Goal: Task Accomplishment & Management: Manage account settings

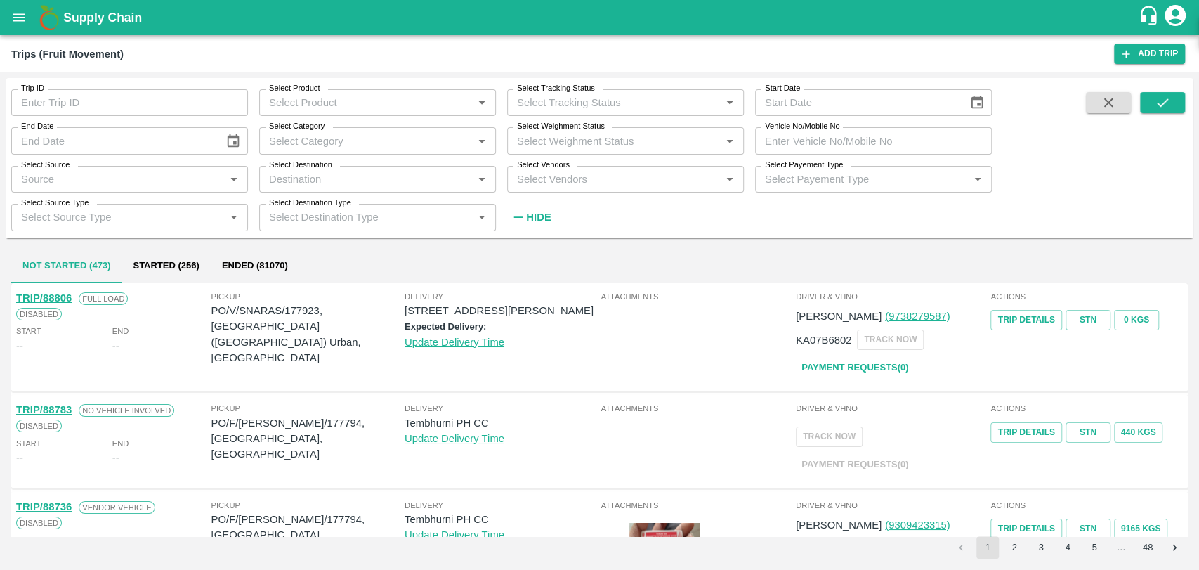
click at [871, 125] on div "Vehicle No/Mobile No Vehicle No/Mobile No" at bounding box center [868, 135] width 248 height 38
click at [869, 134] on input "Vehicle No/Mobile No" at bounding box center [873, 140] width 237 height 27
paste input "MH04KF2928"
type input "MH04KF2928"
click at [1149, 102] on button "submit" at bounding box center [1162, 102] width 45 height 21
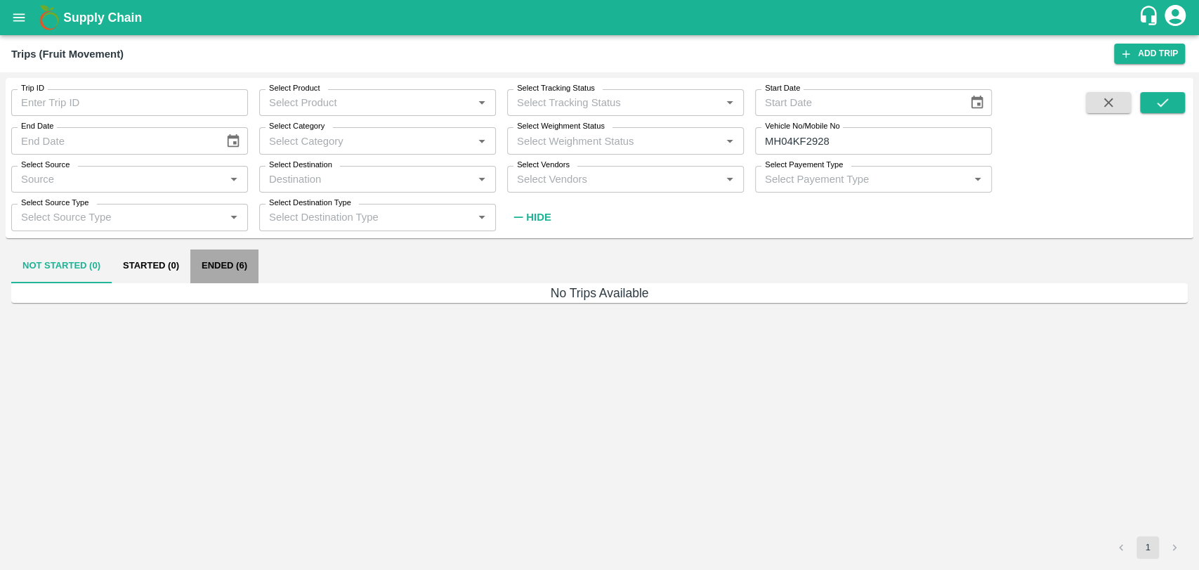
click at [216, 262] on button "Ended (6)" at bounding box center [224, 266] width 68 height 34
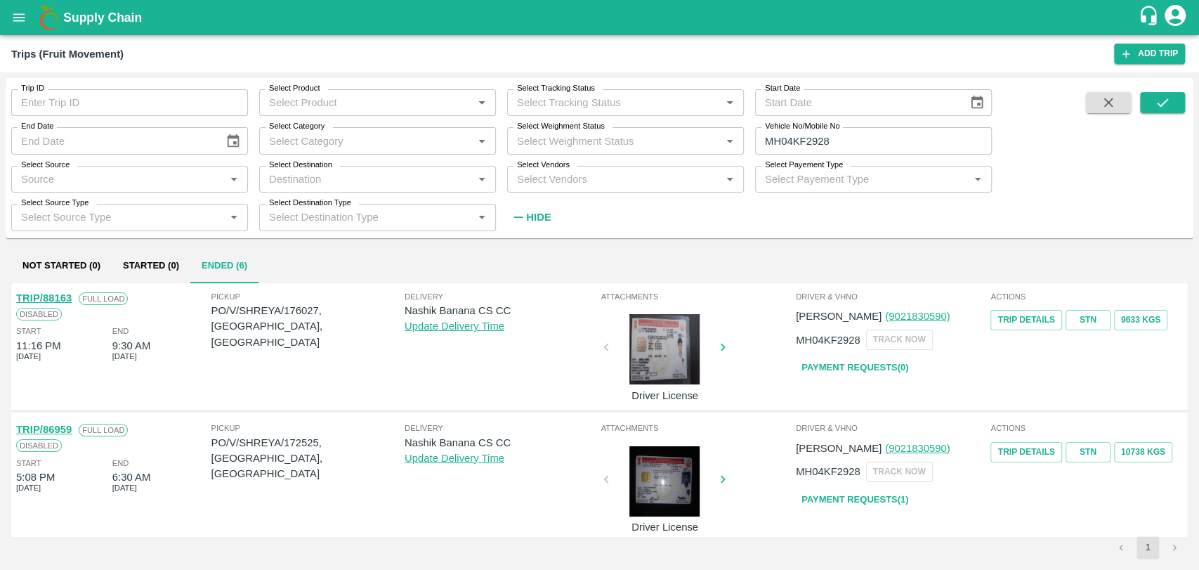
click at [56, 298] on link "TRIP/88163" at bounding box center [44, 297] width 56 height 11
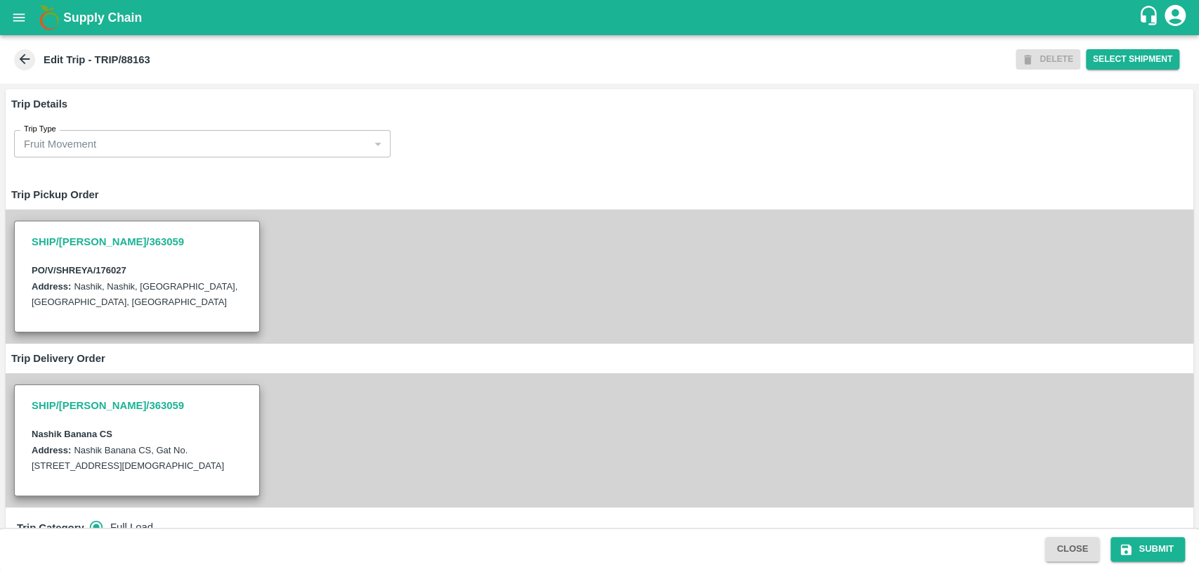
scroll to position [546, 0]
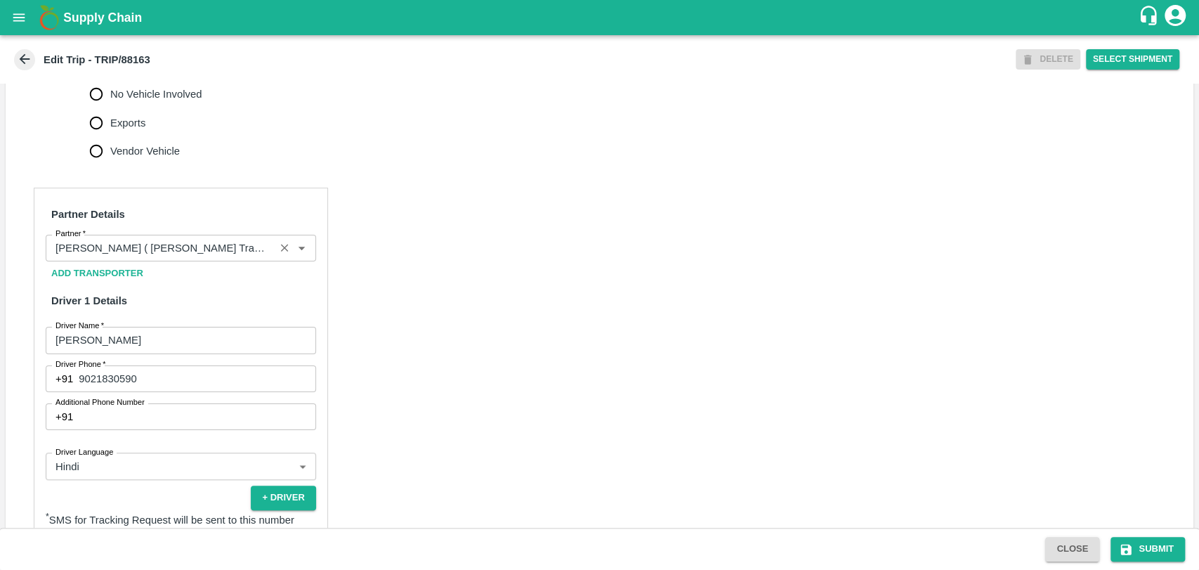
click at [174, 257] on input "Partner   *" at bounding box center [160, 248] width 221 height 18
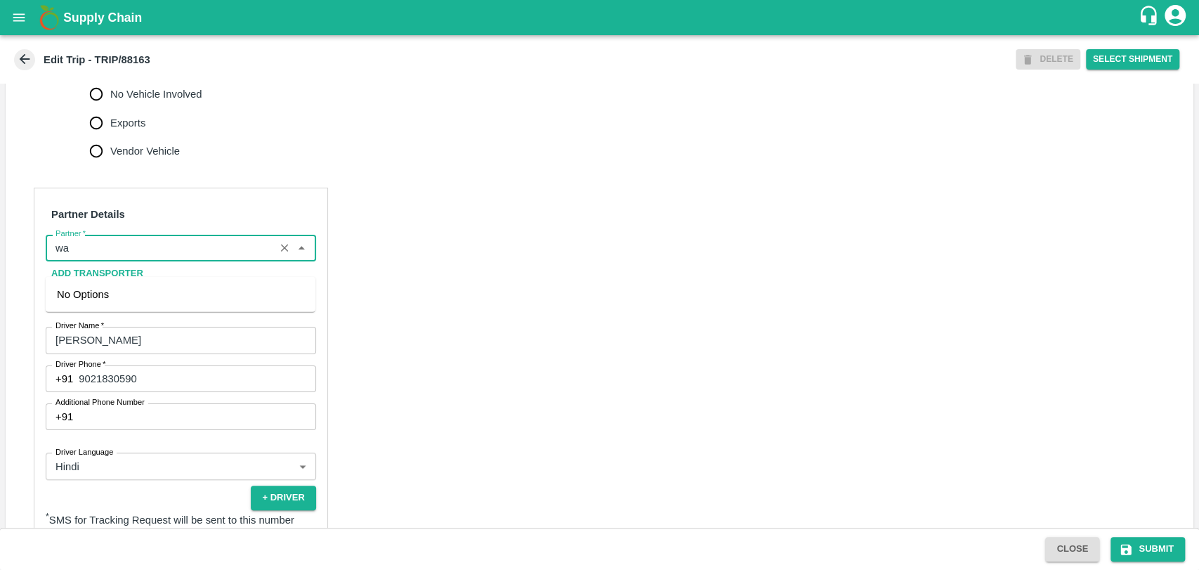
type input "w"
type input "3"
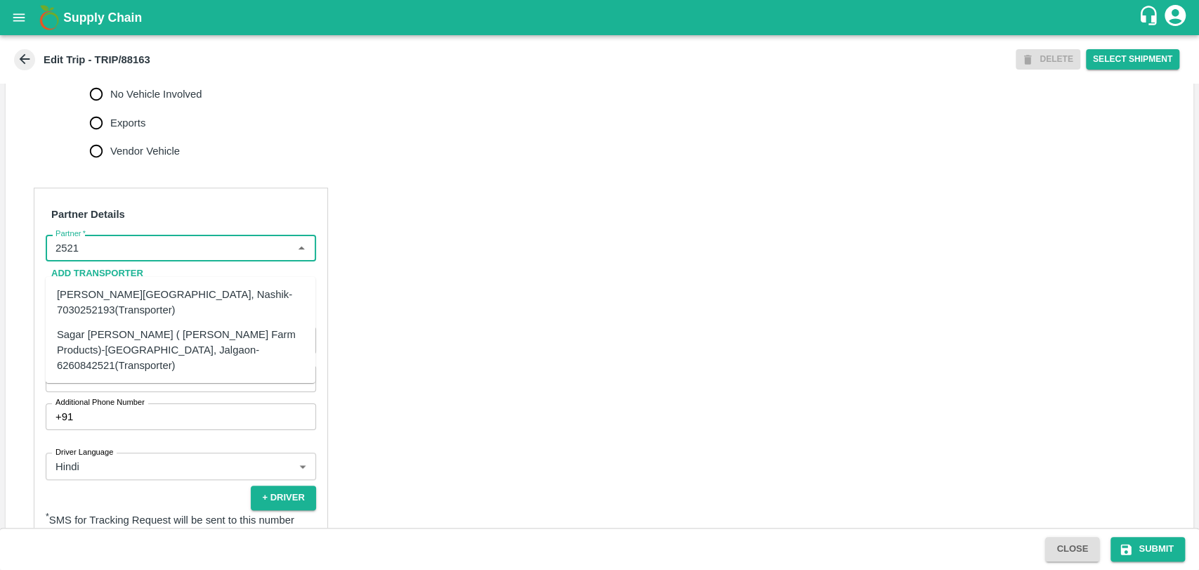
click at [157, 341] on div "Sagar [PERSON_NAME] ( [PERSON_NAME] Farm Products)-[GEOGRAPHIC_DATA], Jalgaon-6…" at bounding box center [180, 349] width 247 height 47
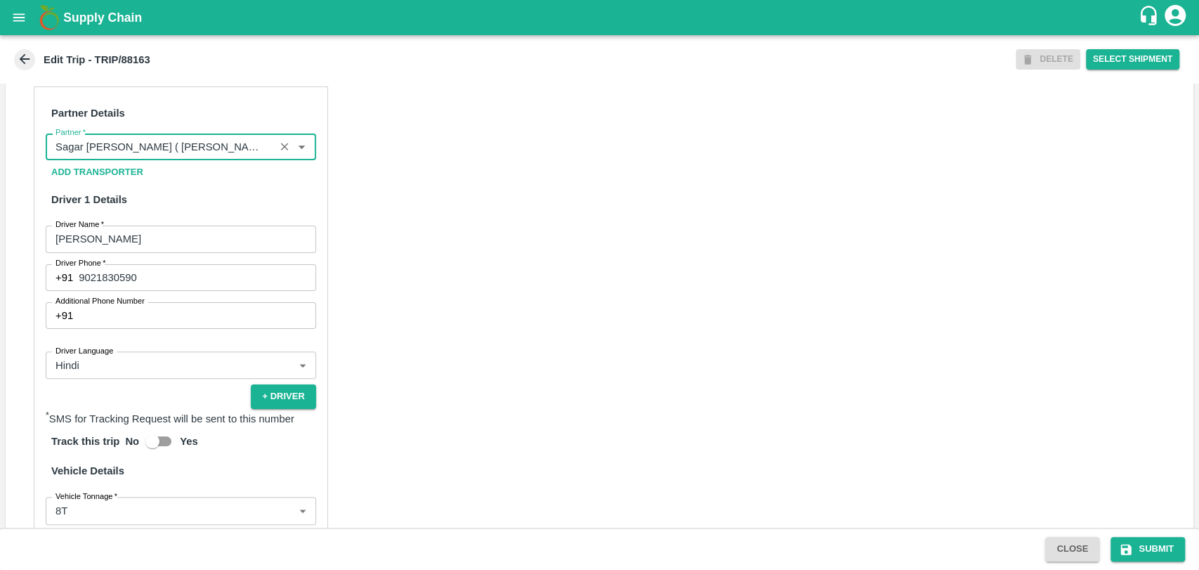
scroll to position [915, 0]
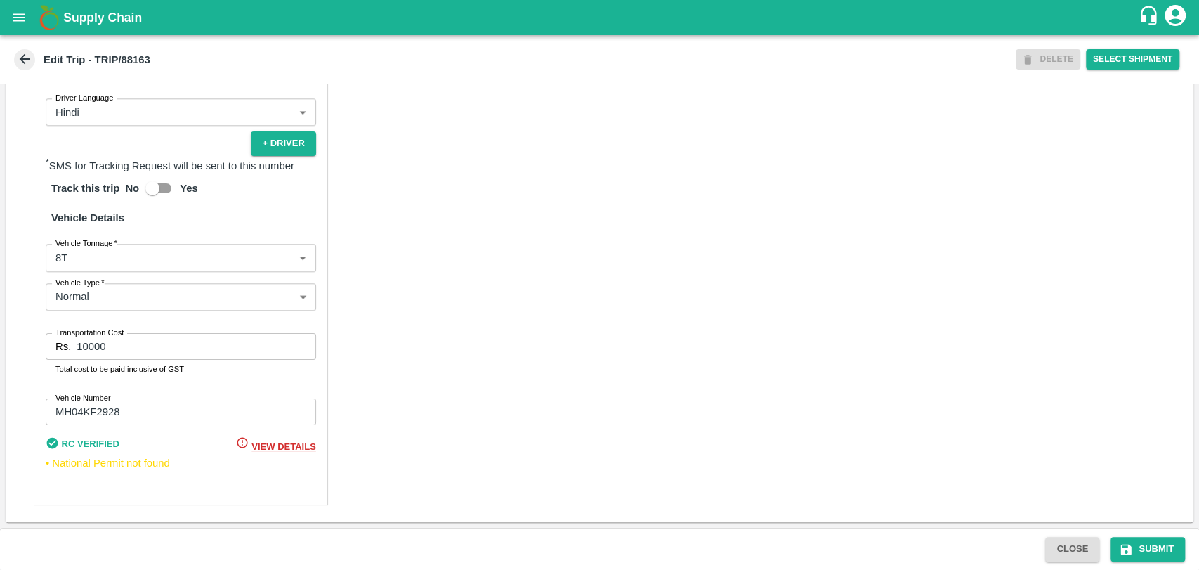
type input "Sagar [PERSON_NAME] ( [PERSON_NAME] Farm Products)-[GEOGRAPHIC_DATA], Jalgaon-6…"
click at [103, 267] on body "Supply Chain Edit Trip - TRIP/88163 DELETE Select Shipment Trip Details Trip Ty…" at bounding box center [599, 285] width 1199 height 570
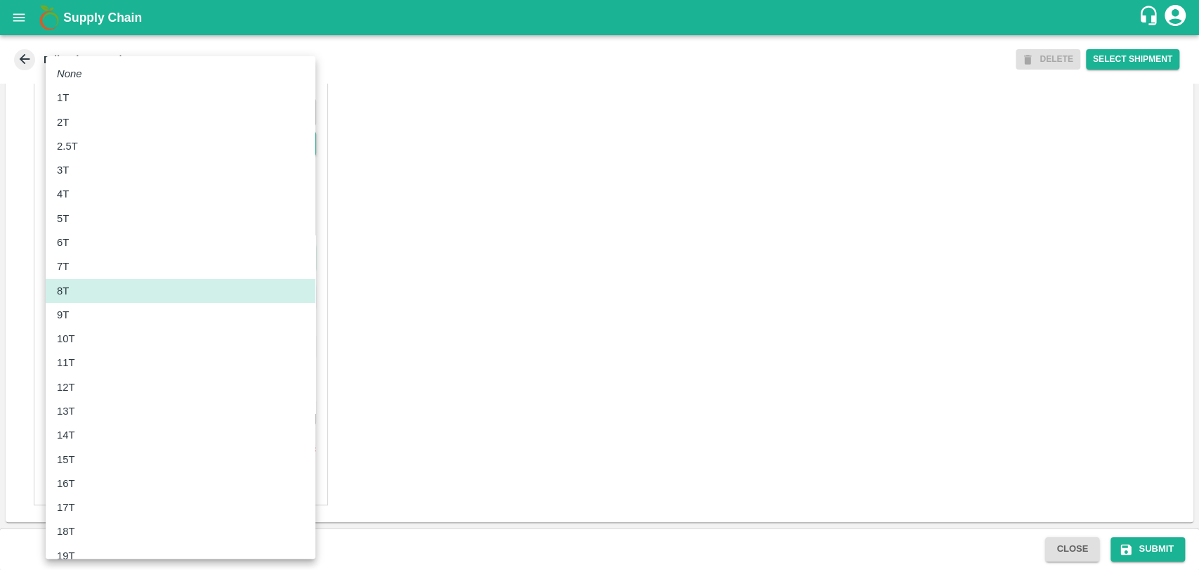
click at [96, 356] on div "11T" at bounding box center [180, 362] width 247 height 15
type input "11000"
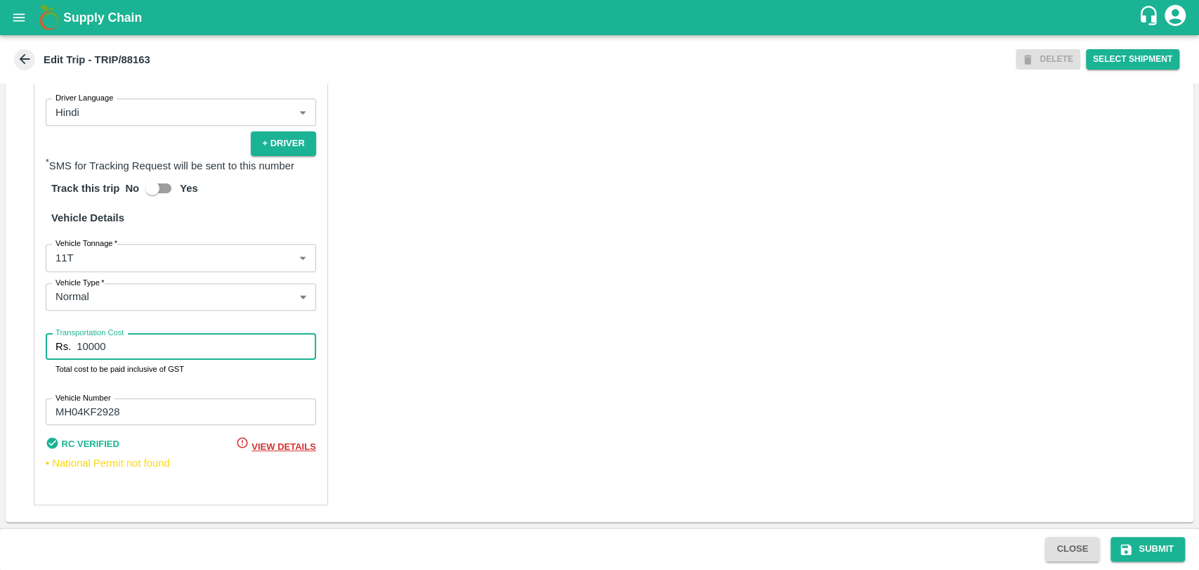
drag, startPoint x: 111, startPoint y: 349, endPoint x: 67, endPoint y: 351, distance: 44.3
click at [67, 351] on div "Rs. 10000 Transportation Cost" at bounding box center [181, 346] width 271 height 27
type input "19950"
click at [1158, 545] on button "Submit" at bounding box center [1148, 549] width 74 height 25
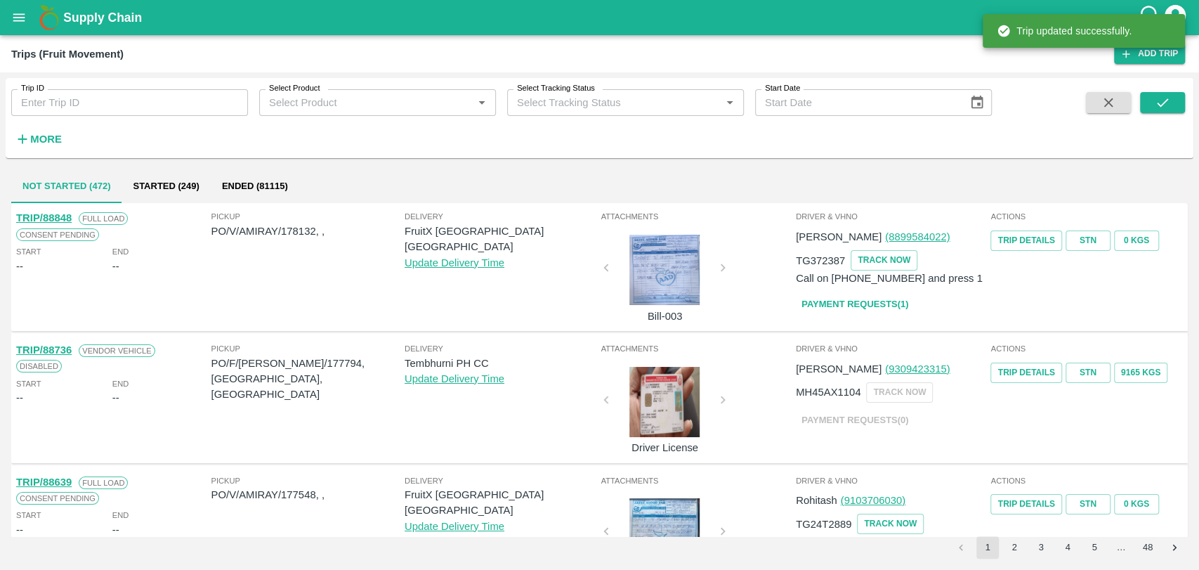
click at [75, 144] on div "Trip ID Trip ID Select Product Select Product   * Select Tracking Status Select…" at bounding box center [496, 114] width 992 height 73
click at [67, 143] on div "Trip ID Trip ID Select Product Select Product   * Select Tracking Status Select…" at bounding box center [496, 114] width 992 height 73
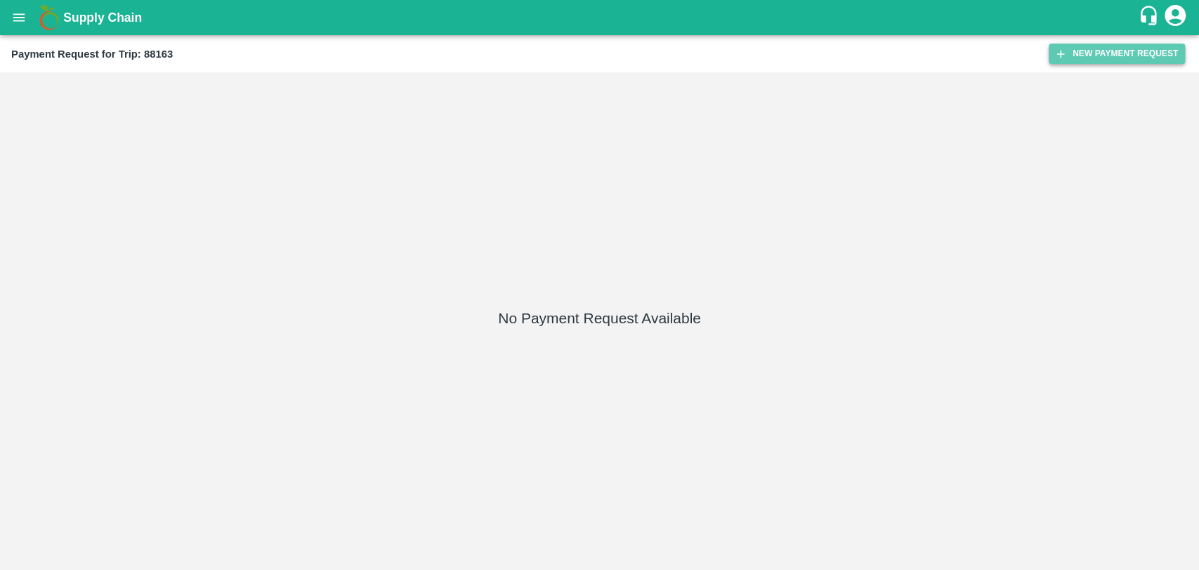
click at [1074, 52] on button "New Payment Request" at bounding box center [1117, 54] width 136 height 20
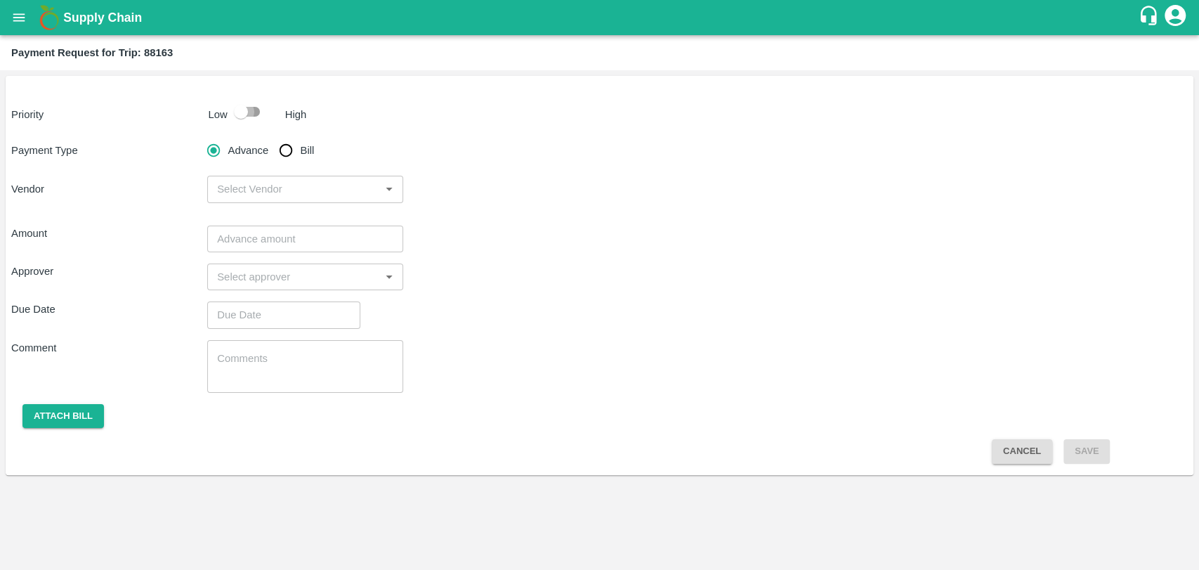
click at [263, 112] on input "checkbox" at bounding box center [241, 111] width 80 height 27
checkbox input "true"
click at [287, 149] on input "Bill" at bounding box center [286, 150] width 28 height 28
radio input "true"
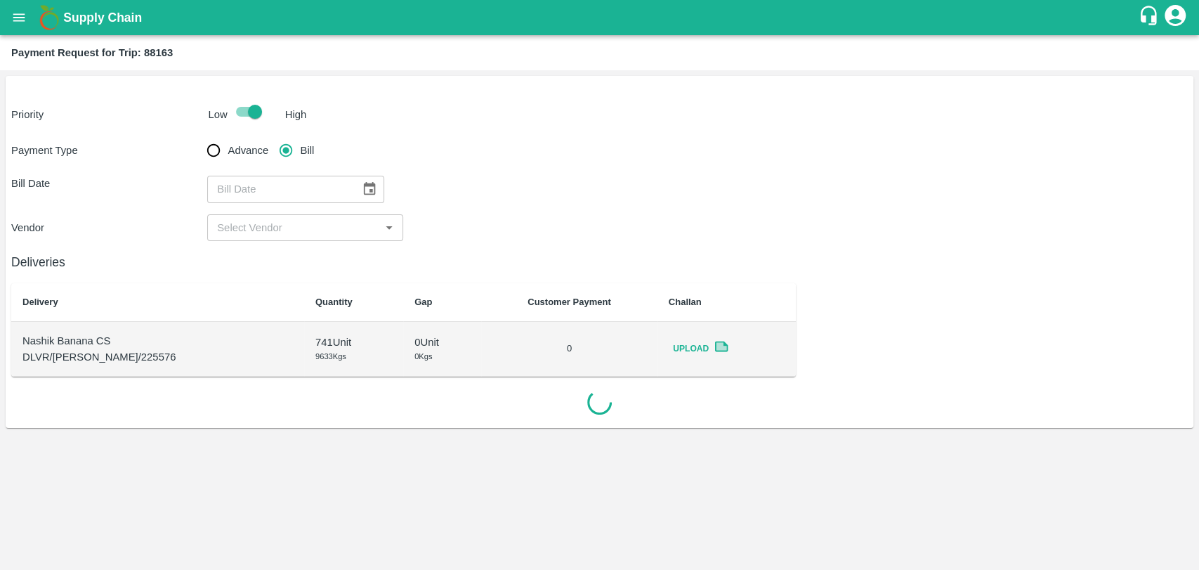
click at [362, 188] on icon "Choose date" at bounding box center [369, 188] width 15 height 15
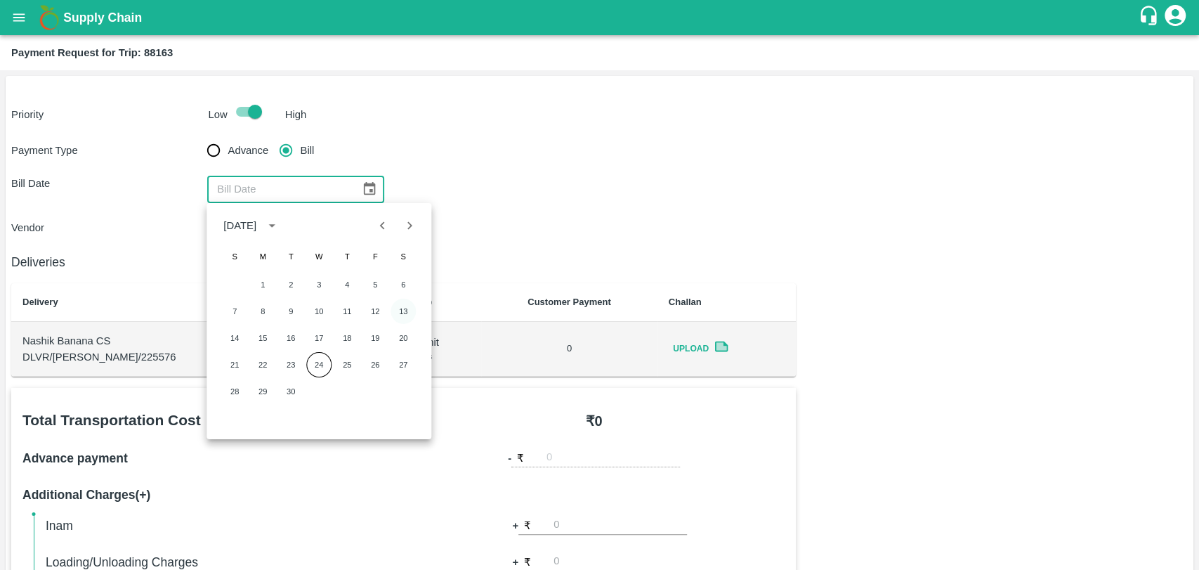
click at [393, 312] on button "13" at bounding box center [403, 311] width 25 height 25
type input "13/09/2025"
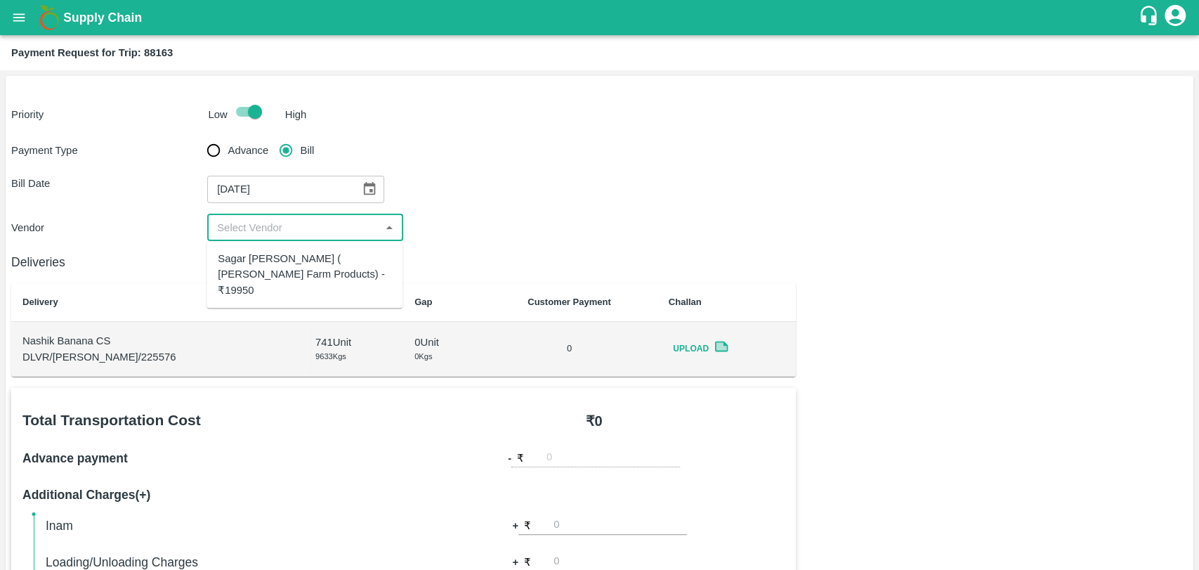
click at [256, 233] on input "input" at bounding box center [293, 228] width 164 height 18
click at [263, 258] on div "Sagar Pramod Patil ( Shreyansh Farm Products) - ₹19950" at bounding box center [305, 274] width 174 height 47
type input "Sagar Pramod Patil ( Shreyansh Farm Products) - ₹19950"
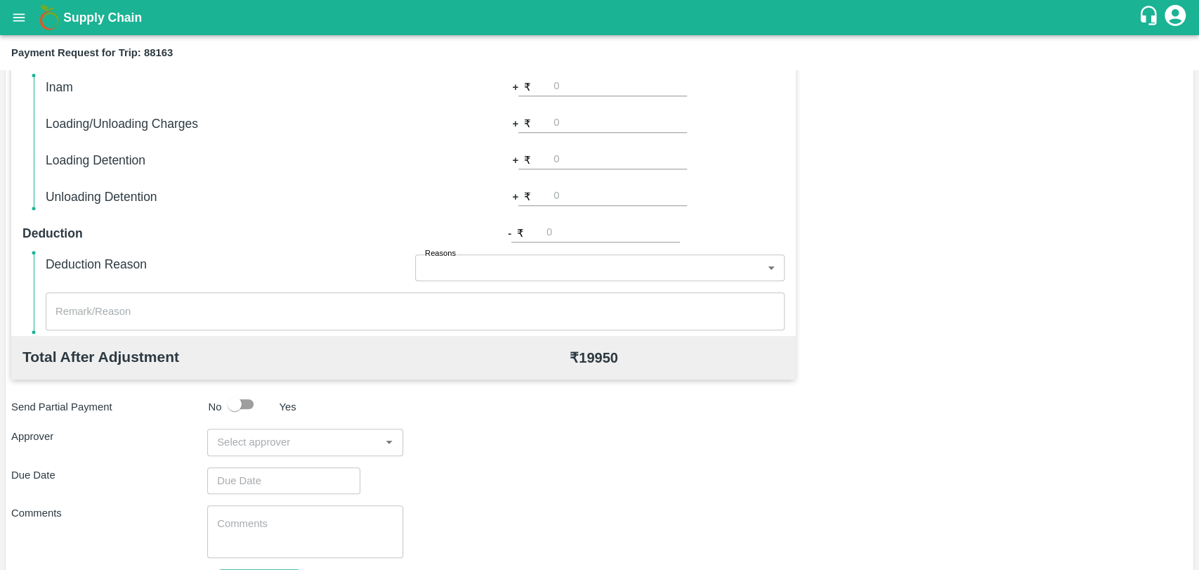
scroll to position [468, 0]
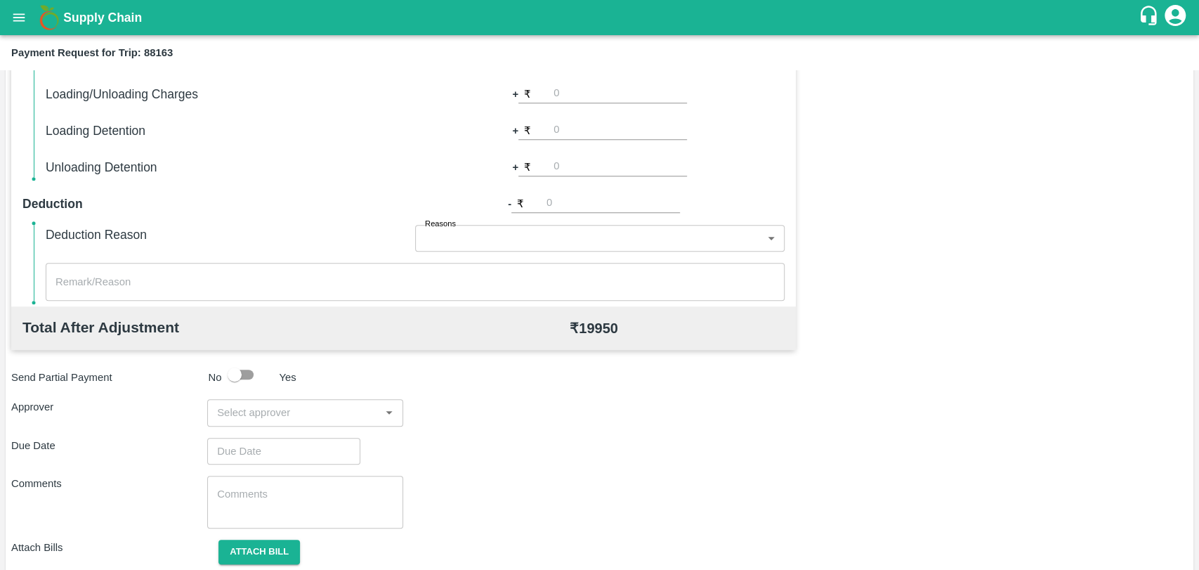
click at [580, 96] on input "number" at bounding box center [620, 93] width 133 height 19
type input "500"
click at [299, 400] on div "​" at bounding box center [305, 412] width 196 height 27
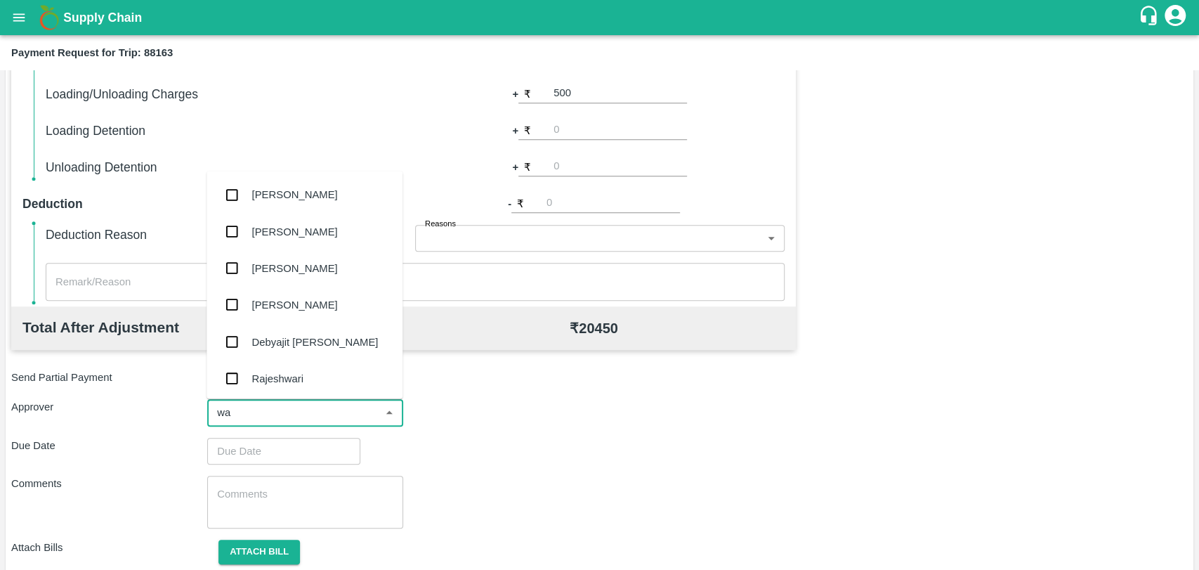
type input "wag"
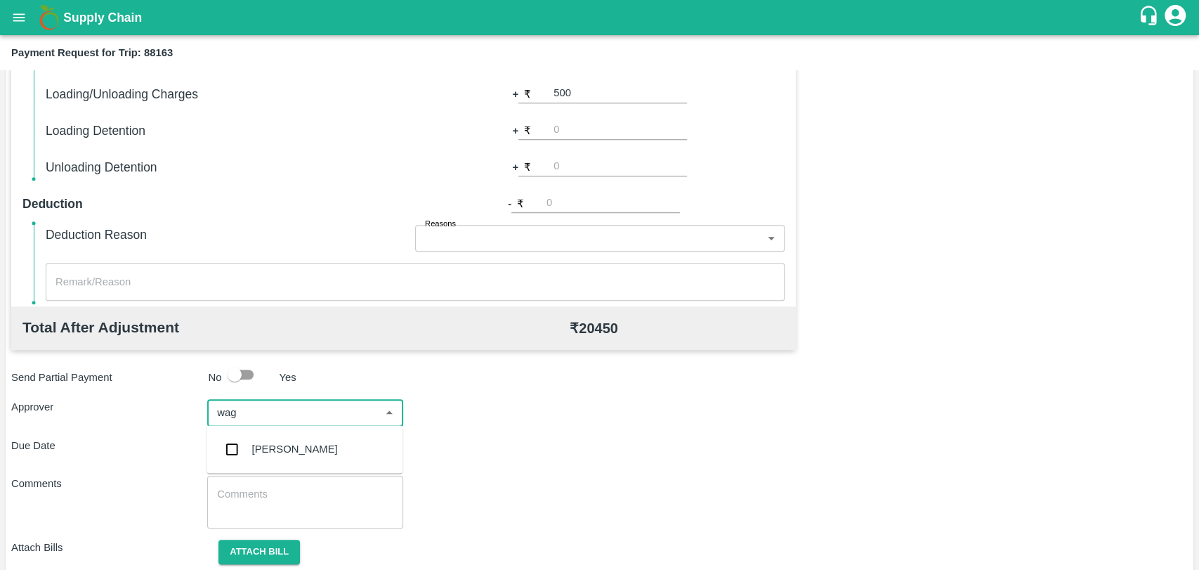
click at [291, 457] on div "Prasad Waghade" at bounding box center [305, 449] width 196 height 37
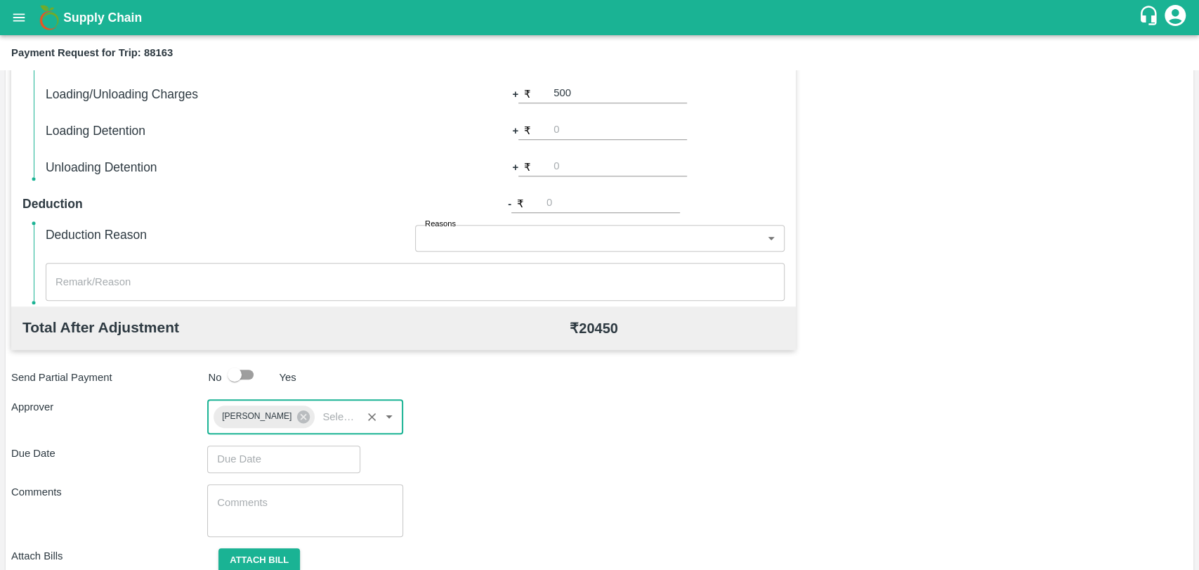
type input "DD/MM/YYYY hh:mm aa"
click at [281, 457] on input "DD/MM/YYYY hh:mm aa" at bounding box center [278, 458] width 143 height 27
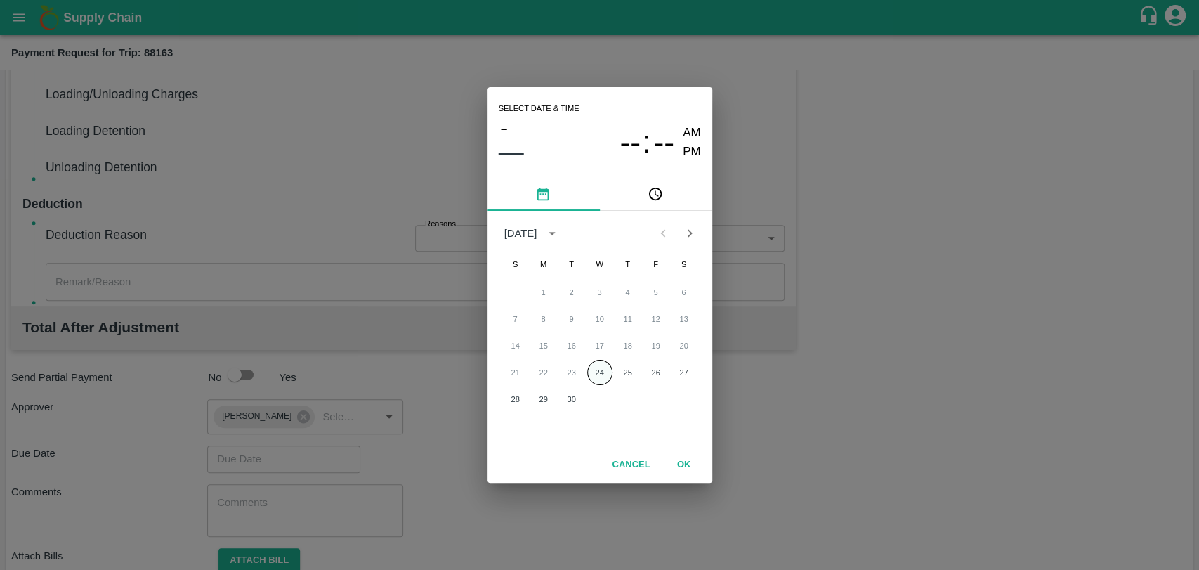
click at [604, 379] on button "24" at bounding box center [599, 372] width 25 height 25
type input "[DATE] 12:00 AM"
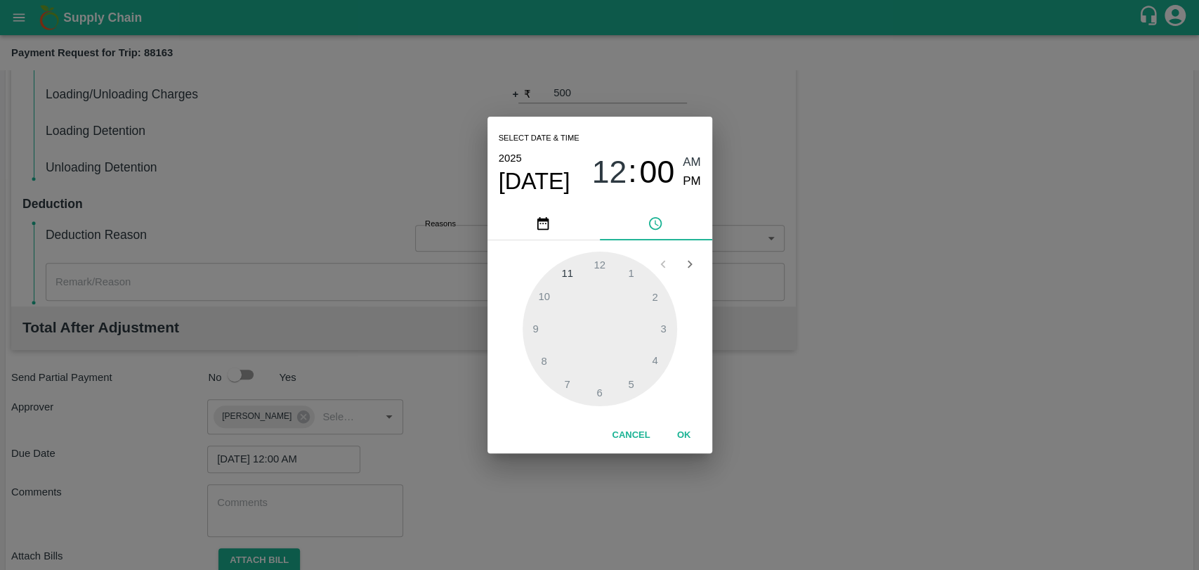
click at [666, 437] on button "OK" at bounding box center [684, 435] width 45 height 25
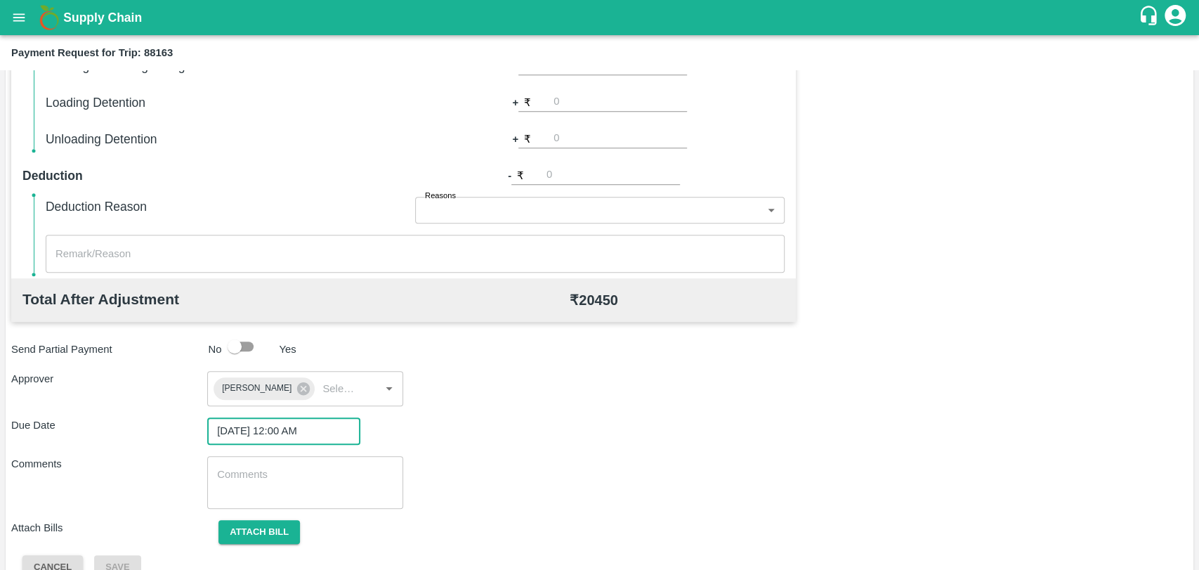
scroll to position [523, 0]
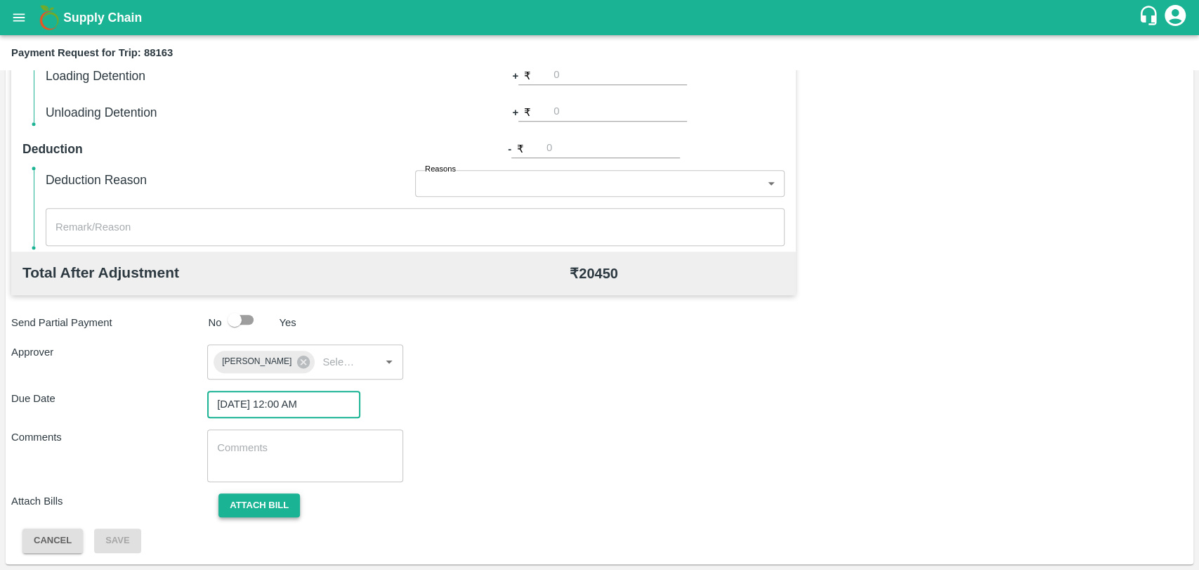
click at [282, 508] on button "Attach bill" at bounding box center [260, 505] width 82 height 25
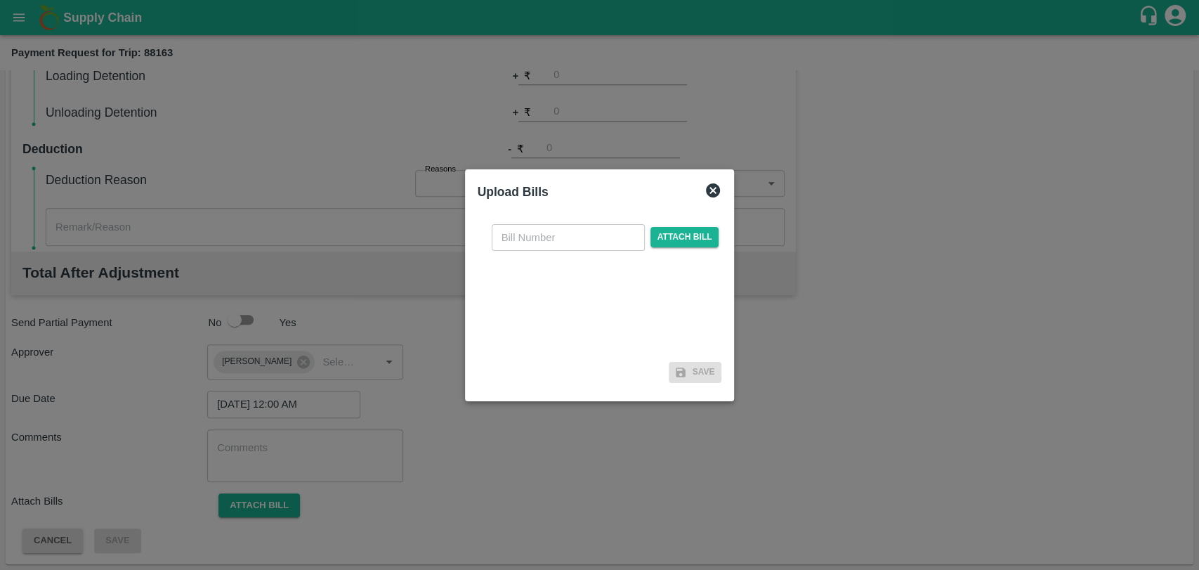
click at [545, 240] on input "text" at bounding box center [568, 237] width 153 height 27
type input "458"
click at [688, 232] on span "Attach bill" at bounding box center [685, 237] width 69 height 20
click at [0, 0] on input "Attach bill" at bounding box center [0, 0] width 0 height 0
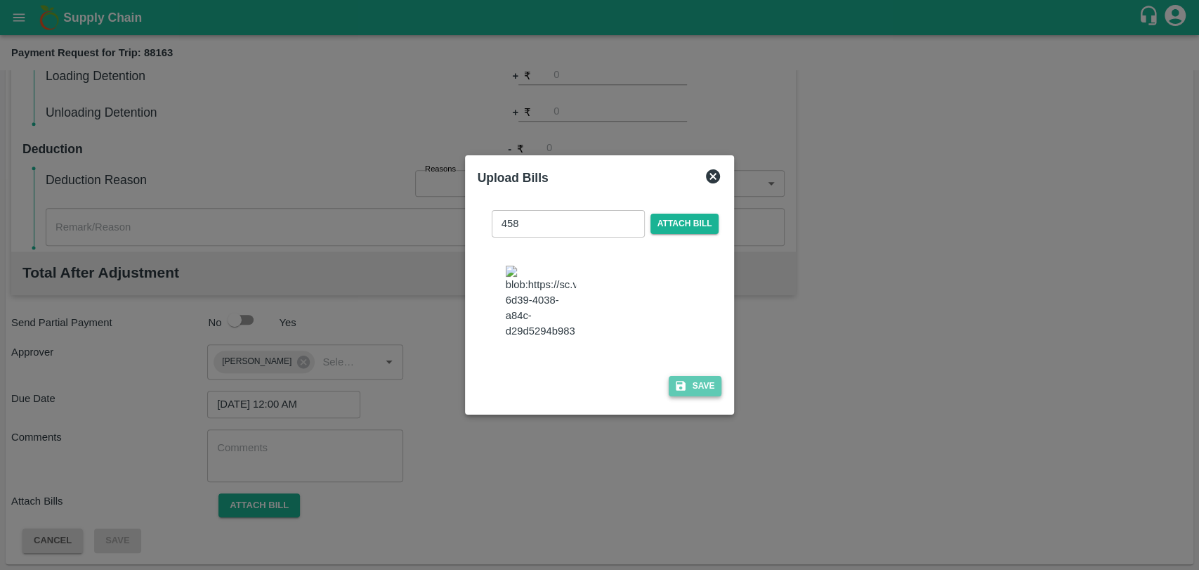
click at [676, 381] on icon "button" at bounding box center [681, 386] width 10 height 10
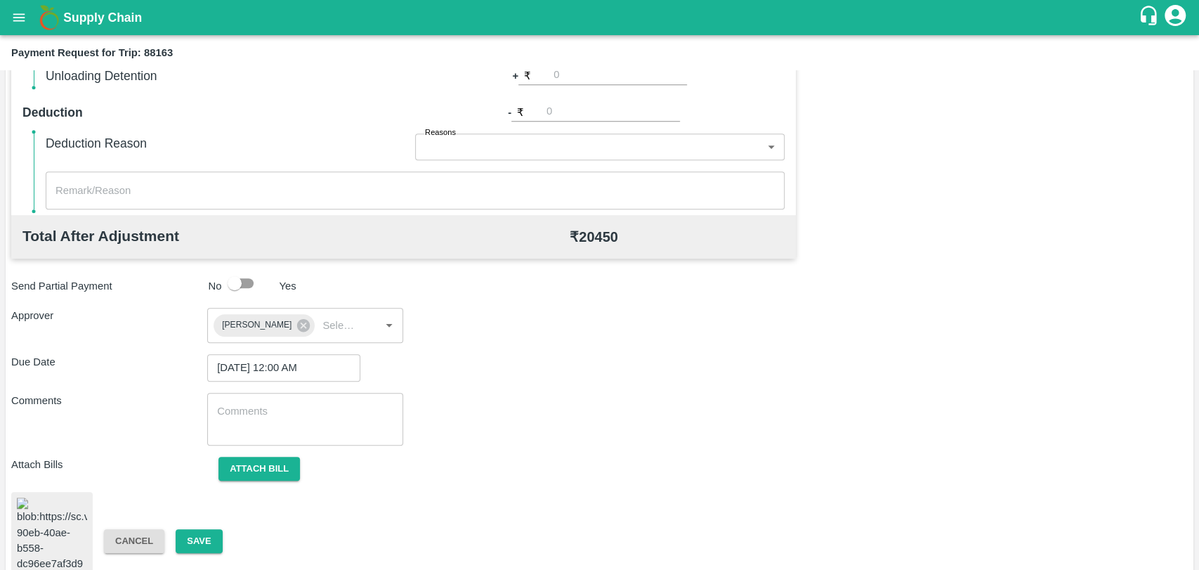
scroll to position [579, 0]
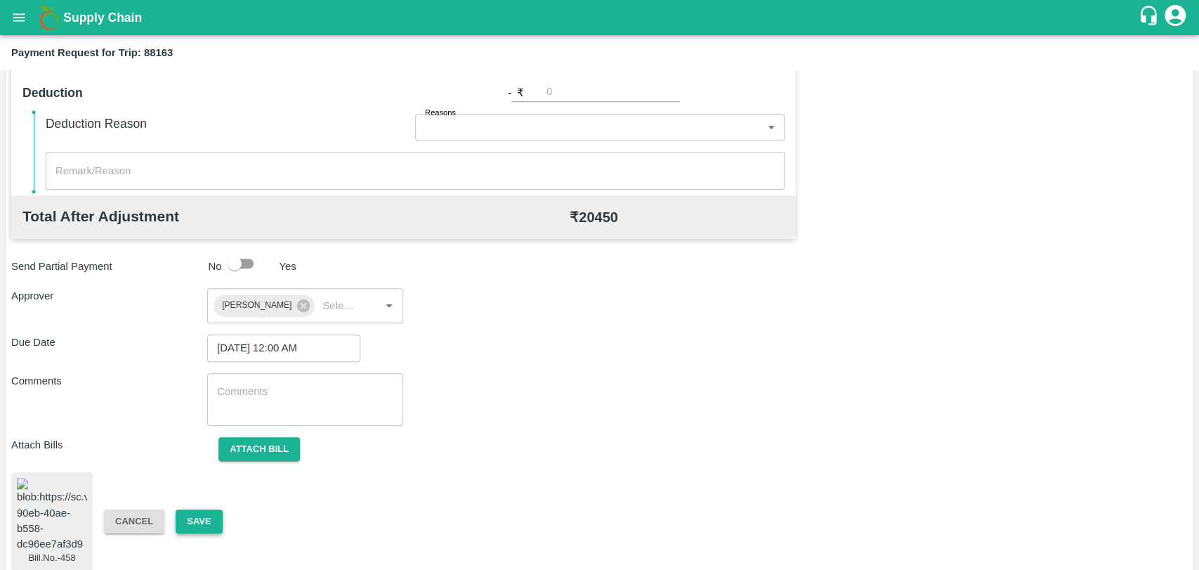
click at [219, 512] on button "Save" at bounding box center [199, 521] width 46 height 25
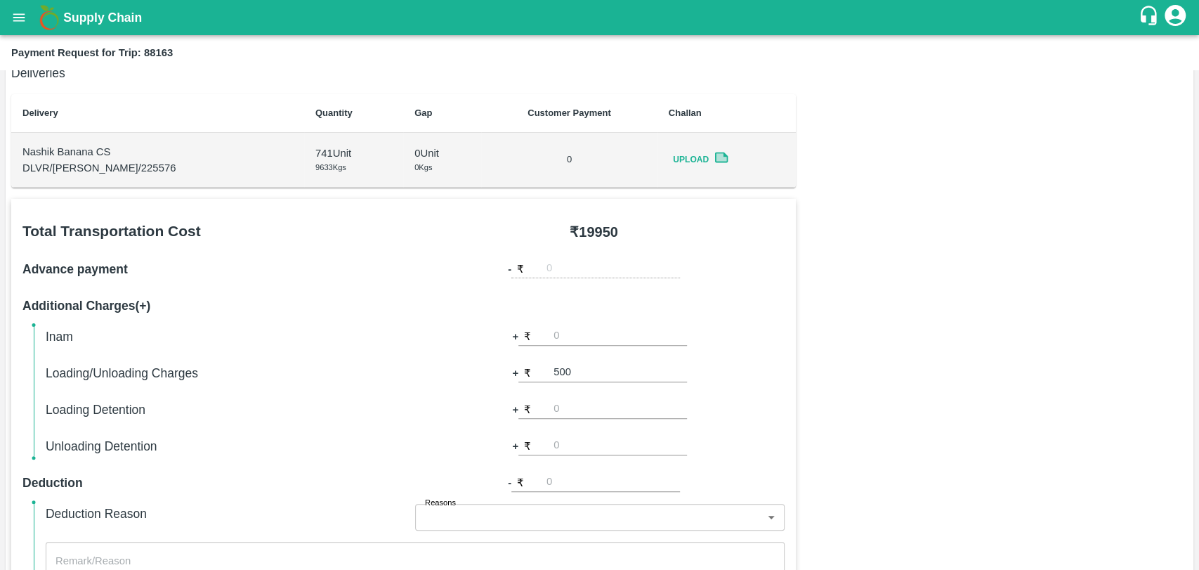
scroll to position [0, 0]
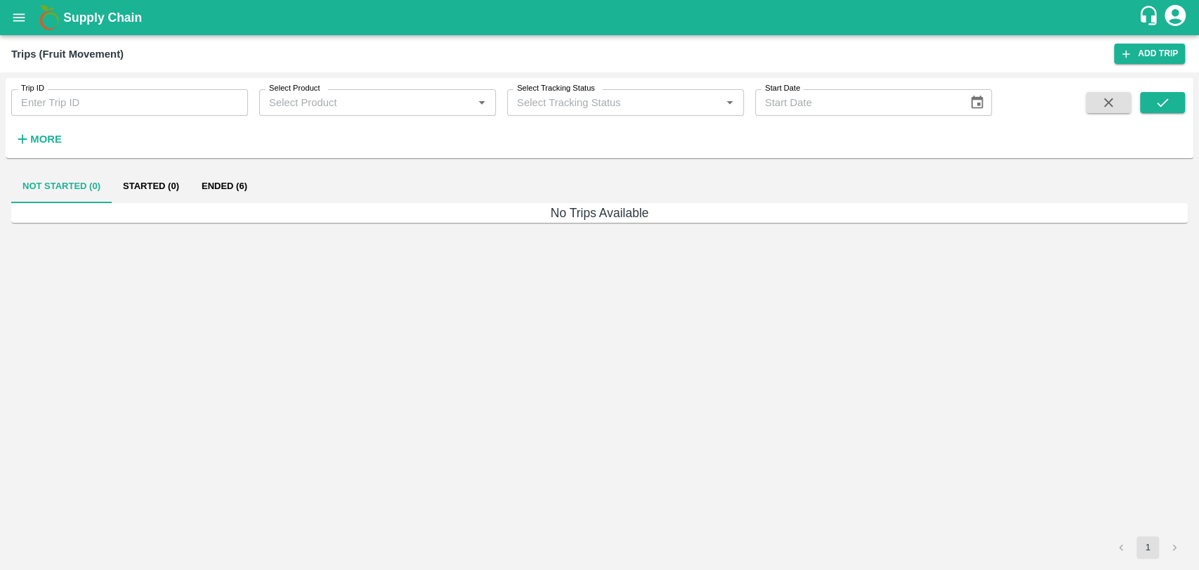
click at [41, 156] on div "Trip ID Trip ID Select Product Select Product   * Select Tracking Status Select…" at bounding box center [600, 118] width 1188 height 80
click at [42, 148] on button "More" at bounding box center [38, 139] width 54 height 24
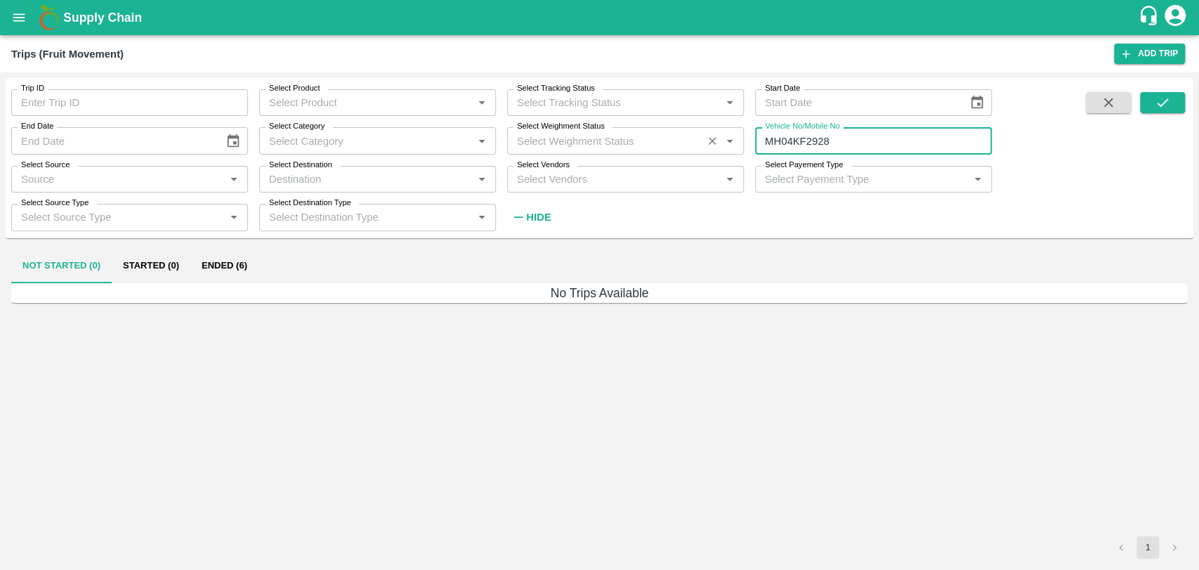
drag, startPoint x: 835, startPoint y: 145, endPoint x: 562, endPoint y: 154, distance: 273.5
click at [562, 154] on div "Trip ID Trip ID Select Product Select Product   * Select Tracking Status Select…" at bounding box center [496, 154] width 992 height 152
paste input "text"
type input "MH19CY9586"
click at [1153, 100] on button "submit" at bounding box center [1162, 102] width 45 height 21
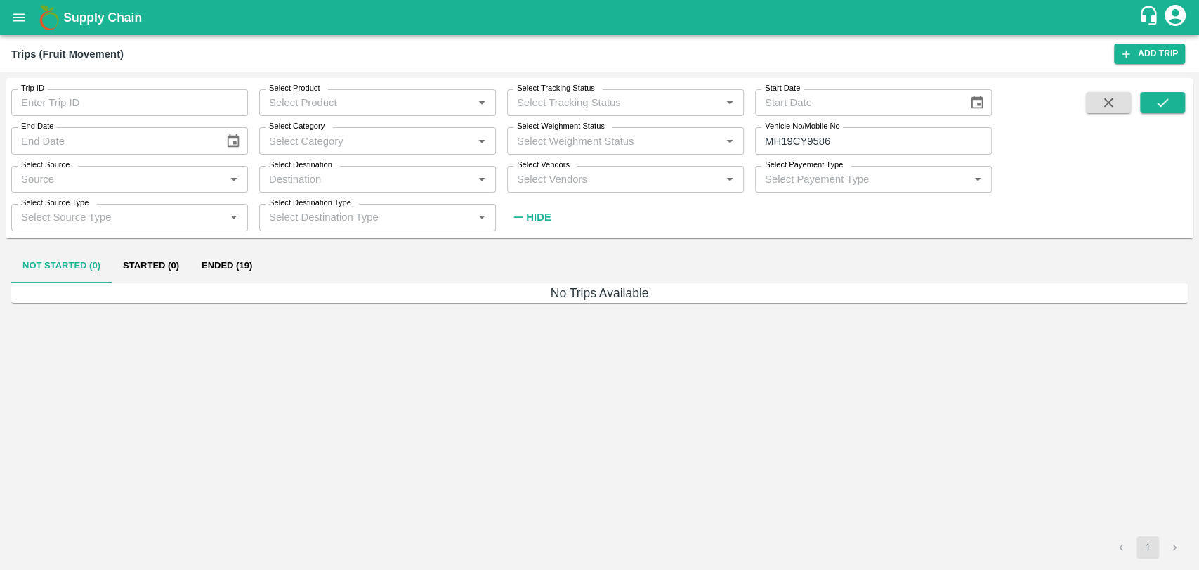
click at [202, 273] on button "Ended (19)" at bounding box center [226, 266] width 73 height 34
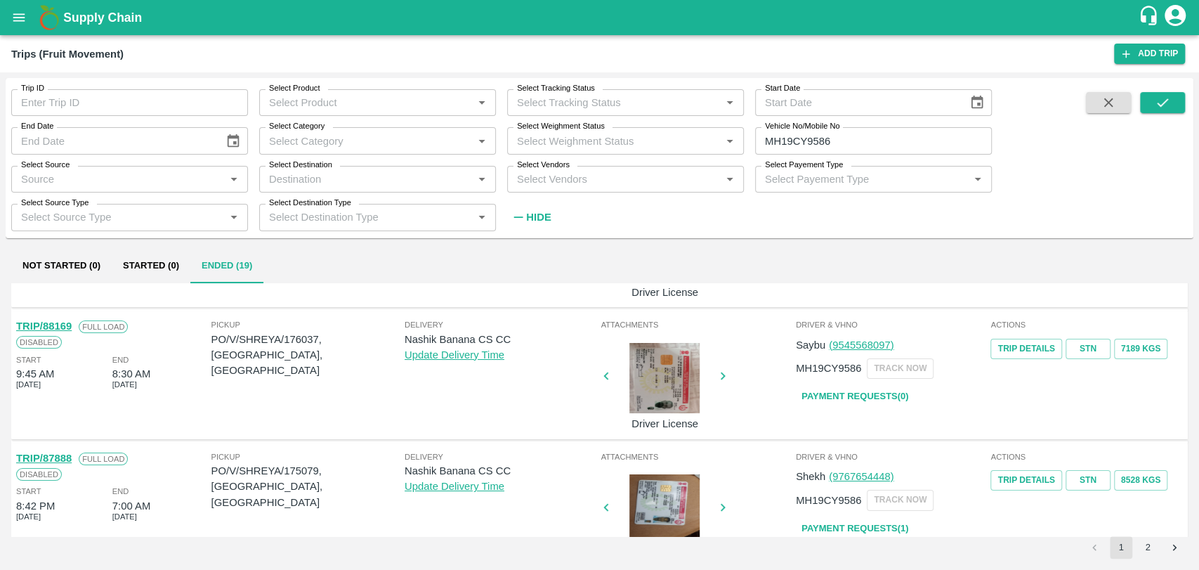
scroll to position [78, 0]
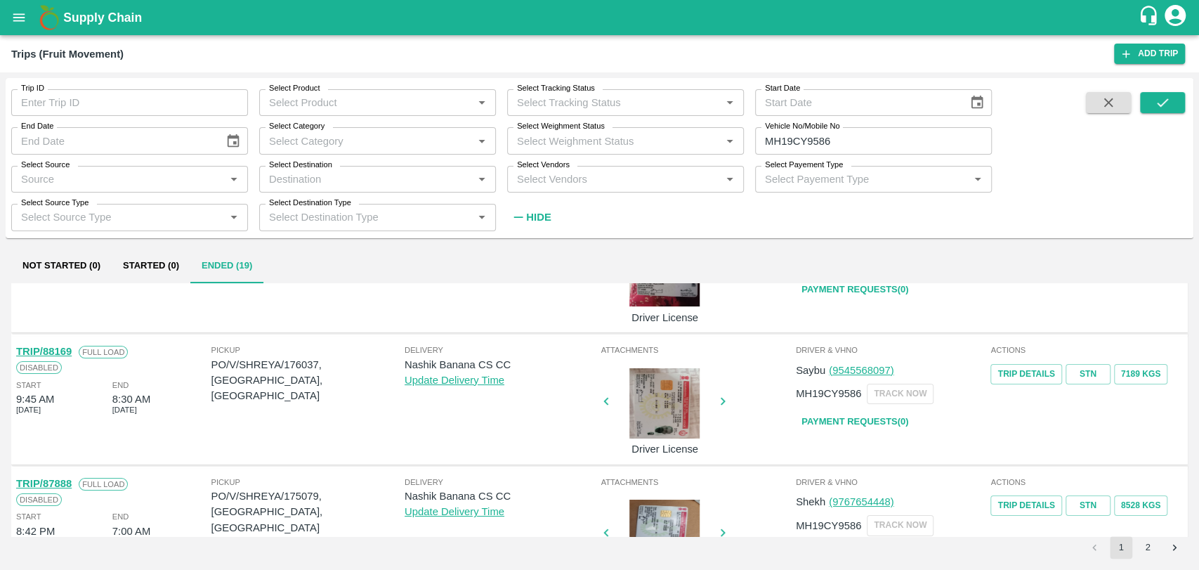
click at [67, 353] on link "TRIP/88169" at bounding box center [44, 351] width 56 height 11
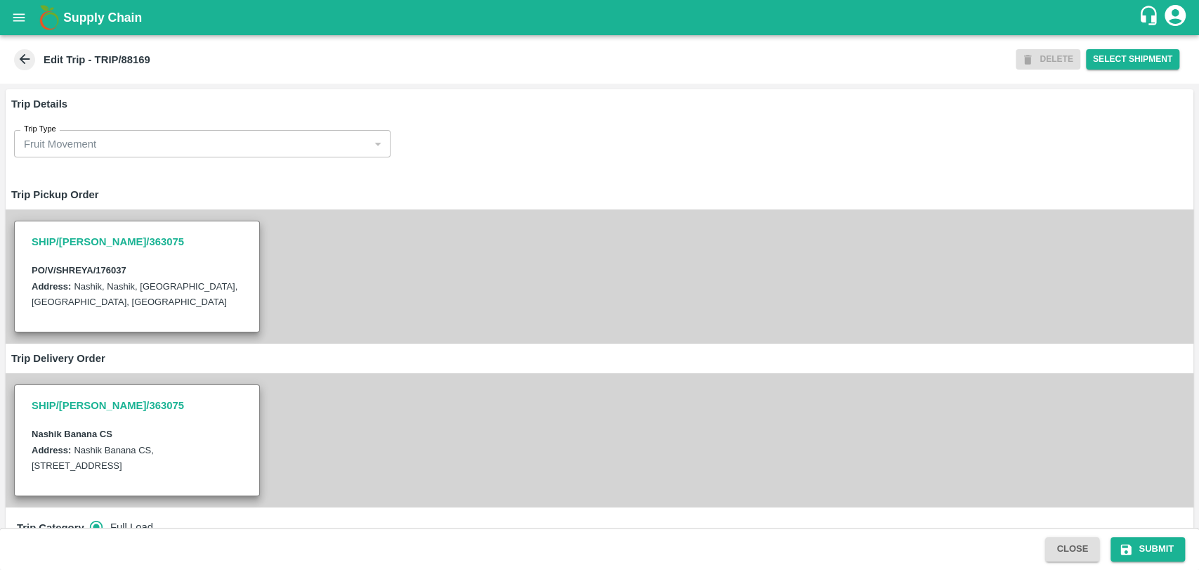
scroll to position [390, 0]
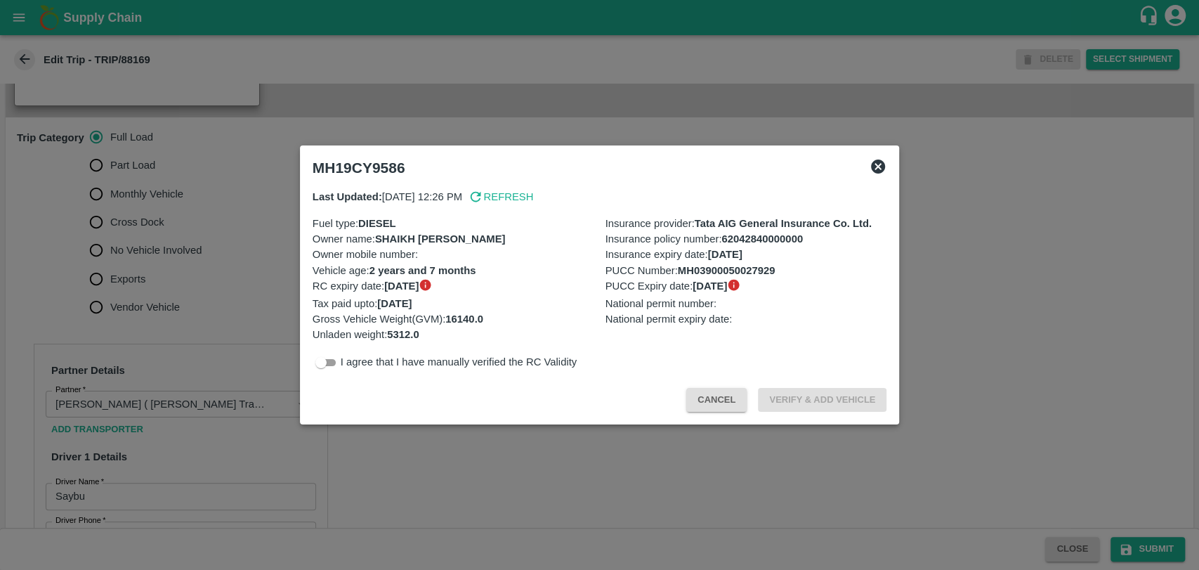
click at [698, 391] on button "Cancel" at bounding box center [716, 400] width 60 height 25
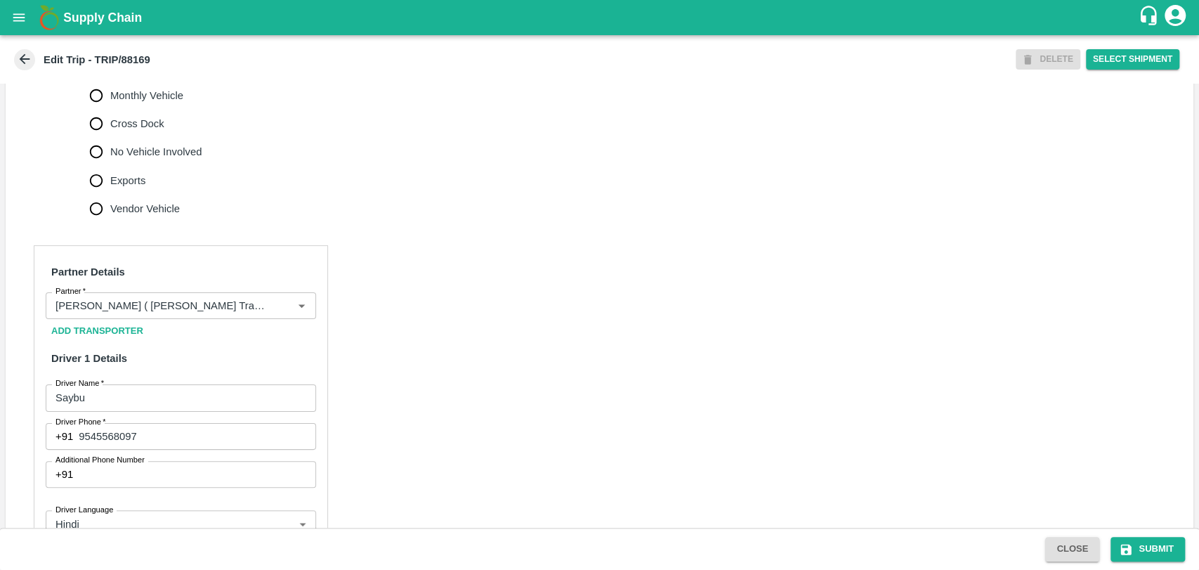
scroll to position [703, 0]
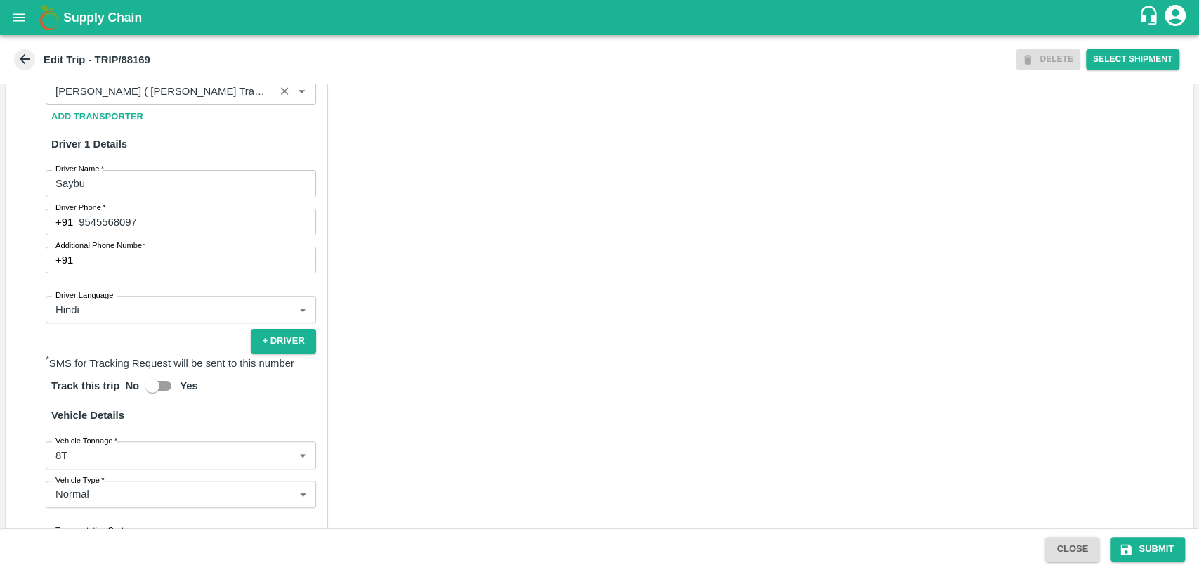
click at [117, 96] on div "Partner" at bounding box center [181, 91] width 271 height 27
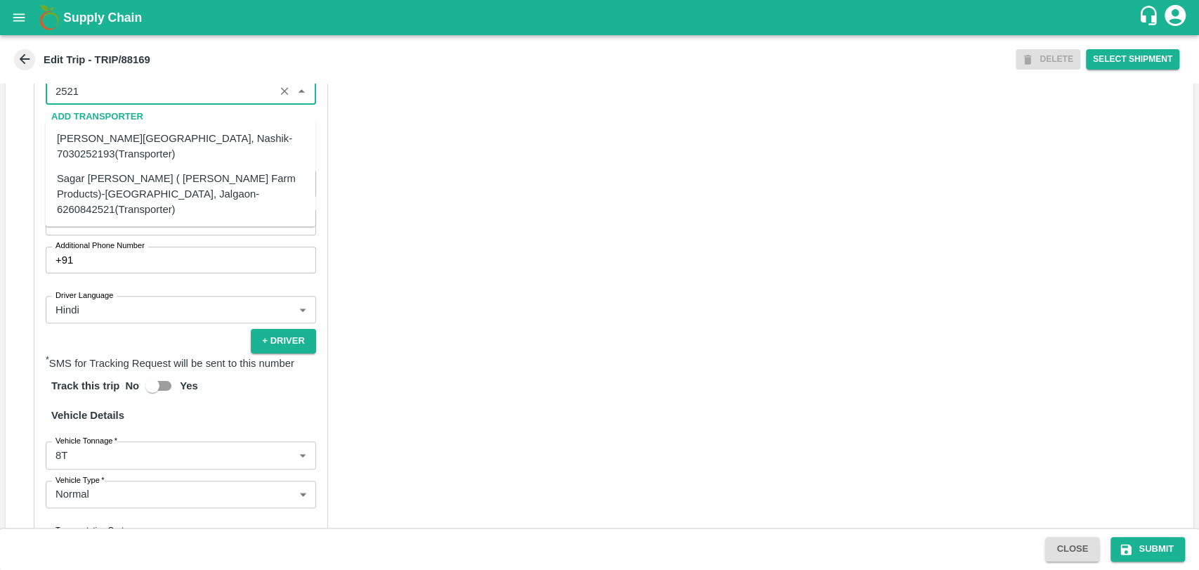
click at [90, 176] on div "Sagar Pramod Patil ( Shreyansh Farm Products)-Jalgaon, Jalgaon-6260842521(Trans…" at bounding box center [180, 193] width 247 height 47
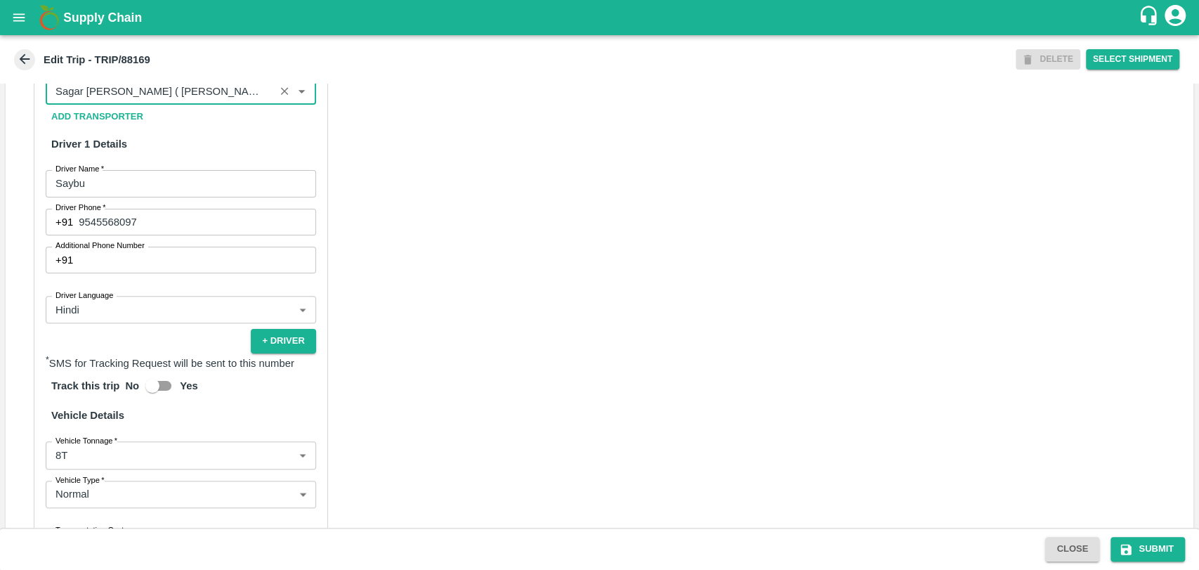
scroll to position [901, 0]
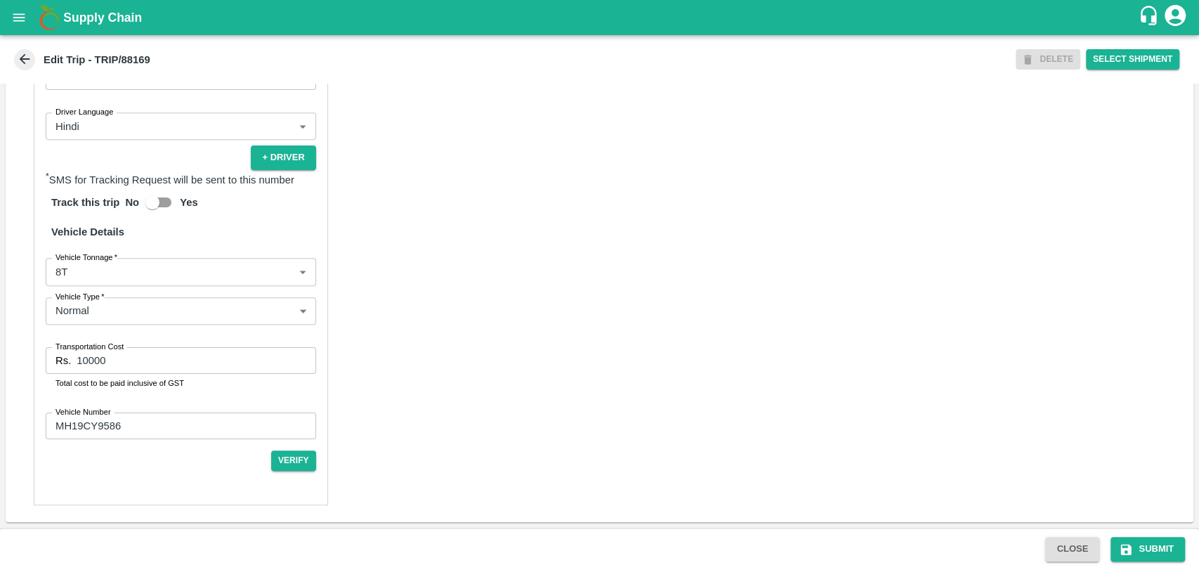
type input "Sagar Pramod Patil ( Shreyansh Farm Products)-Jalgaon, Jalgaon-6260842521(Trans…"
click at [65, 278] on body "Supply Chain Edit Trip - TRIP/88169 DELETE Select Shipment Trip Details Trip Ty…" at bounding box center [599, 285] width 1199 height 570
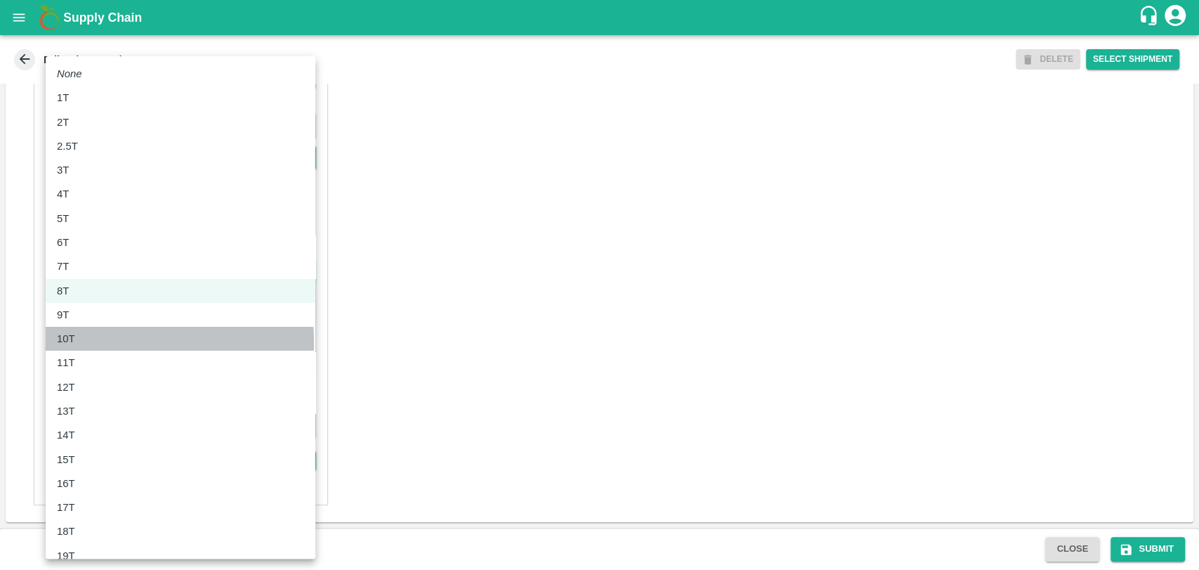
click at [65, 344] on p "10T" at bounding box center [66, 338] width 18 height 15
type input "10000"
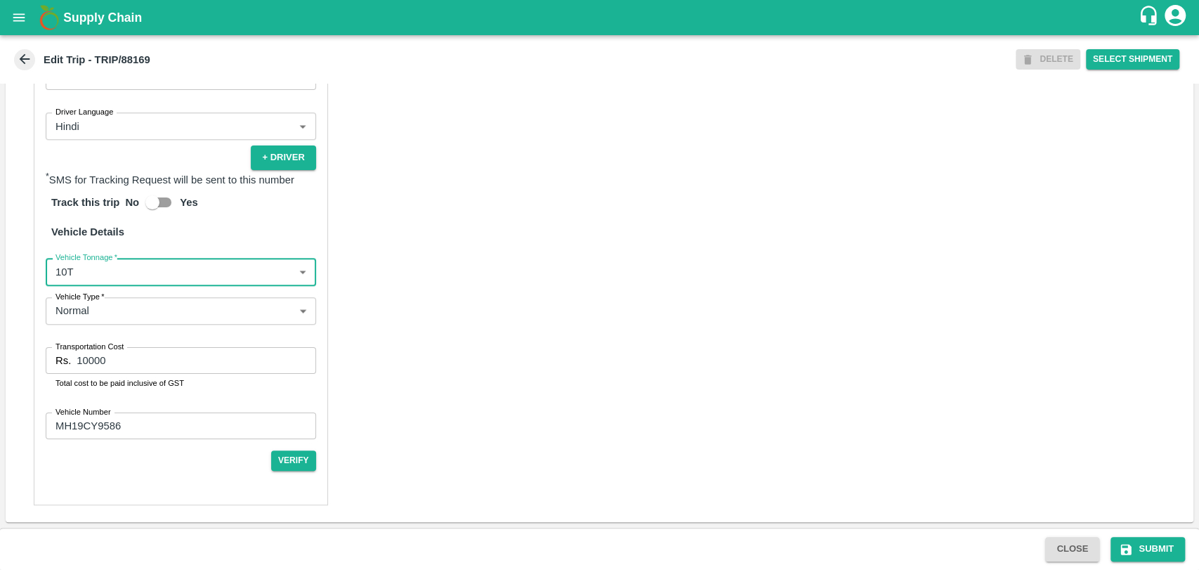
drag, startPoint x: 118, startPoint y: 367, endPoint x: 66, endPoint y: 363, distance: 52.2
click at [66, 363] on div "Rs. 10000 Transportation Cost" at bounding box center [181, 360] width 271 height 27
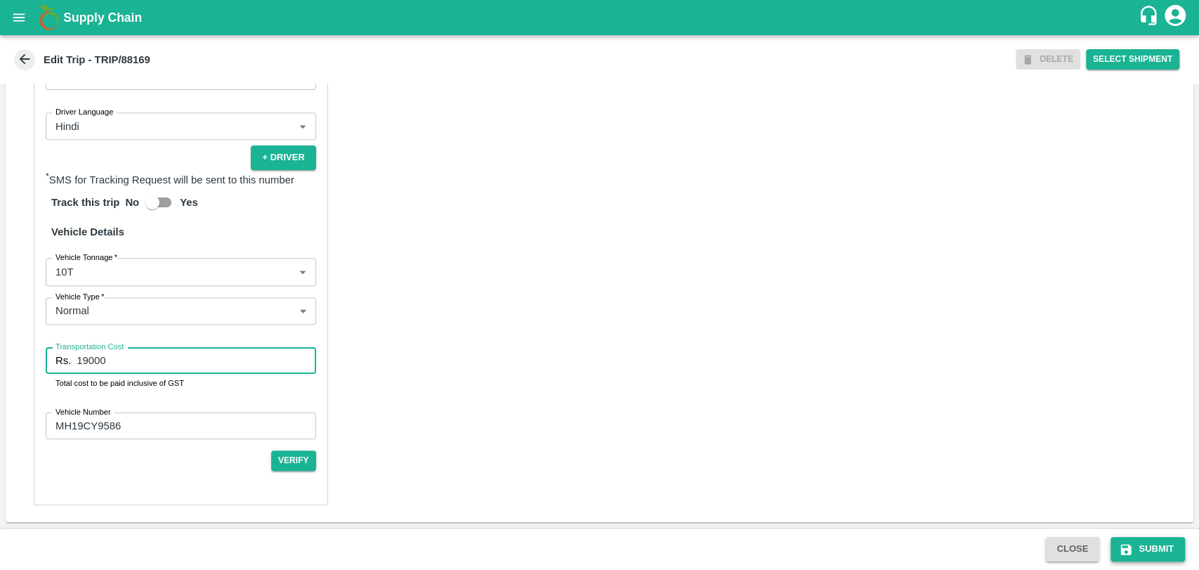
type input "19000"
click at [1152, 551] on button "Submit" at bounding box center [1148, 549] width 74 height 25
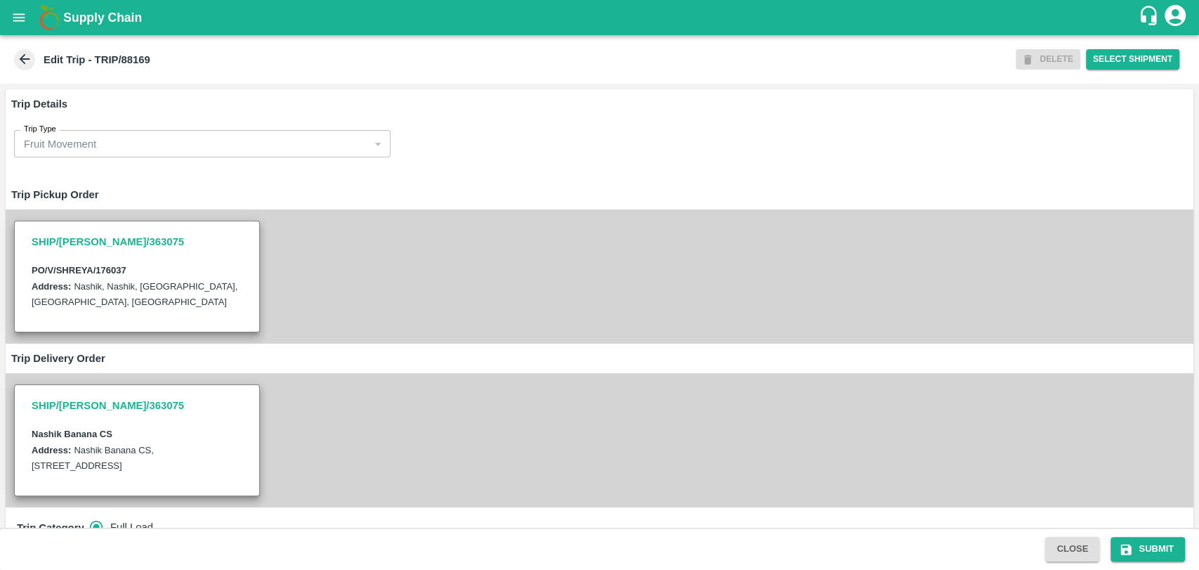
type input "Sagar Pramod Patil ( Shreyansh Farm Products)-Jalgaon, Jalgaon-6260842521(Trans…"
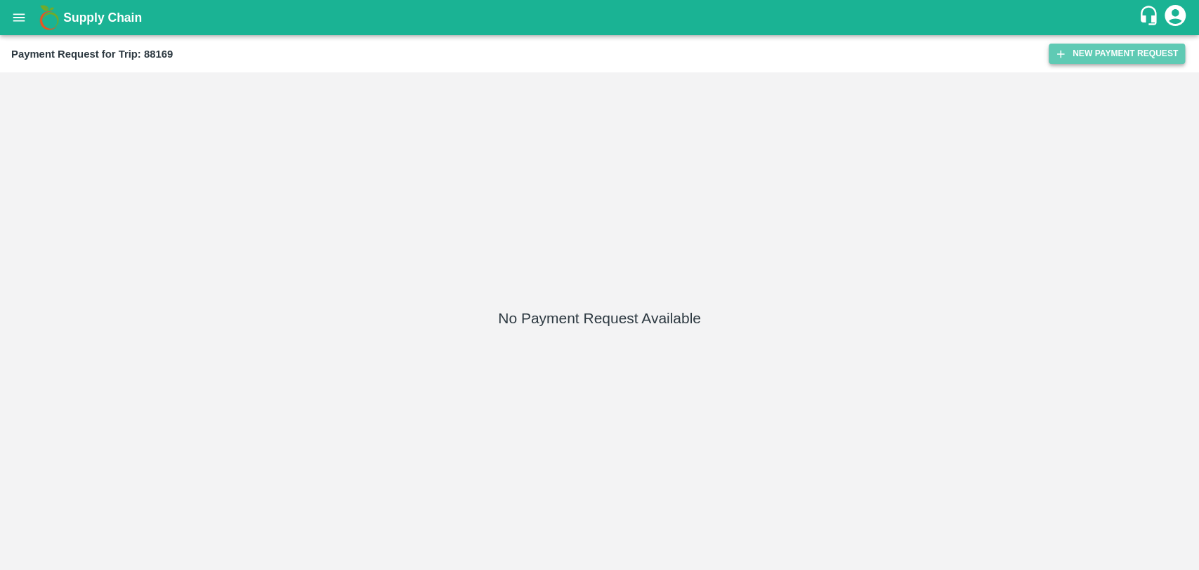
click at [1092, 46] on button "New Payment Request" at bounding box center [1117, 54] width 136 height 20
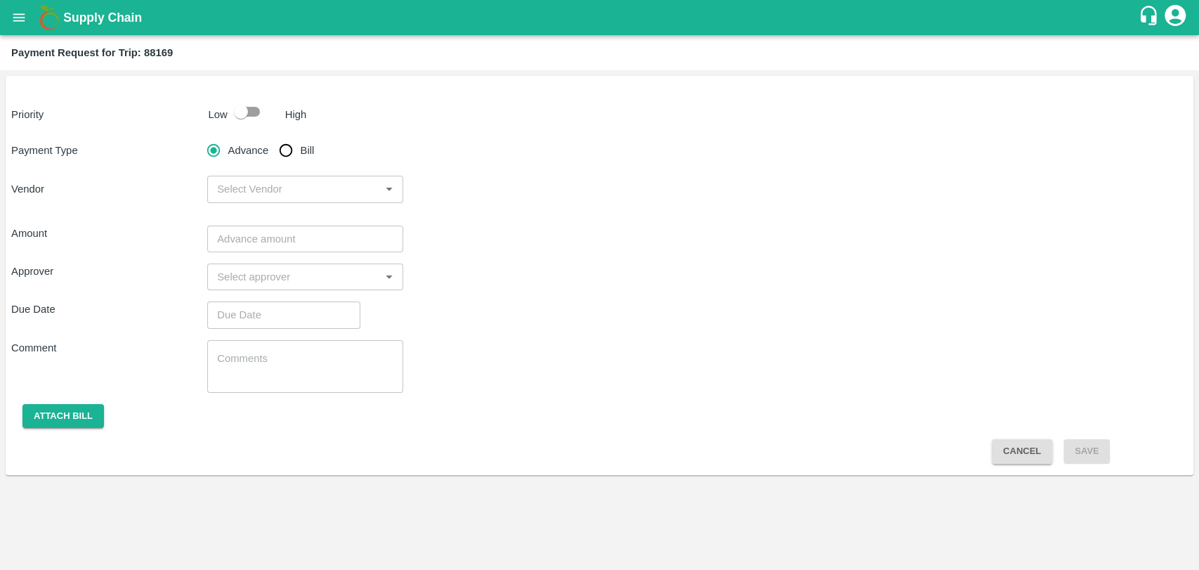
click at [254, 100] on input "checkbox" at bounding box center [241, 111] width 80 height 27
checkbox input "true"
click at [284, 143] on input "Bill" at bounding box center [286, 150] width 28 height 28
radio input "true"
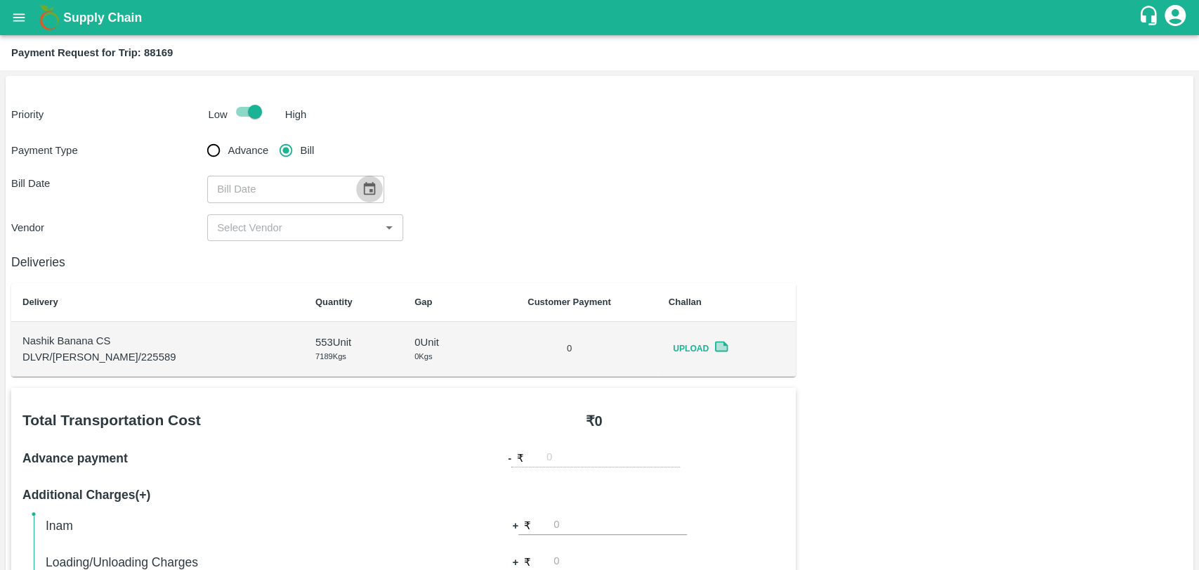
click at [372, 193] on button "Choose date" at bounding box center [369, 189] width 27 height 27
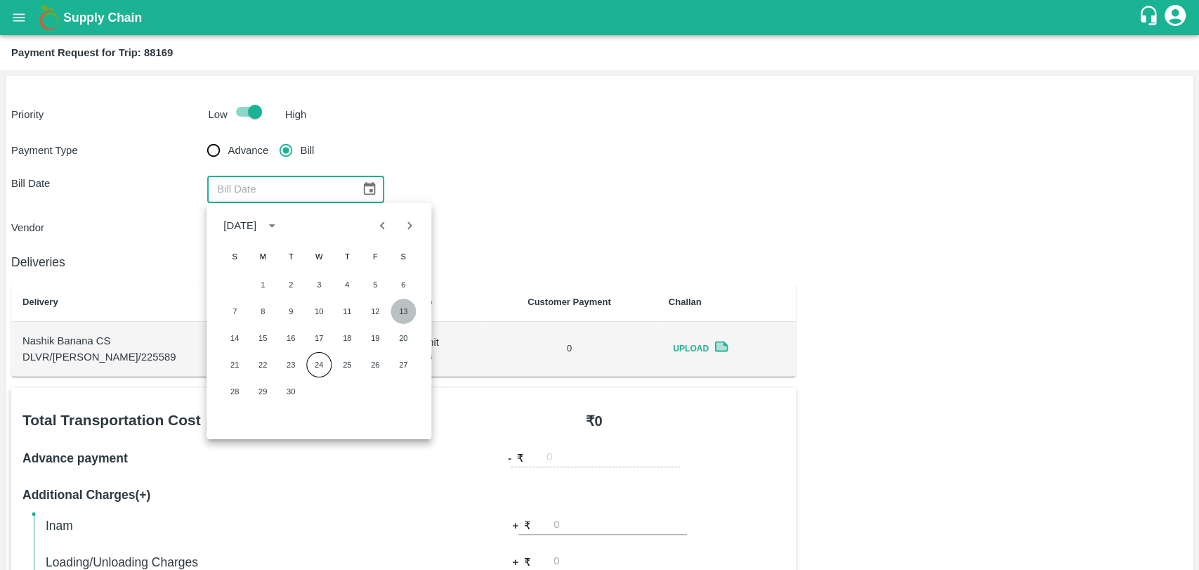
click at [397, 311] on button "13" at bounding box center [403, 311] width 25 height 25
type input "13/09/2025"
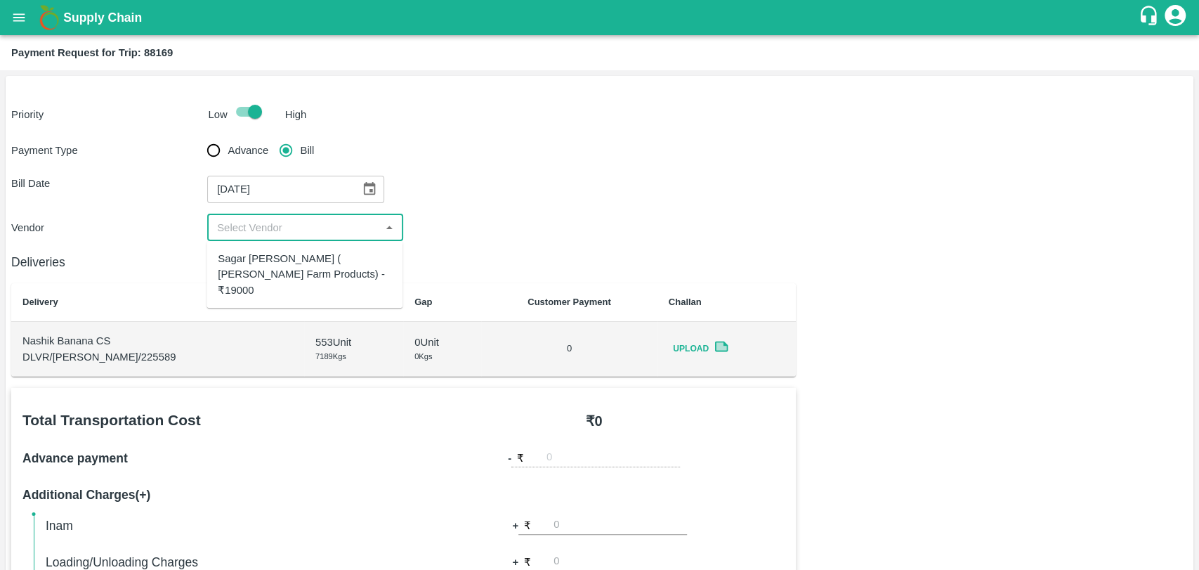
click at [268, 235] on input "input" at bounding box center [293, 228] width 164 height 18
click at [265, 257] on div "Sagar Pramod Patil ( Shreyansh Farm Products) - ₹19000" at bounding box center [305, 274] width 174 height 47
type input "Sagar Pramod Patil ( Shreyansh Farm Products) - ₹19000"
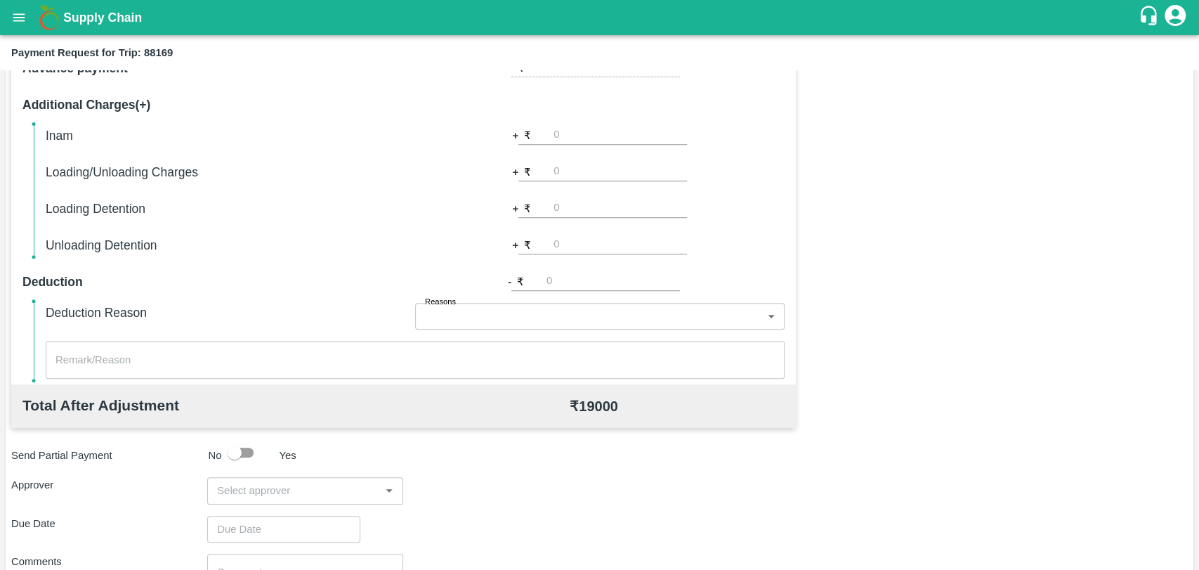
click at [576, 174] on input "number" at bounding box center [620, 171] width 133 height 19
type input "500"
click at [905, 177] on div "Total Transportation Cost ₹ 19000 Advance payment - ₹ Additional Charges(+) Ina…" at bounding box center [599, 338] width 1177 height 680
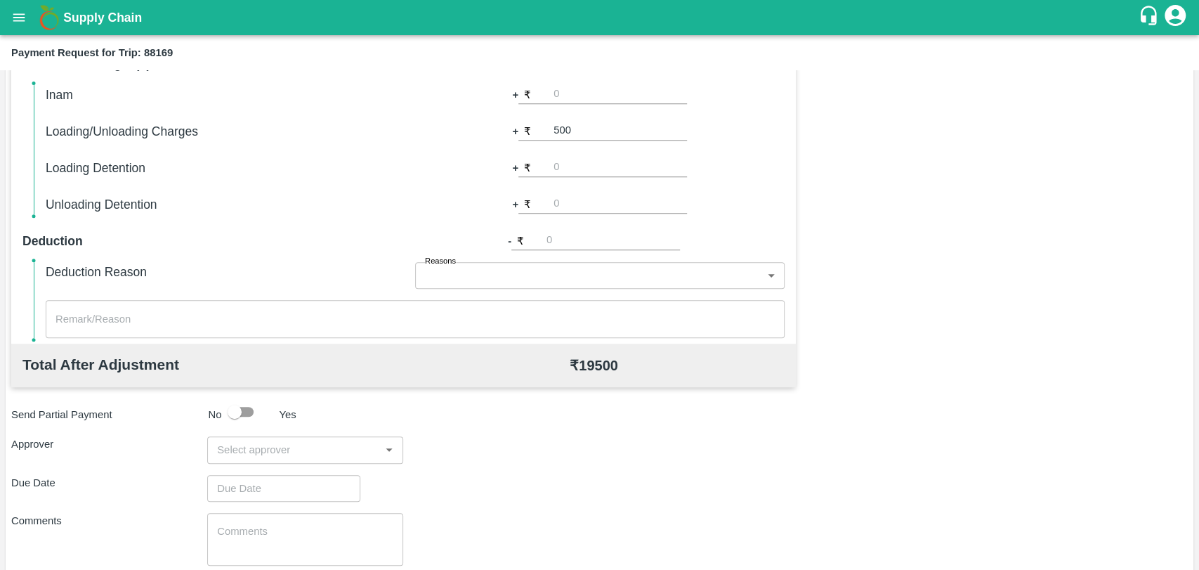
scroll to position [468, 0]
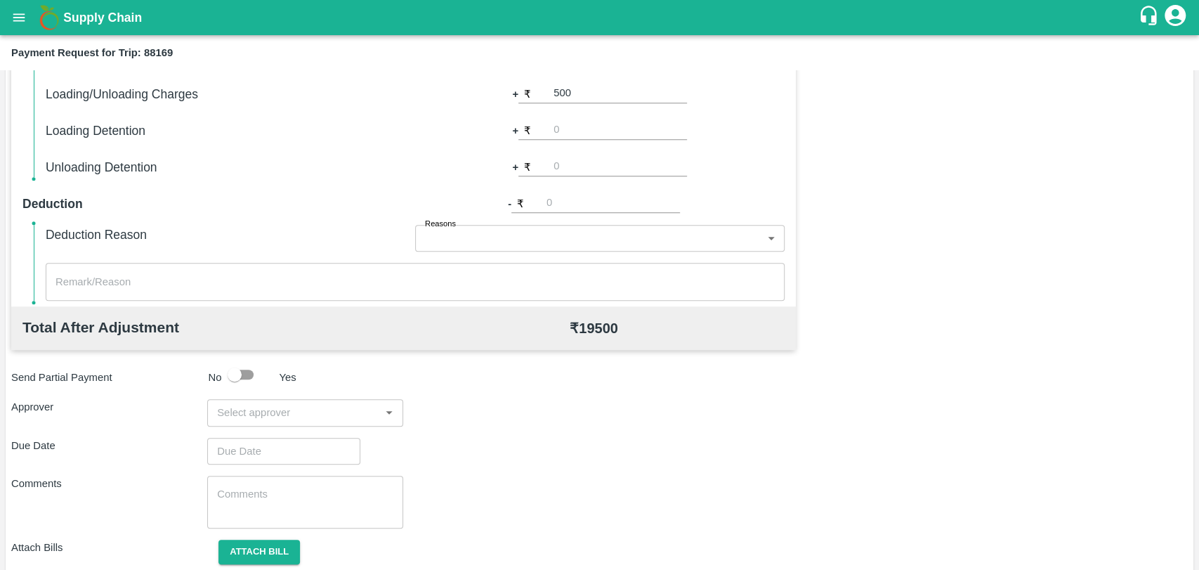
click at [304, 424] on div "​" at bounding box center [305, 412] width 196 height 27
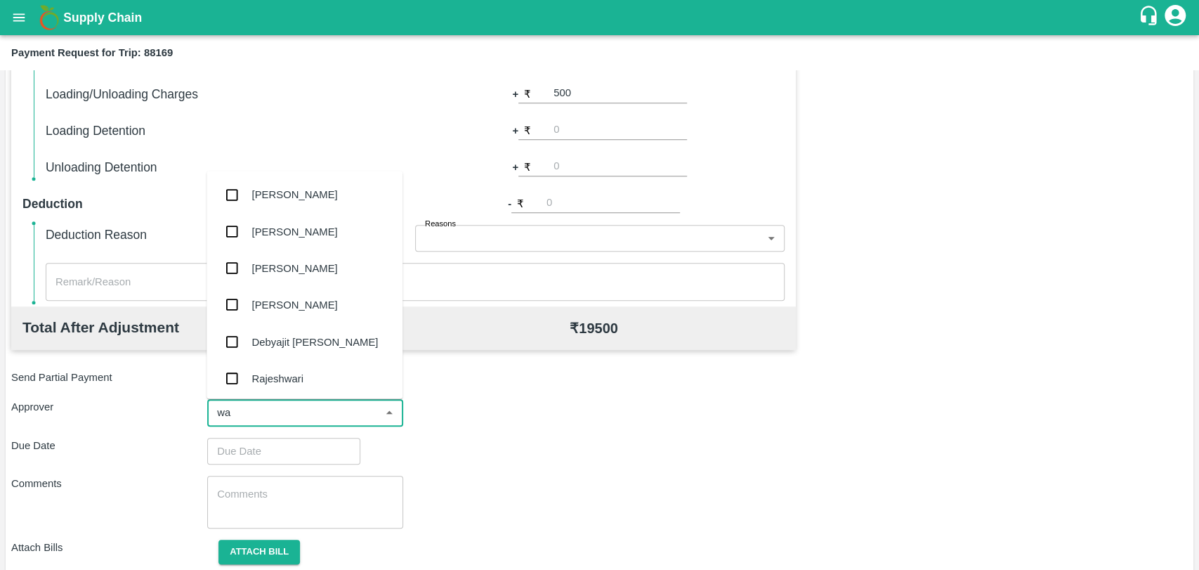
type input "wag"
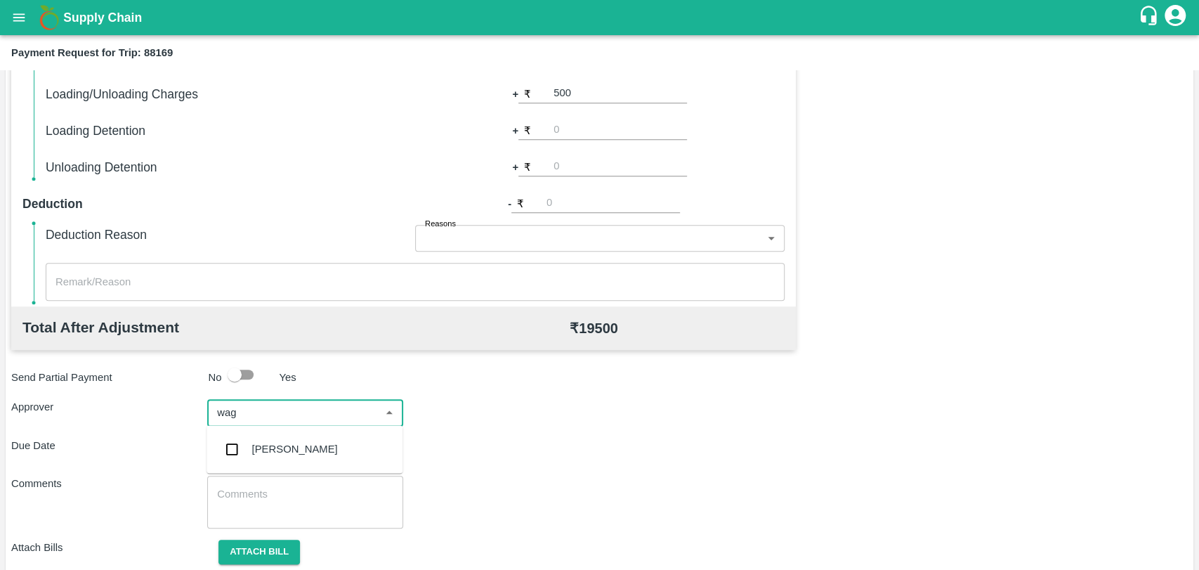
click at [287, 443] on div "Prasad Waghade" at bounding box center [295, 448] width 86 height 15
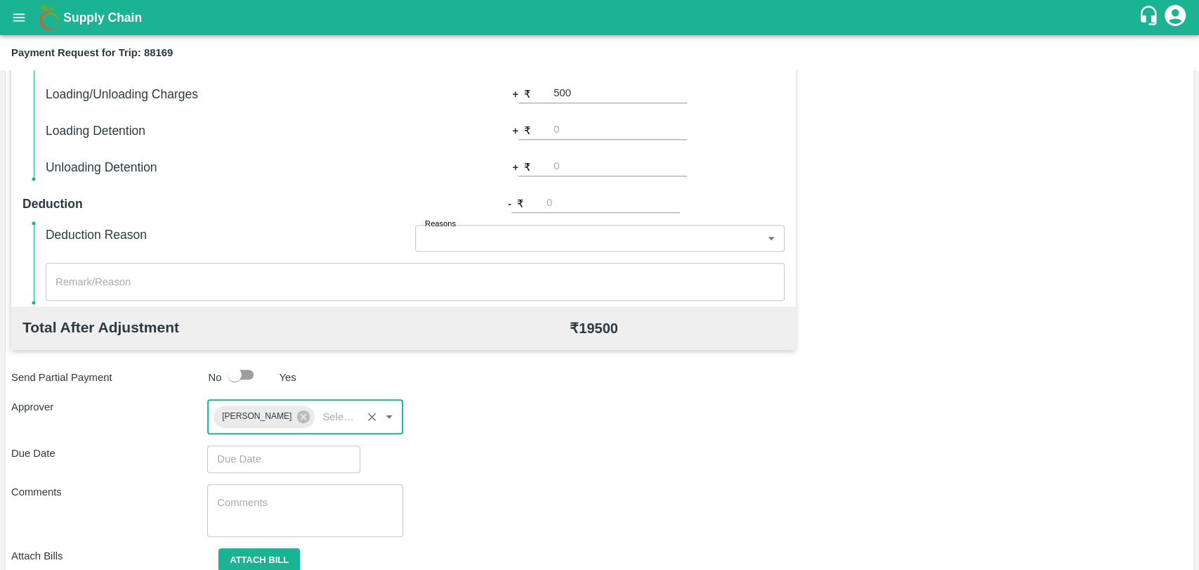
type input "DD/MM/YYYY hh:mm aa"
click at [265, 460] on input "DD/MM/YYYY hh:mm aa" at bounding box center [278, 458] width 143 height 27
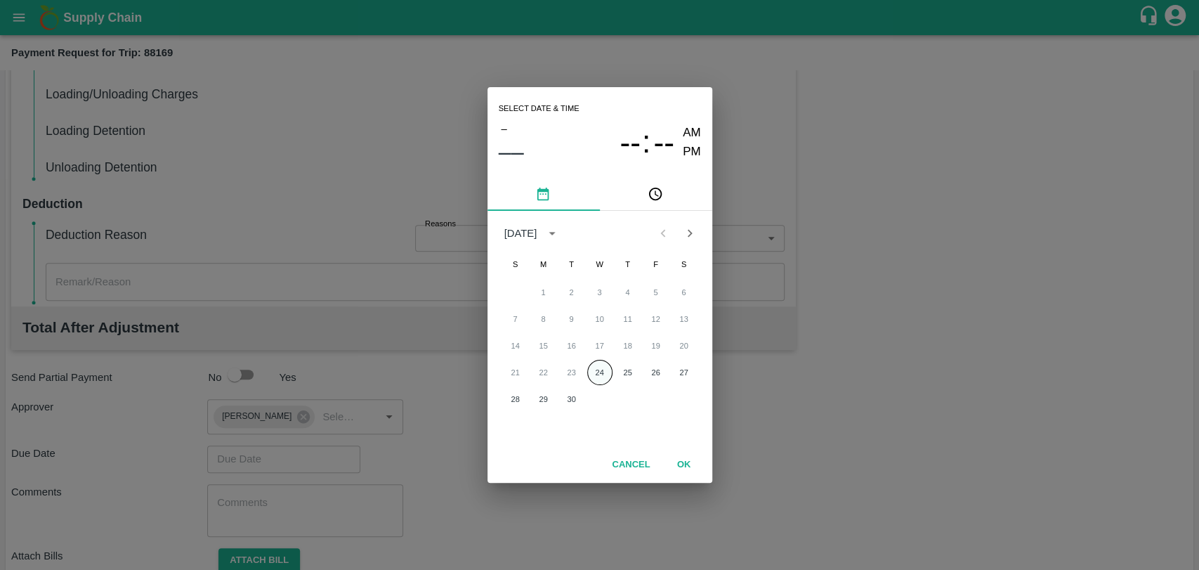
click at [601, 370] on button "24" at bounding box center [599, 372] width 25 height 25
type input "24/09/2025 12:00 AM"
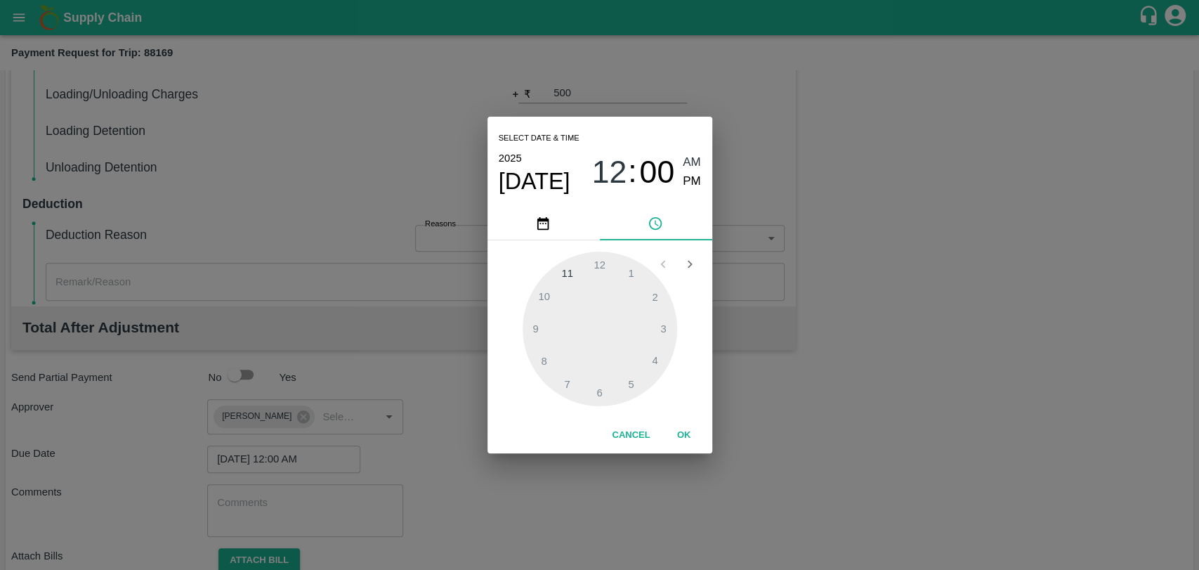
click at [680, 434] on button "OK" at bounding box center [684, 435] width 45 height 25
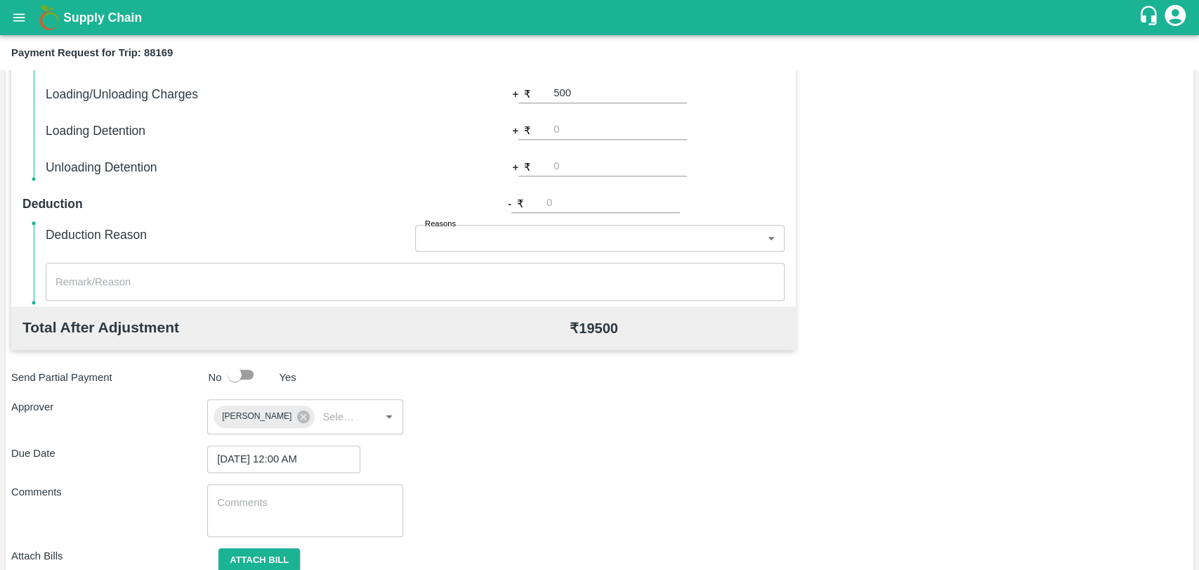
click at [260, 545] on div "Total Transportation Cost ₹ 19000 Advance payment - ₹ Additional Charges(+) Ina…" at bounding box center [599, 264] width 1177 height 688
click at [260, 562] on button "Attach bill" at bounding box center [260, 560] width 82 height 25
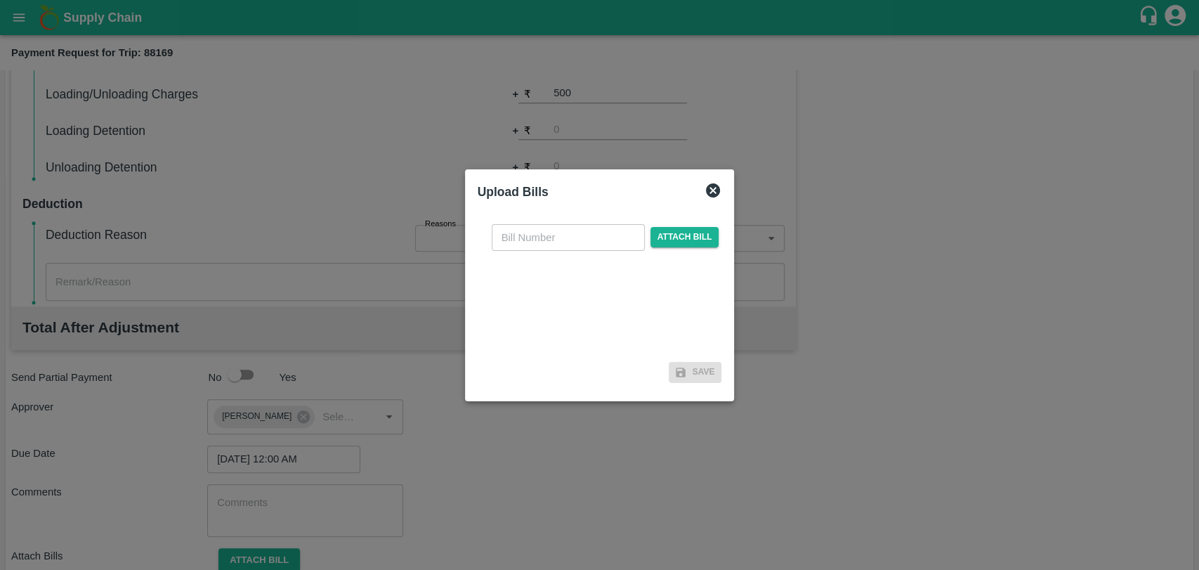
click at [596, 245] on input "text" at bounding box center [568, 237] width 153 height 27
type input "459"
click at [672, 233] on span "Attach bill" at bounding box center [685, 237] width 69 height 20
click at [0, 0] on input "Attach bill" at bounding box center [0, 0] width 0 height 0
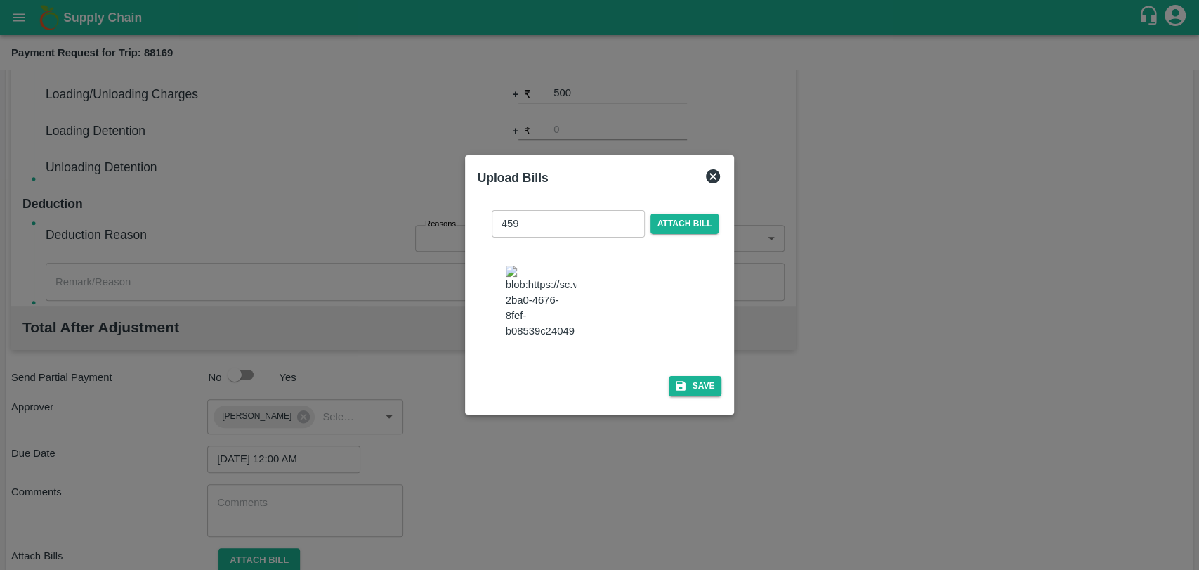
click at [538, 305] on img at bounding box center [541, 303] width 70 height 74
click at [693, 380] on button "Save" at bounding box center [695, 386] width 53 height 20
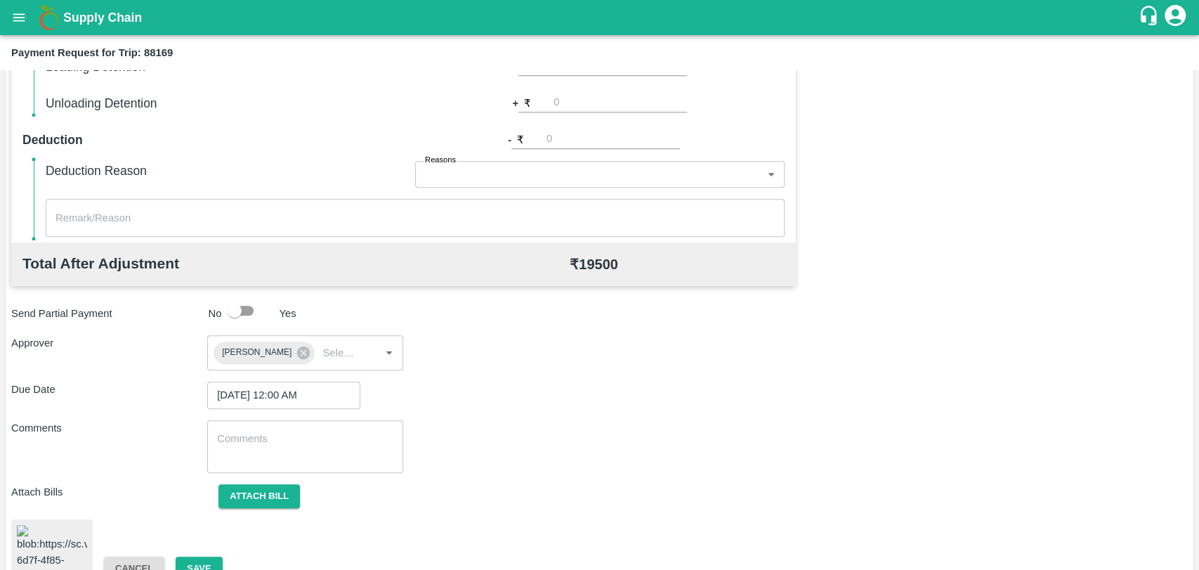
scroll to position [577, 0]
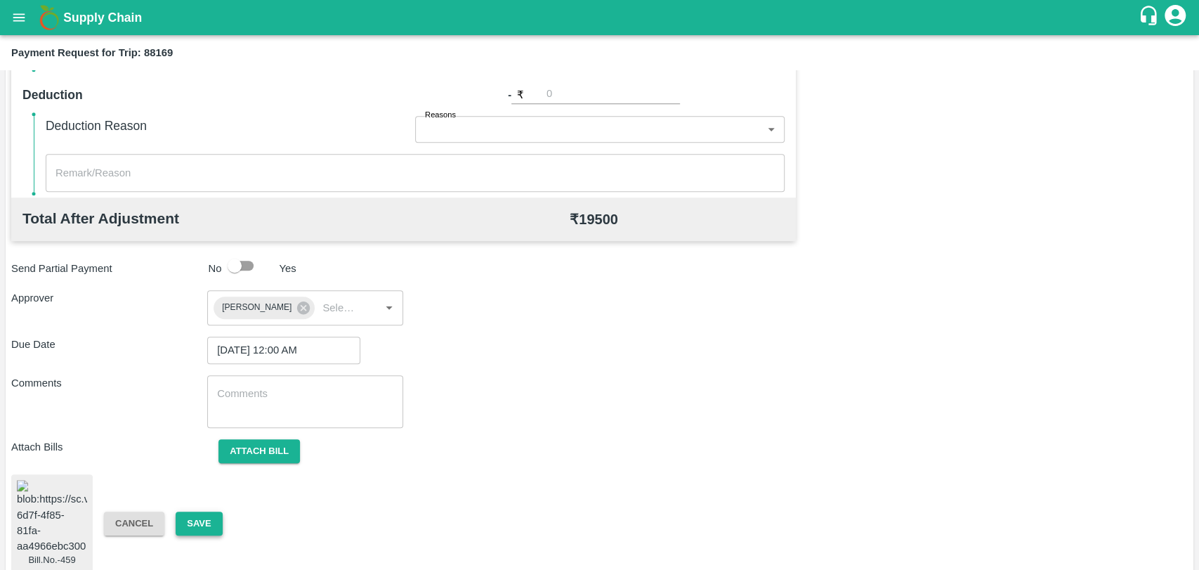
click at [213, 512] on button "Save" at bounding box center [199, 524] width 46 height 25
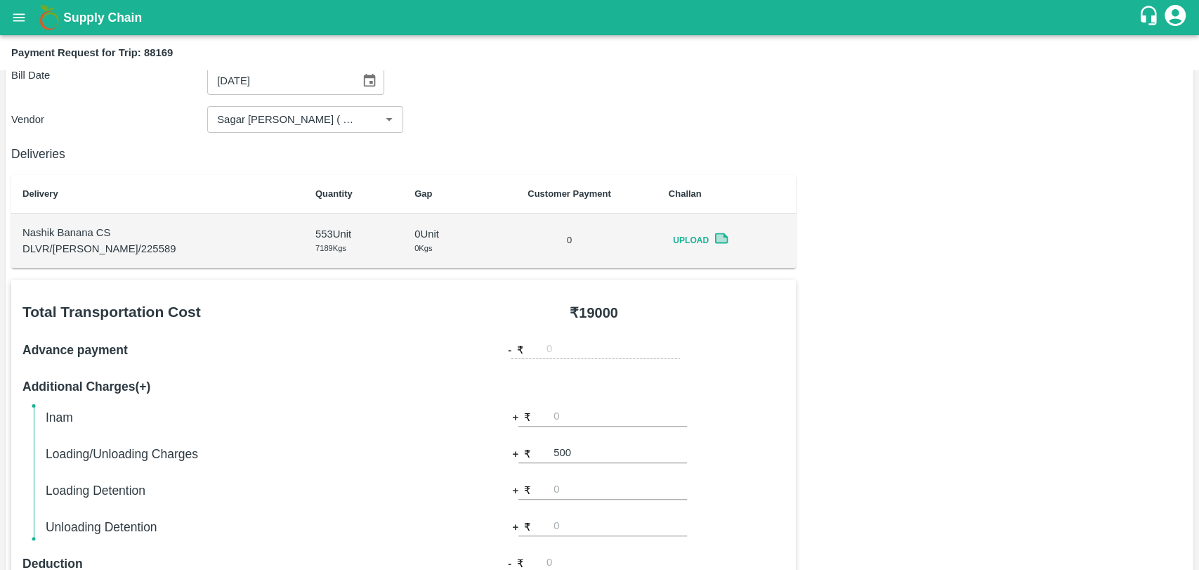
scroll to position [0, 0]
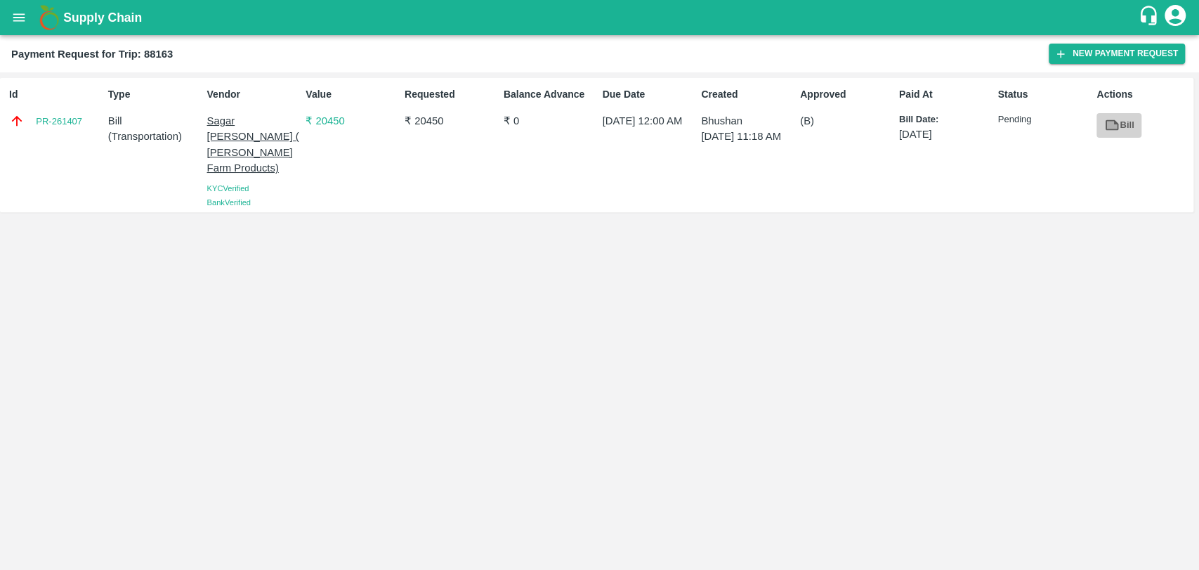
click at [1119, 131] on icon at bounding box center [1112, 124] width 15 height 15
click at [57, 119] on link "PR-261407" at bounding box center [59, 122] width 46 height 14
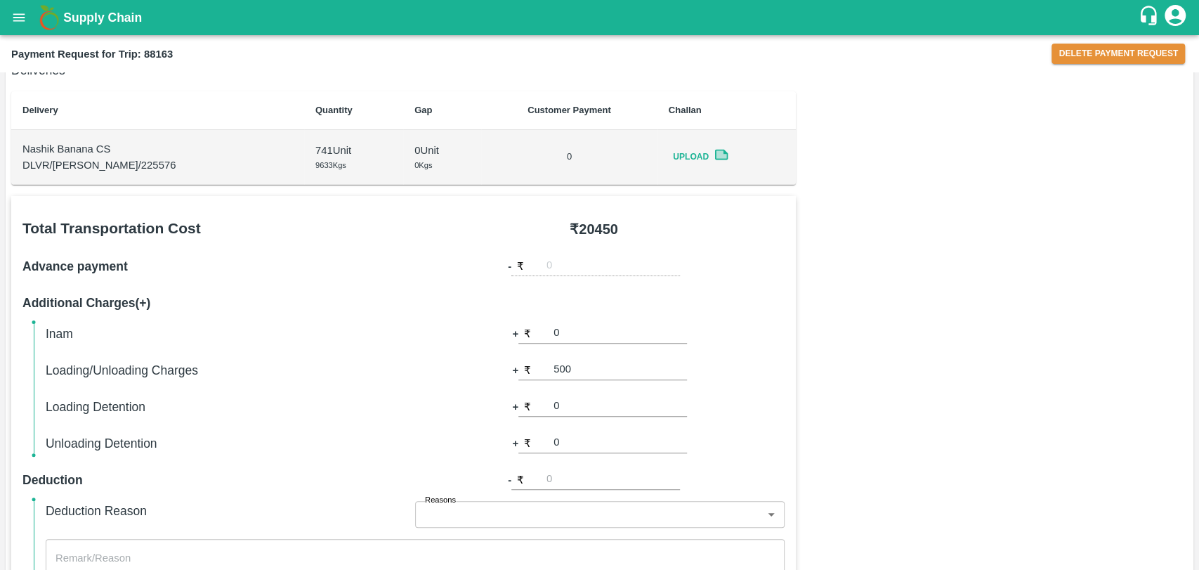
scroll to position [191, 0]
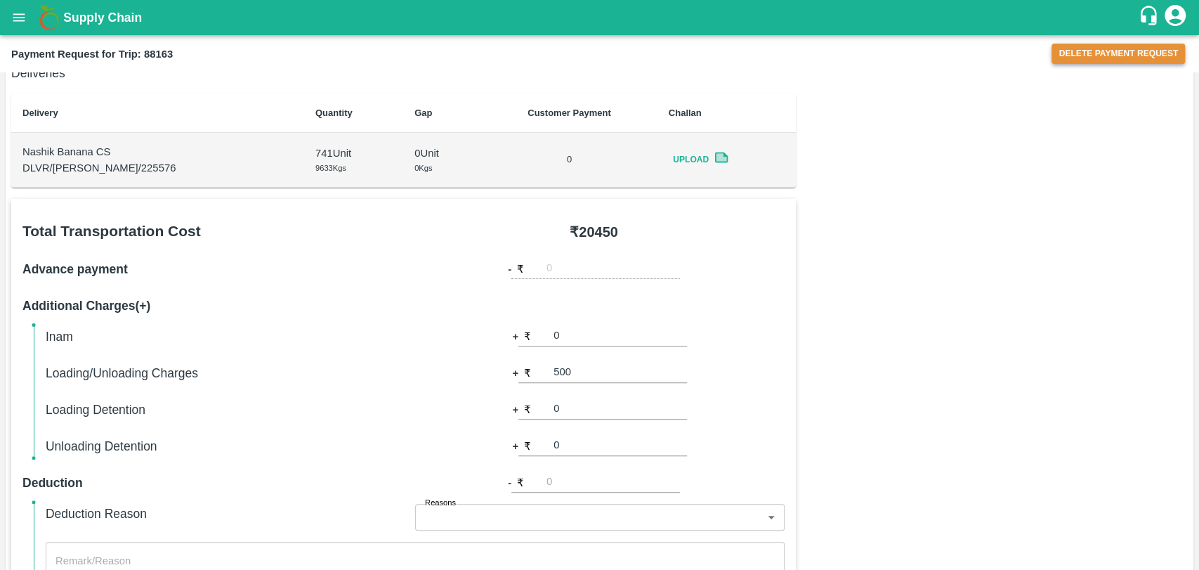
click at [1100, 53] on button "Delete Payment Request" at bounding box center [1118, 54] width 133 height 20
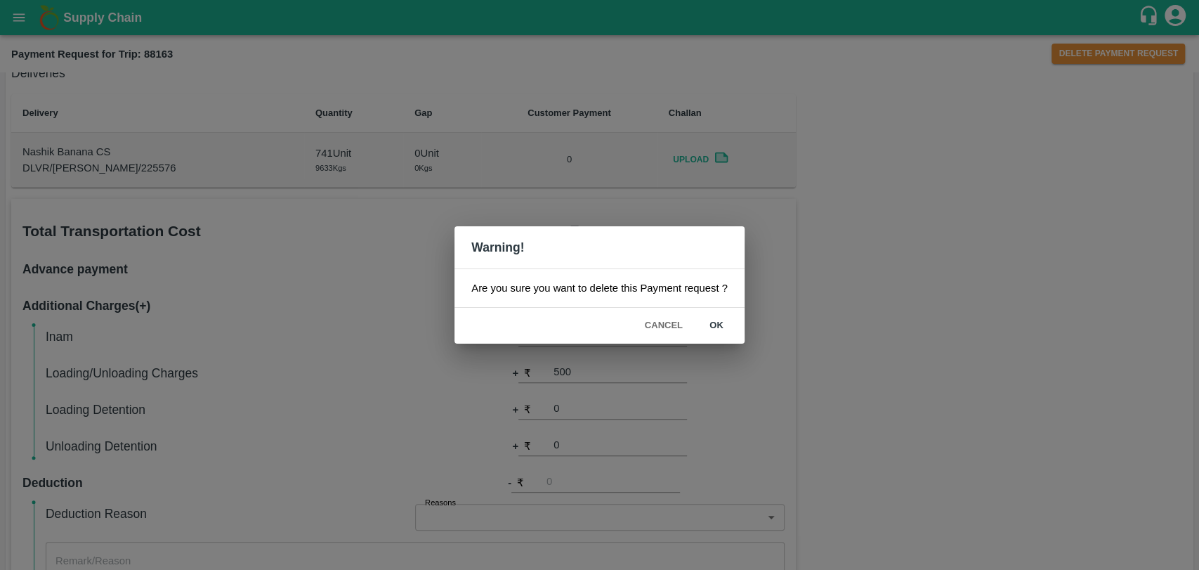
click at [718, 316] on button "ok" at bounding box center [716, 325] width 45 height 25
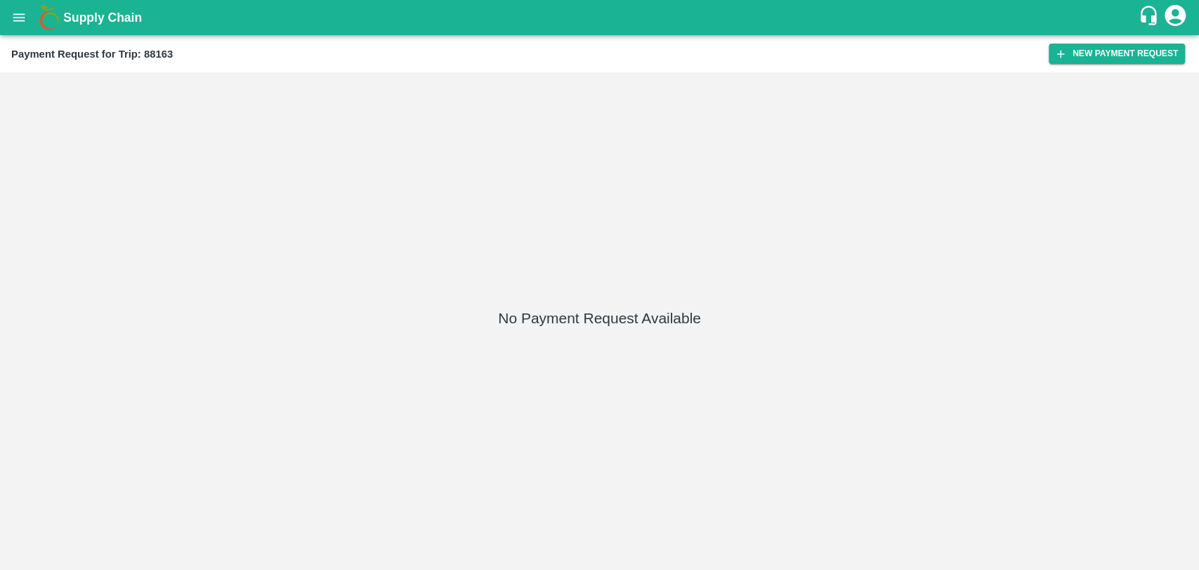
drag, startPoint x: 1074, startPoint y: 49, endPoint x: 1036, endPoint y: 24, distance: 45.0
click at [1074, 49] on button "New Payment Request" at bounding box center [1117, 54] width 136 height 20
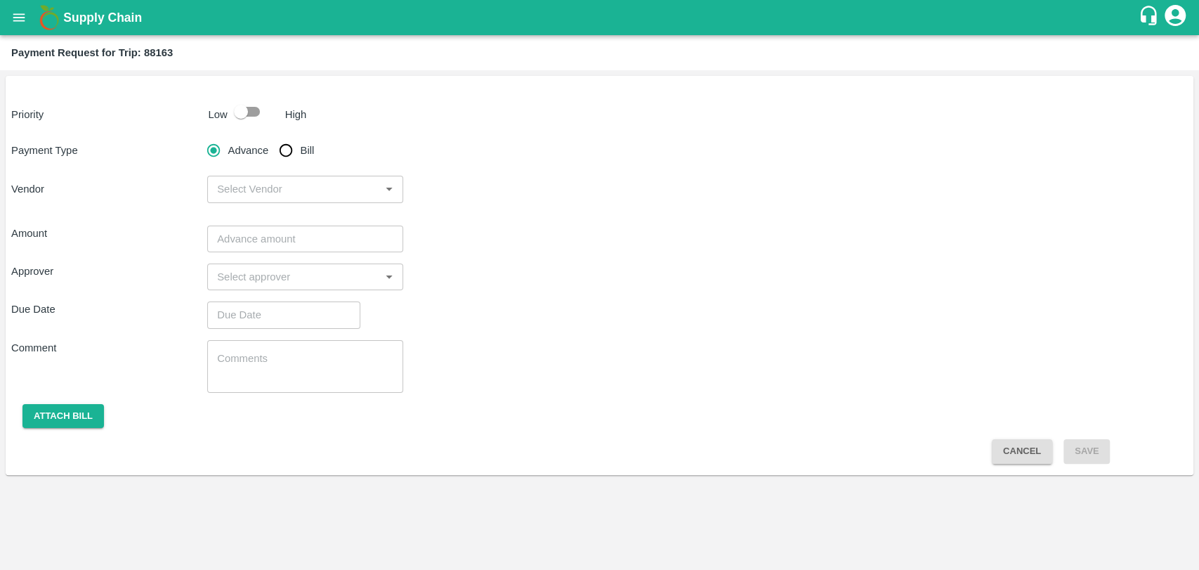
click at [228, 122] on input "checkbox" at bounding box center [241, 111] width 80 height 27
checkbox input "true"
click at [279, 152] on input "Bill" at bounding box center [286, 150] width 28 height 28
radio input "true"
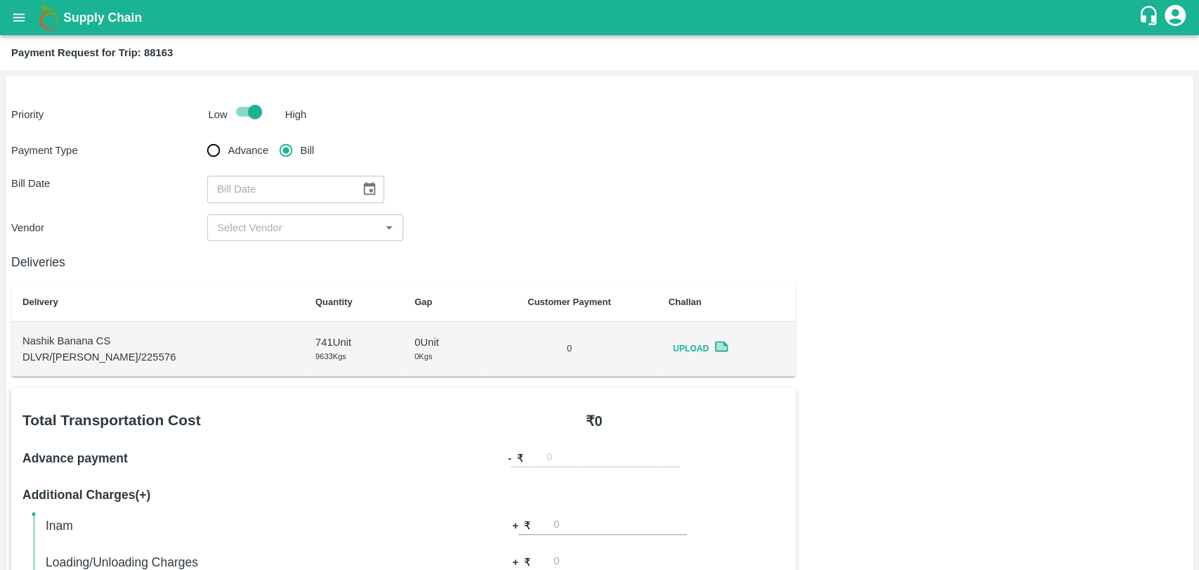
click at [370, 196] on icon "Choose date" at bounding box center [369, 188] width 15 height 15
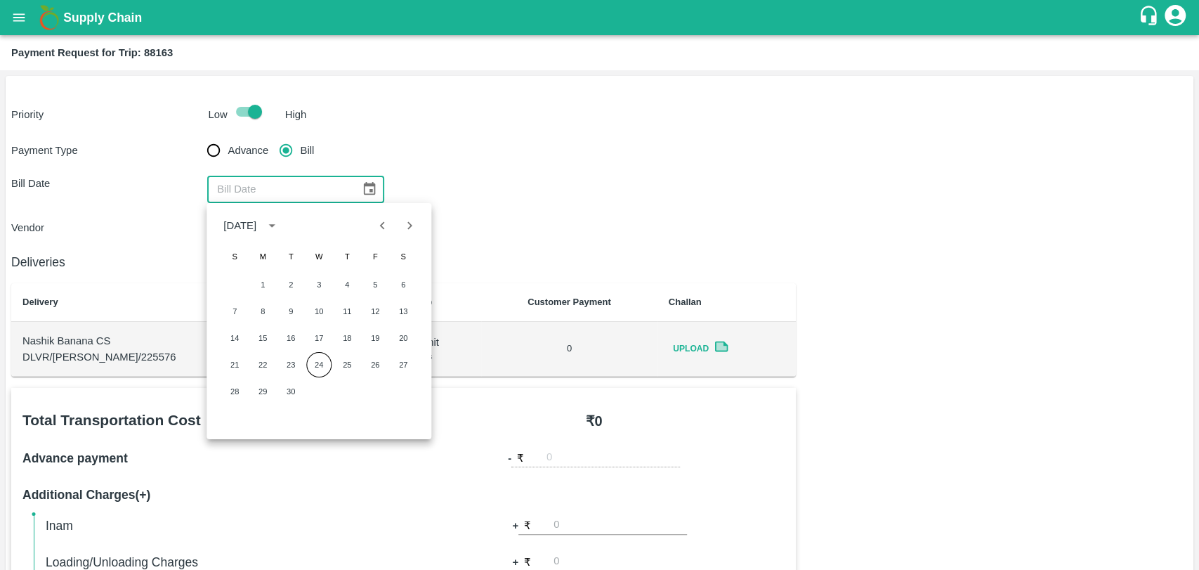
click at [363, 304] on div "7 8 9 10 11 12 13" at bounding box center [319, 311] width 225 height 25
click at [377, 308] on button "12" at bounding box center [375, 311] width 25 height 25
type input "12/09/2025"
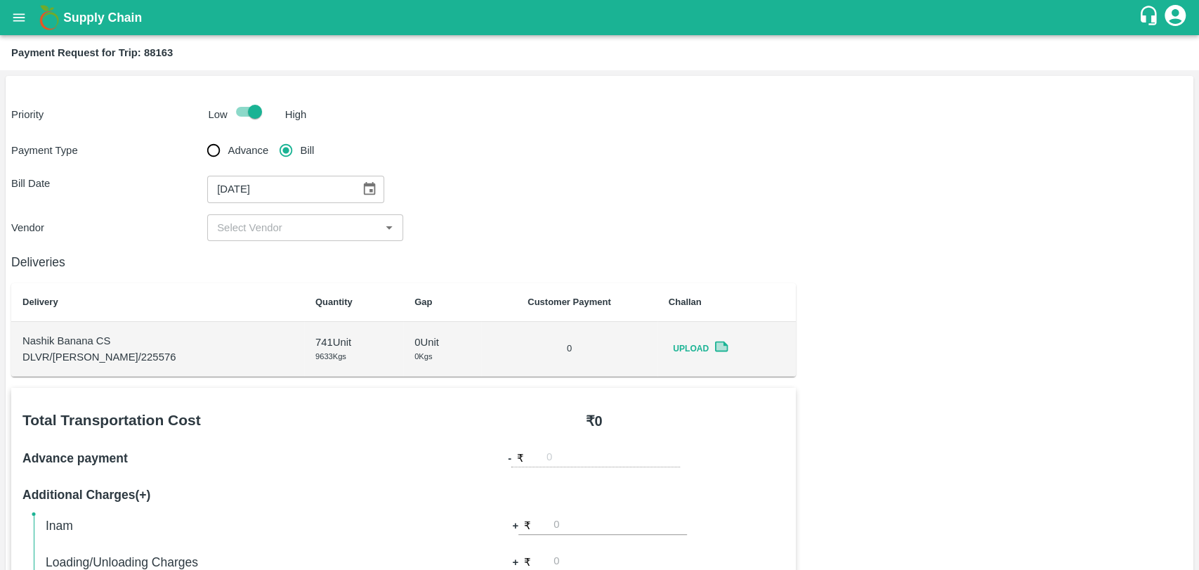
click at [276, 230] on input "input" at bounding box center [293, 228] width 164 height 18
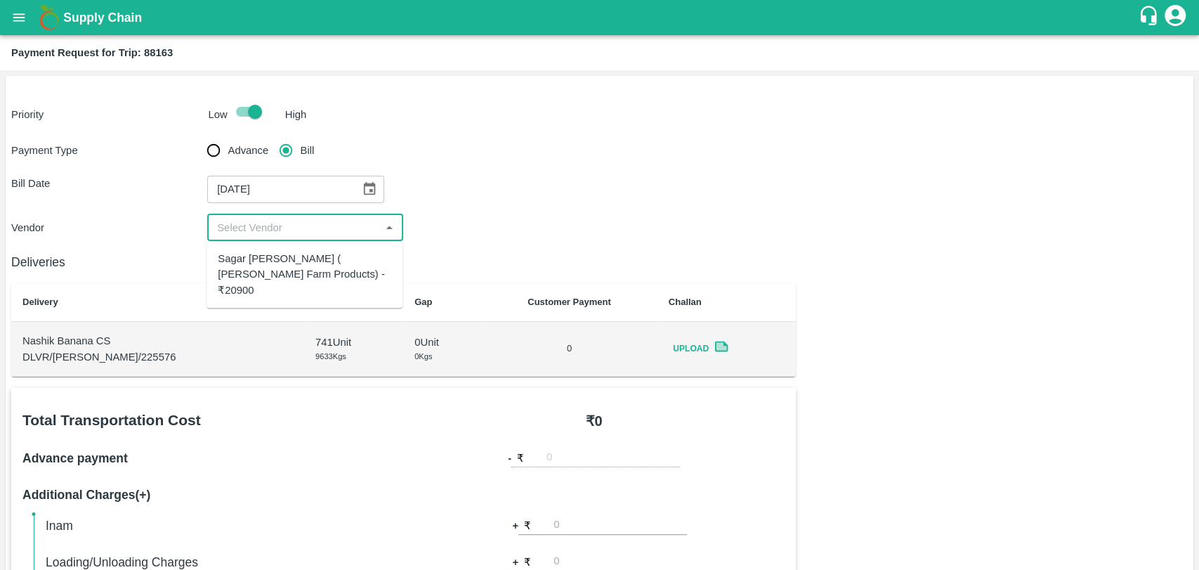
click at [278, 261] on div "Sagar Pramod Patil ( Shreyansh Farm Products) - ₹20900" at bounding box center [305, 274] width 174 height 47
type input "Sagar Pramod Patil ( Shreyansh Farm Products) - ₹20900"
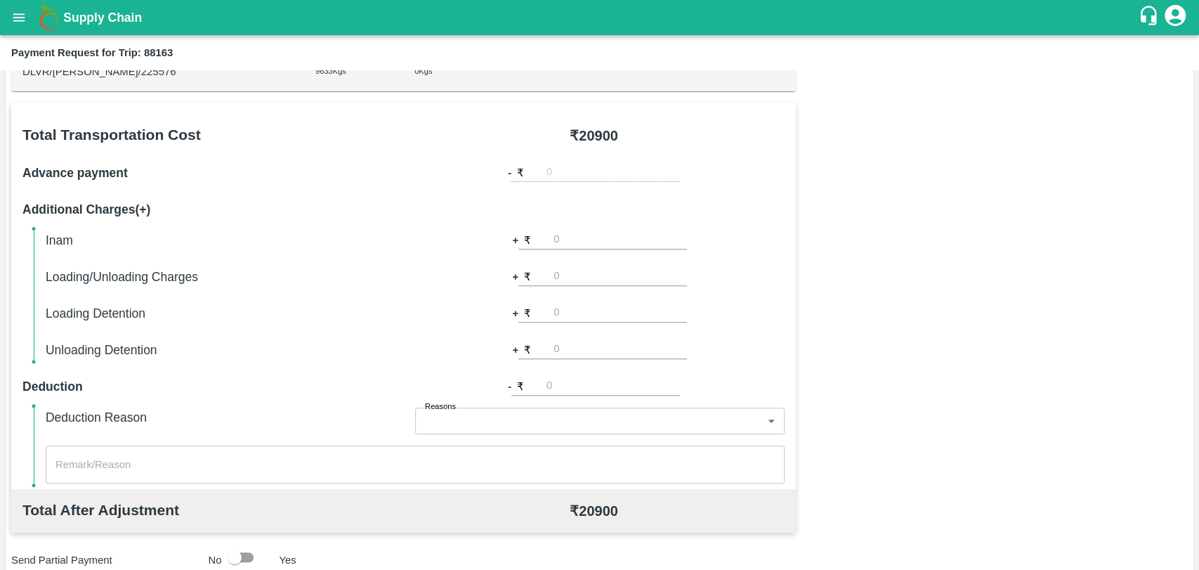
scroll to position [312, 0]
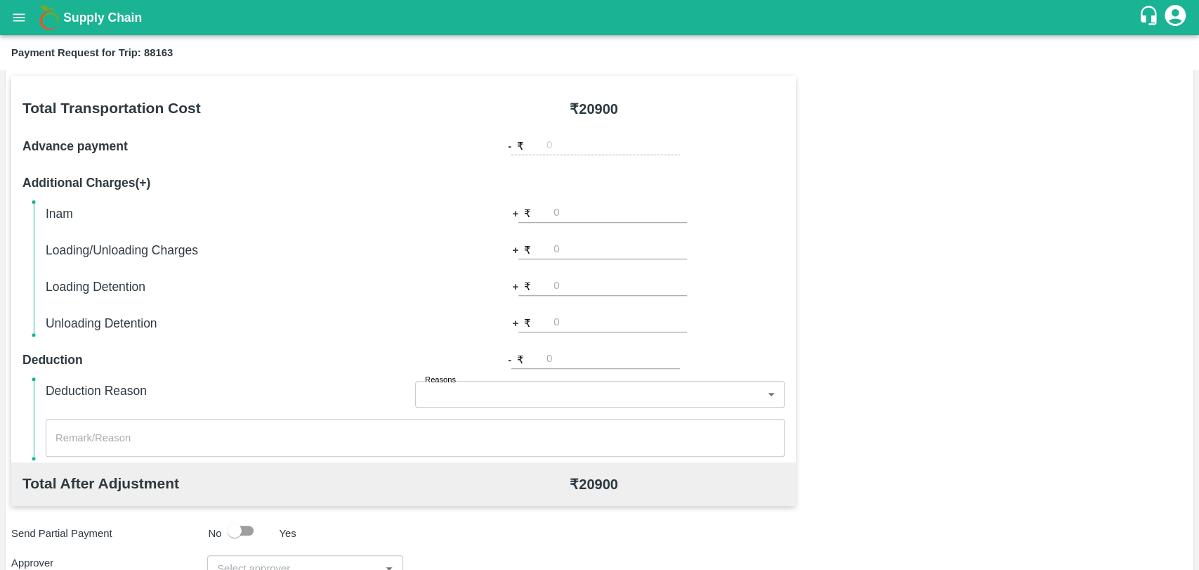
click at [564, 356] on input "number" at bounding box center [613, 359] width 133 height 19
type input "950"
click at [563, 246] on input "number" at bounding box center [620, 249] width 133 height 19
type input "4"
type input "500"
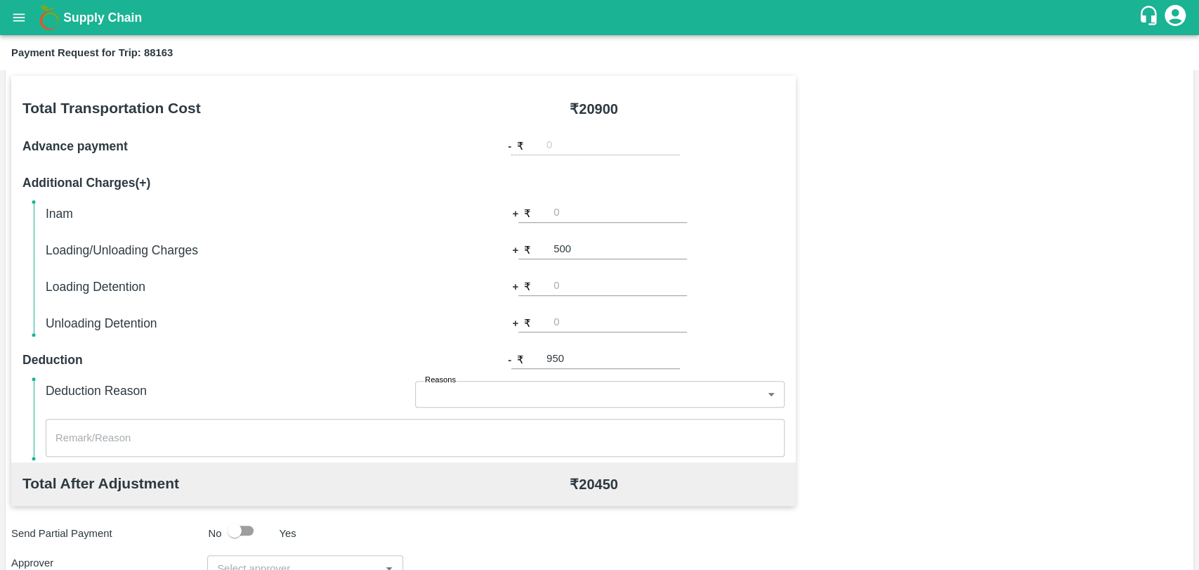
click at [971, 359] on div "Total Transportation Cost ₹ 20900 Advance payment - ₹ Additional Charges(+) Ina…" at bounding box center [599, 416] width 1177 height 680
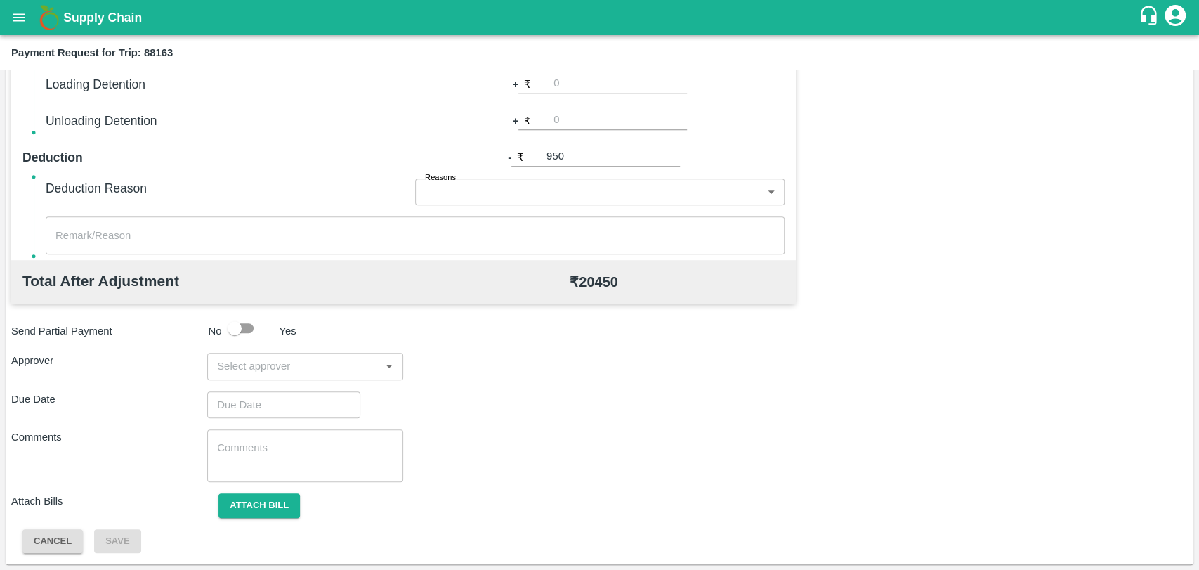
click at [311, 363] on input "input" at bounding box center [293, 366] width 164 height 18
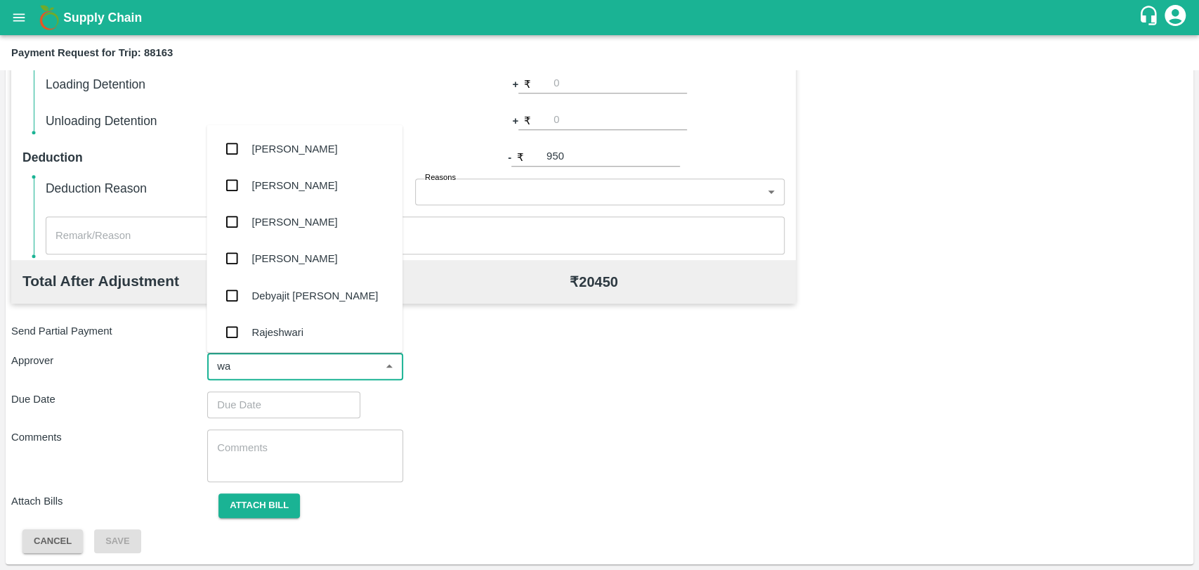
type input "wag"
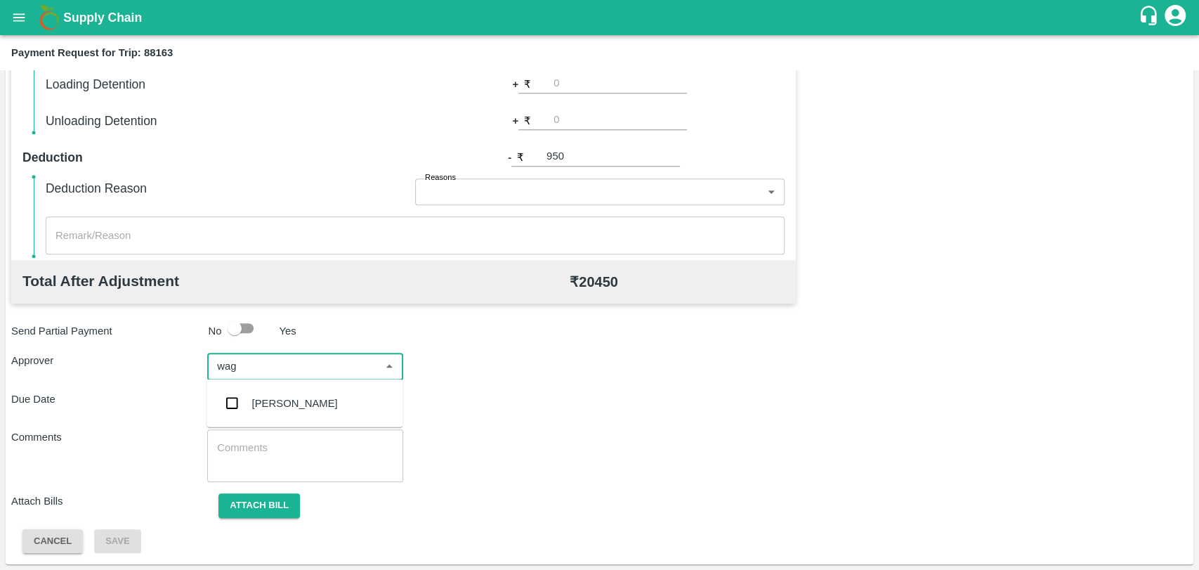
click at [282, 396] on div "Prasad Waghade" at bounding box center [295, 403] width 86 height 15
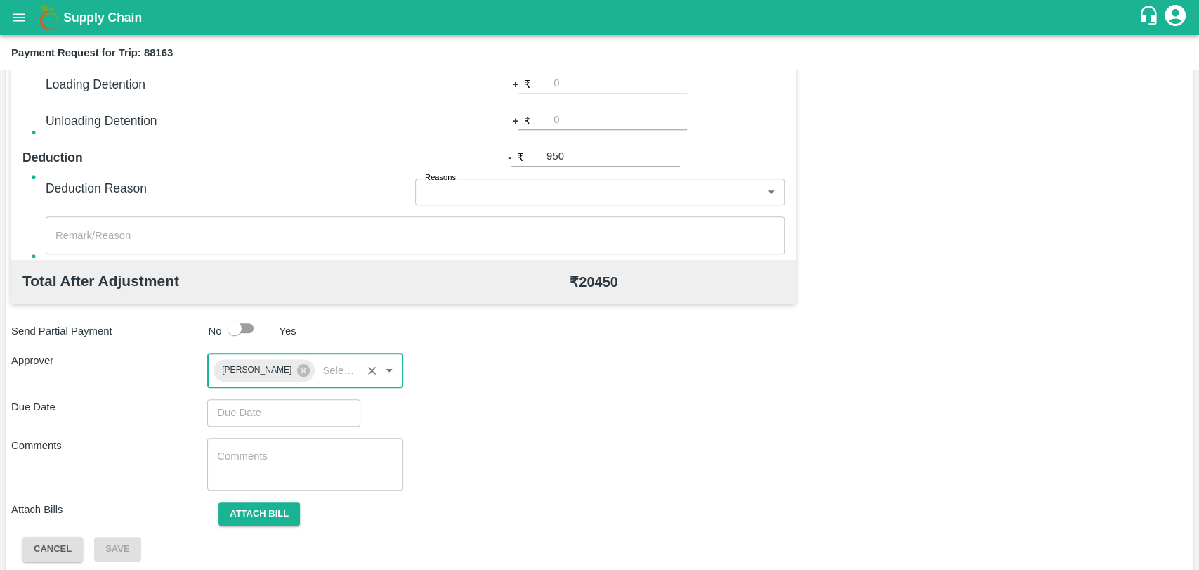
type input "DD/MM/YYYY hh:mm aa"
click at [277, 403] on input "DD/MM/YYYY hh:mm aa" at bounding box center [278, 412] width 143 height 27
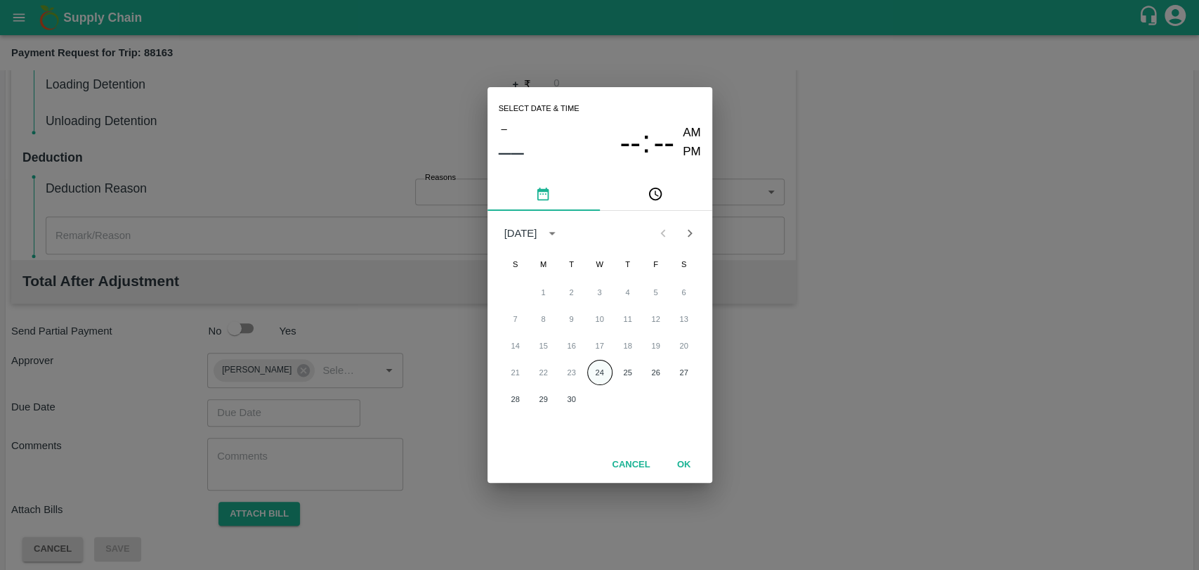
click at [598, 370] on button "24" at bounding box center [599, 372] width 25 height 25
type input "24/09/2025 12:00 AM"
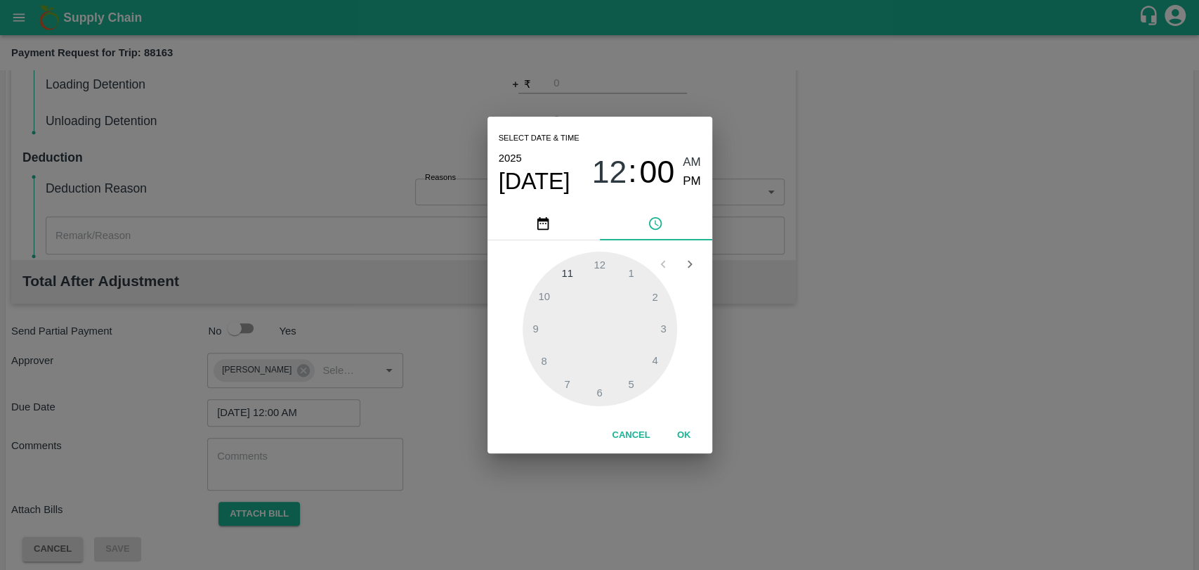
click at [675, 429] on button "OK" at bounding box center [684, 435] width 45 height 25
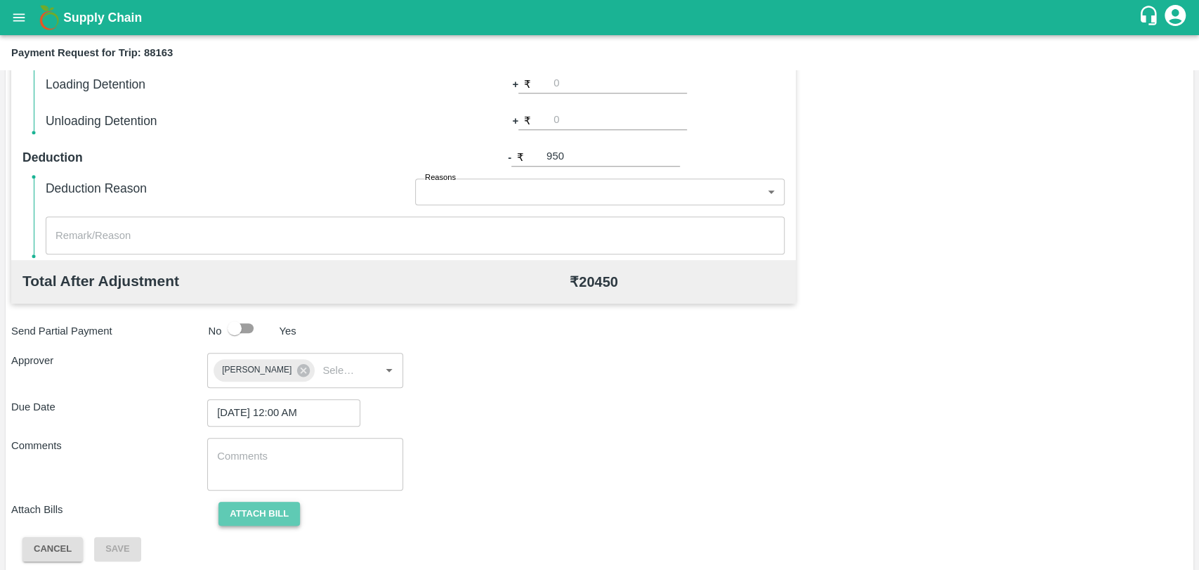
click at [292, 510] on button "Attach bill" at bounding box center [260, 514] width 82 height 25
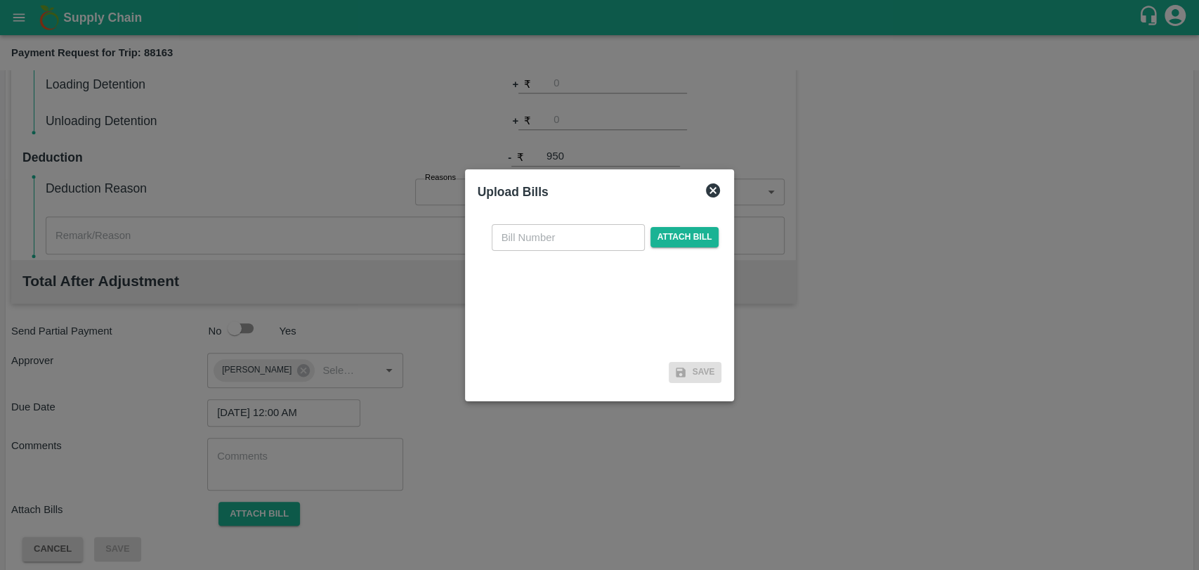
click at [539, 237] on input "text" at bounding box center [568, 237] width 153 height 27
type input "458"
click at [689, 233] on span "Attach bill" at bounding box center [685, 237] width 69 height 20
click at [0, 0] on input "Attach bill" at bounding box center [0, 0] width 0 height 0
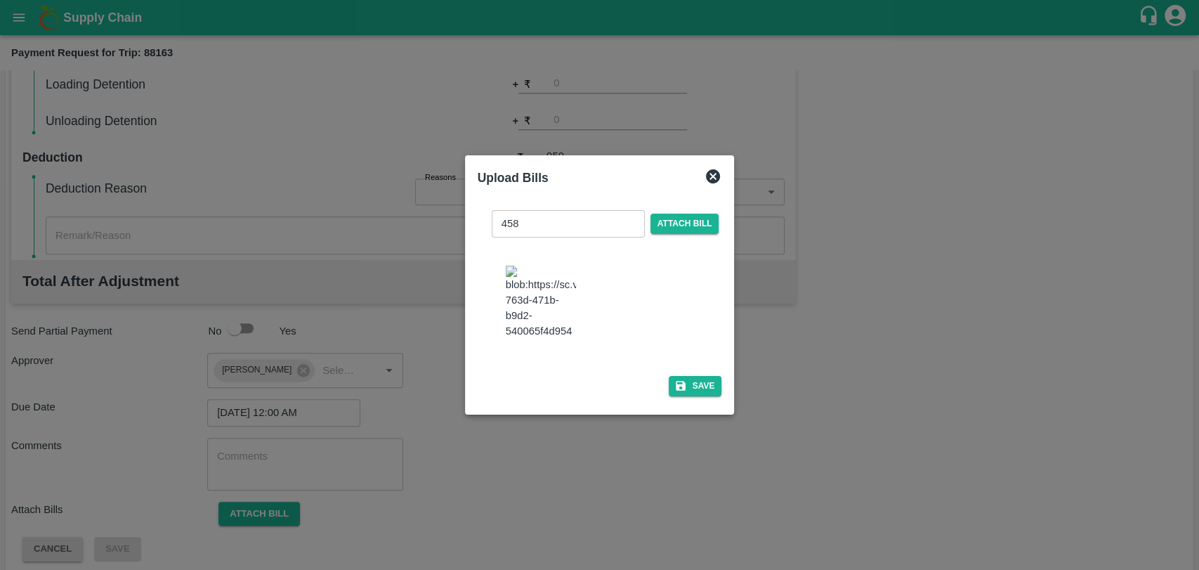
click at [571, 283] on img at bounding box center [541, 303] width 70 height 74
click at [686, 381] on button "Save" at bounding box center [695, 386] width 53 height 20
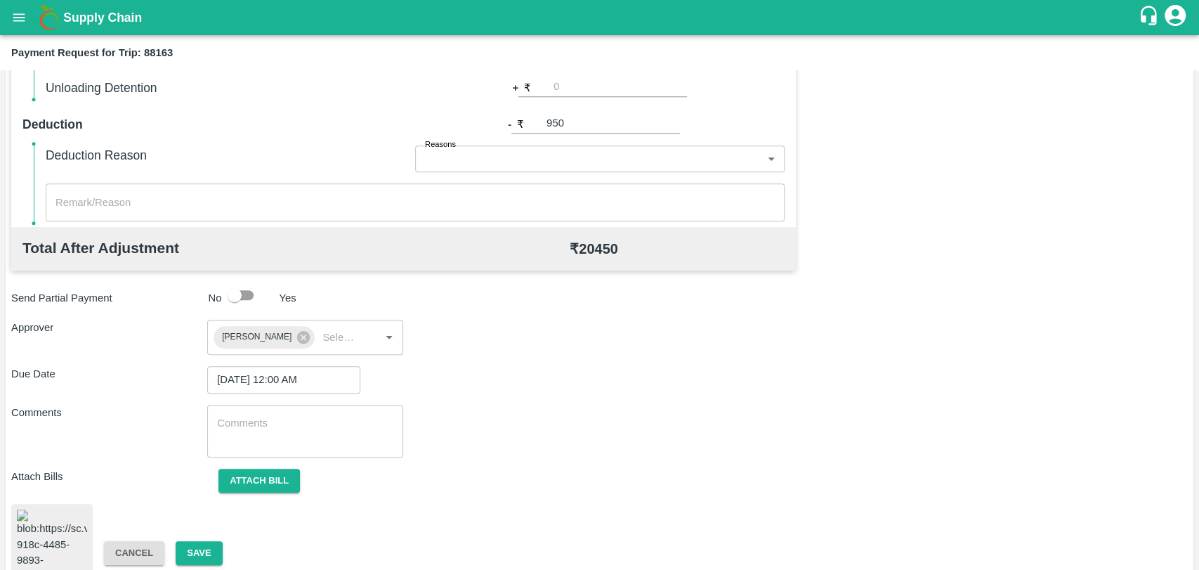
scroll to position [579, 0]
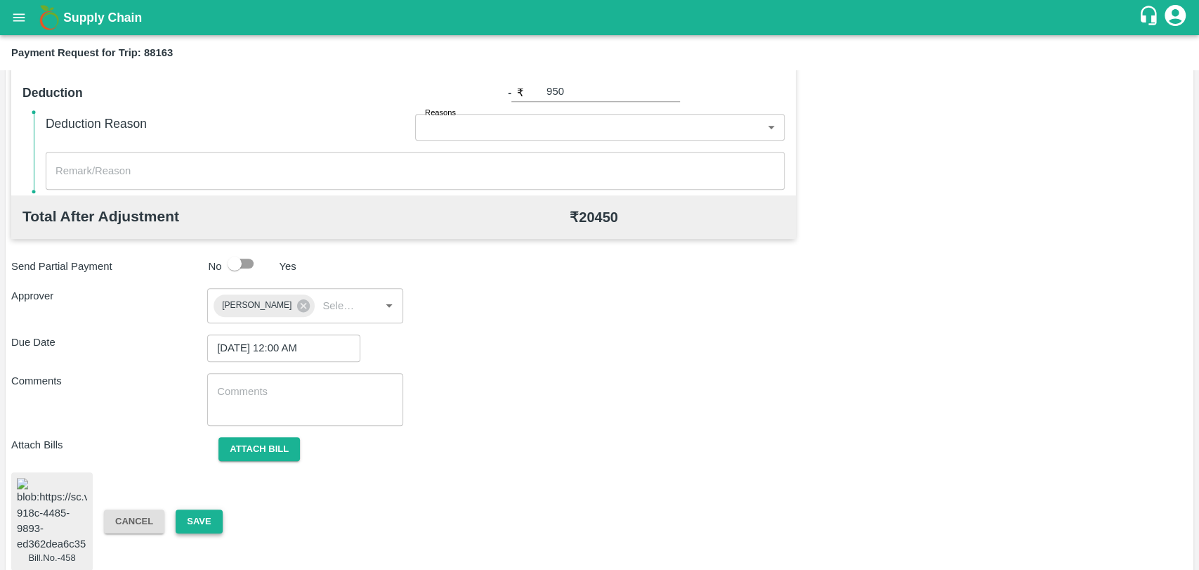
click at [211, 509] on button "Save" at bounding box center [199, 521] width 46 height 25
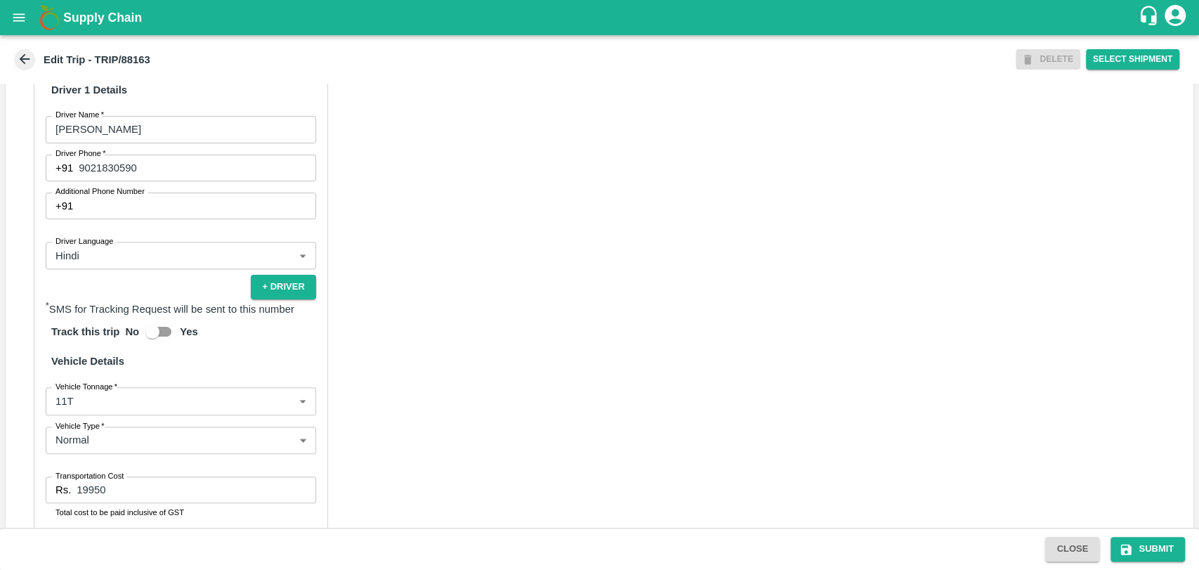
scroll to position [859, 0]
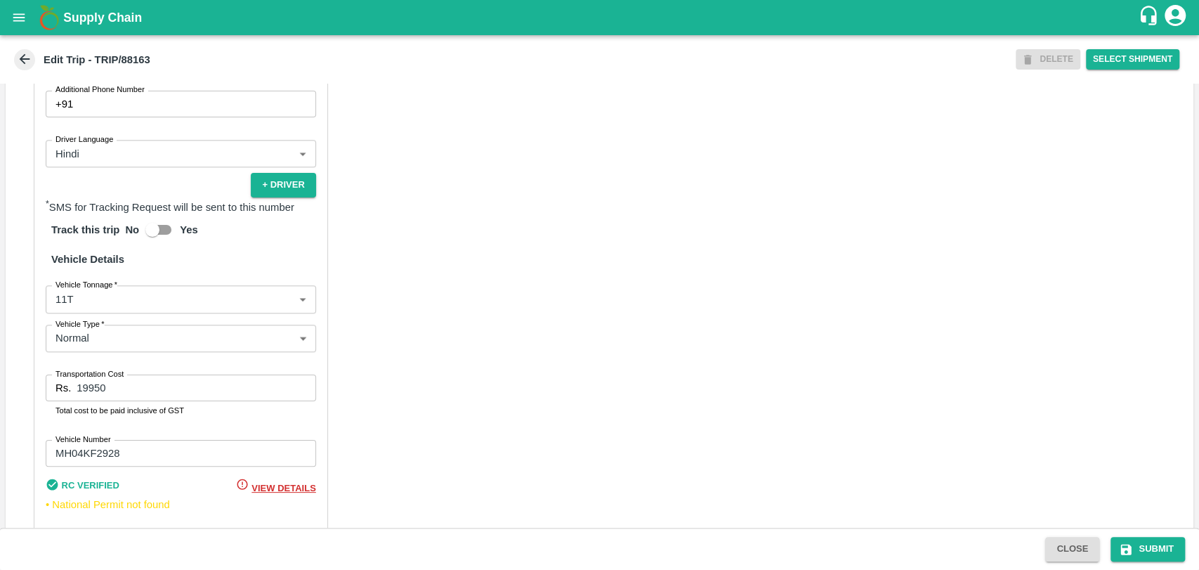
click at [90, 315] on body "Supply Chain Edit Trip - TRIP/88163 DELETE Select Shipment Trip Details Trip Ty…" at bounding box center [599, 285] width 1199 height 570
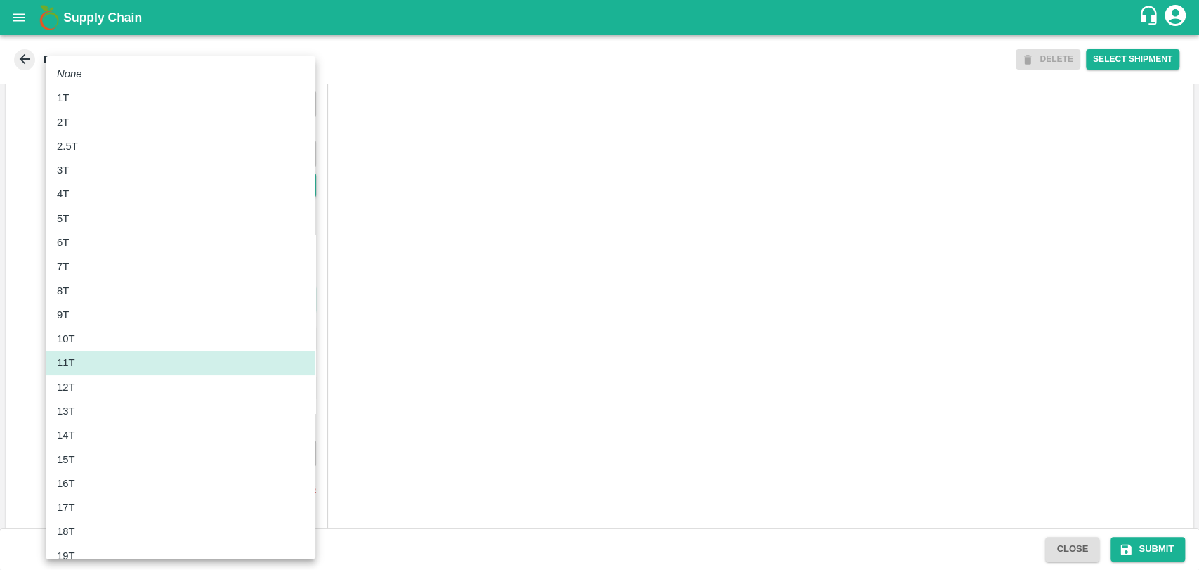
click at [89, 343] on div "10T" at bounding box center [180, 338] width 247 height 15
type input "10000"
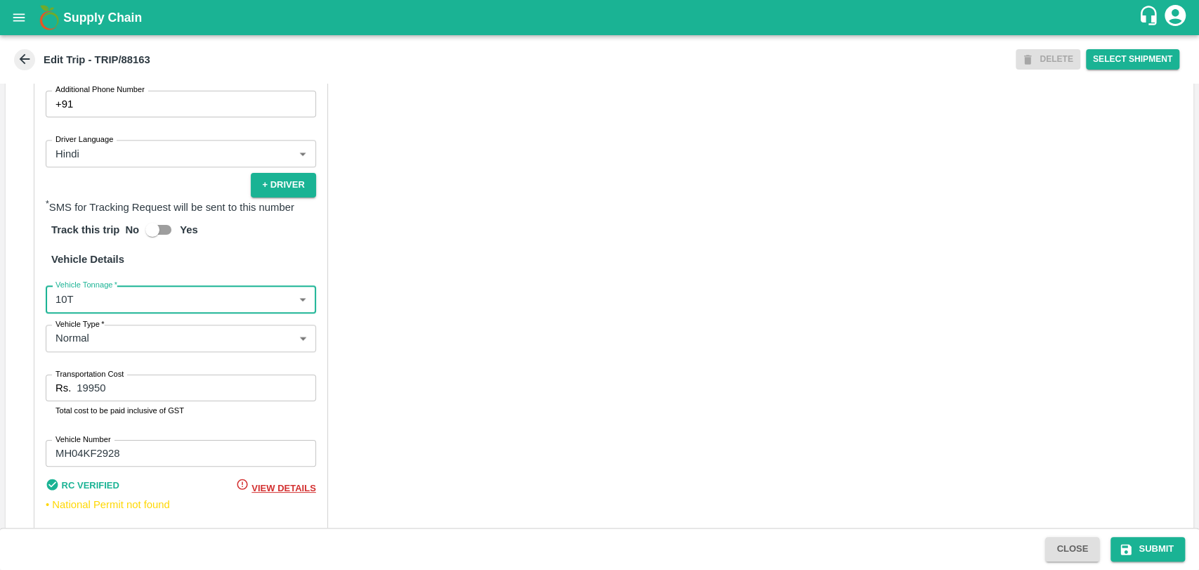
scroll to position [197, 0]
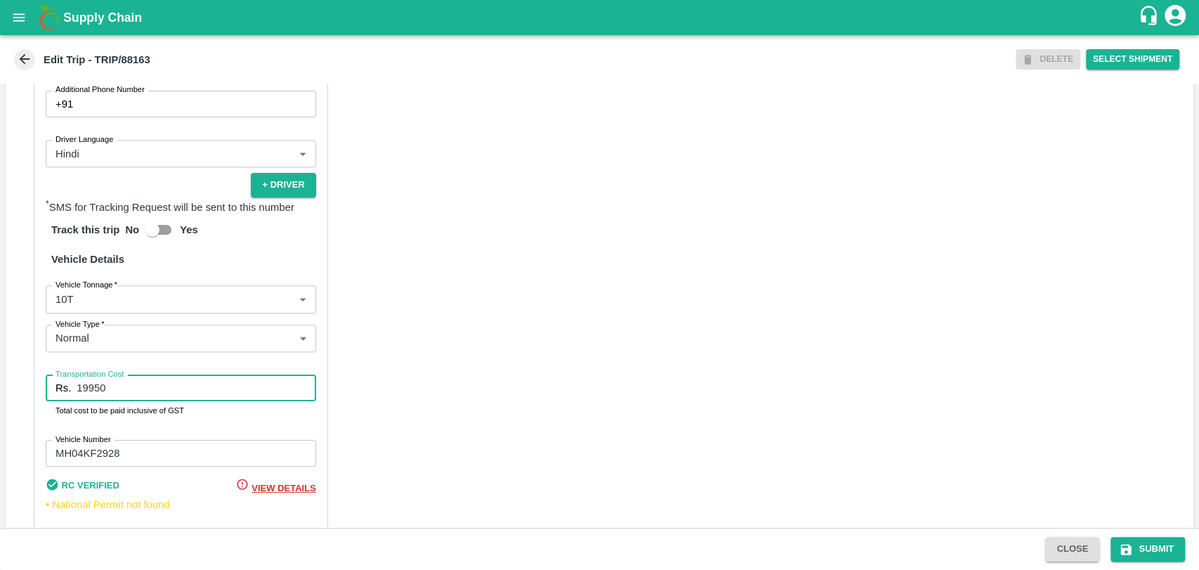
drag, startPoint x: 120, startPoint y: 406, endPoint x: 81, endPoint y: 407, distance: 39.4
click at [81, 401] on input "19950" at bounding box center [196, 387] width 239 height 27
click at [157, 400] on input "19950" at bounding box center [196, 387] width 239 height 27
drag, startPoint x: 157, startPoint y: 400, endPoint x: 67, endPoint y: 397, distance: 89.3
click at [67, 397] on div "Rs. 19950 Transportation Cost" at bounding box center [181, 387] width 271 height 27
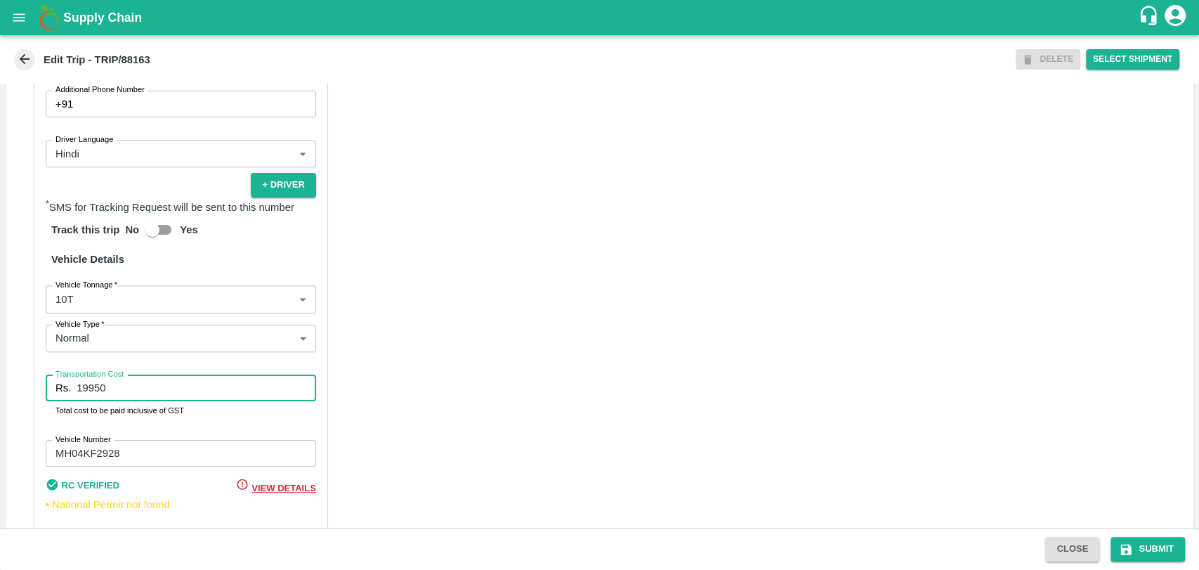
type input "0"
type input "20900"
click at [1163, 538] on button "Submit" at bounding box center [1148, 549] width 74 height 25
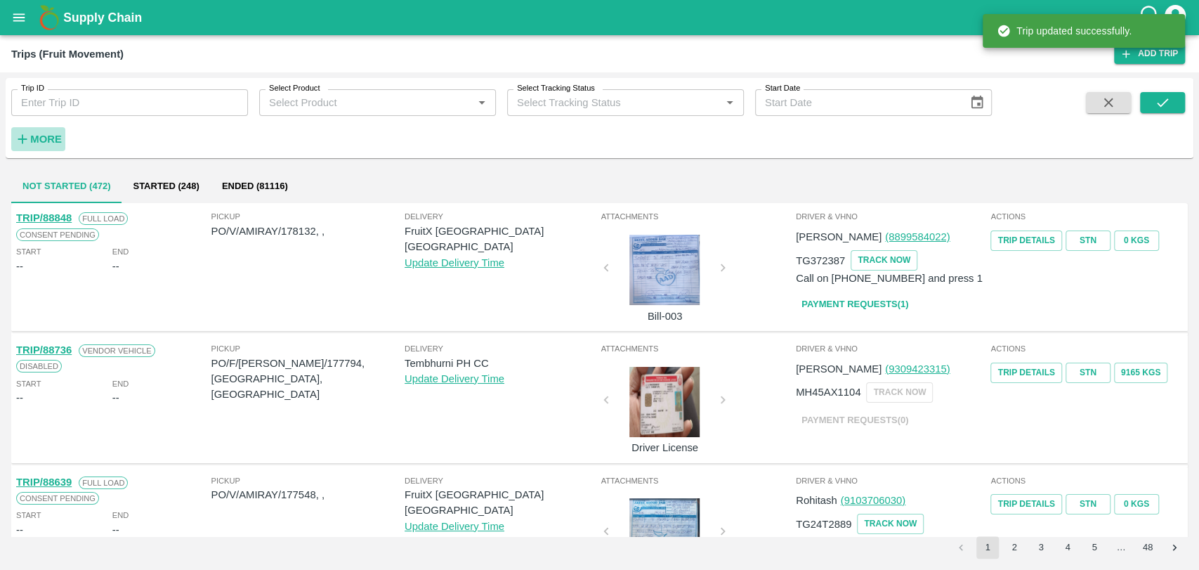
click at [55, 143] on strong "More" at bounding box center [46, 138] width 32 height 11
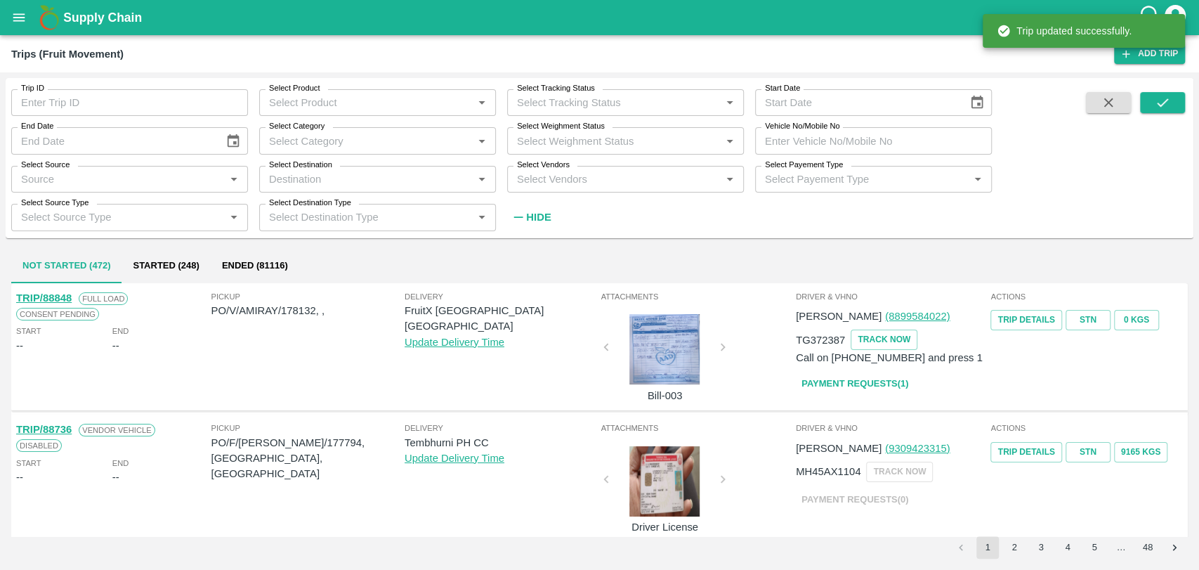
click at [910, 137] on input "Vehicle No/Mobile No" at bounding box center [873, 140] width 237 height 27
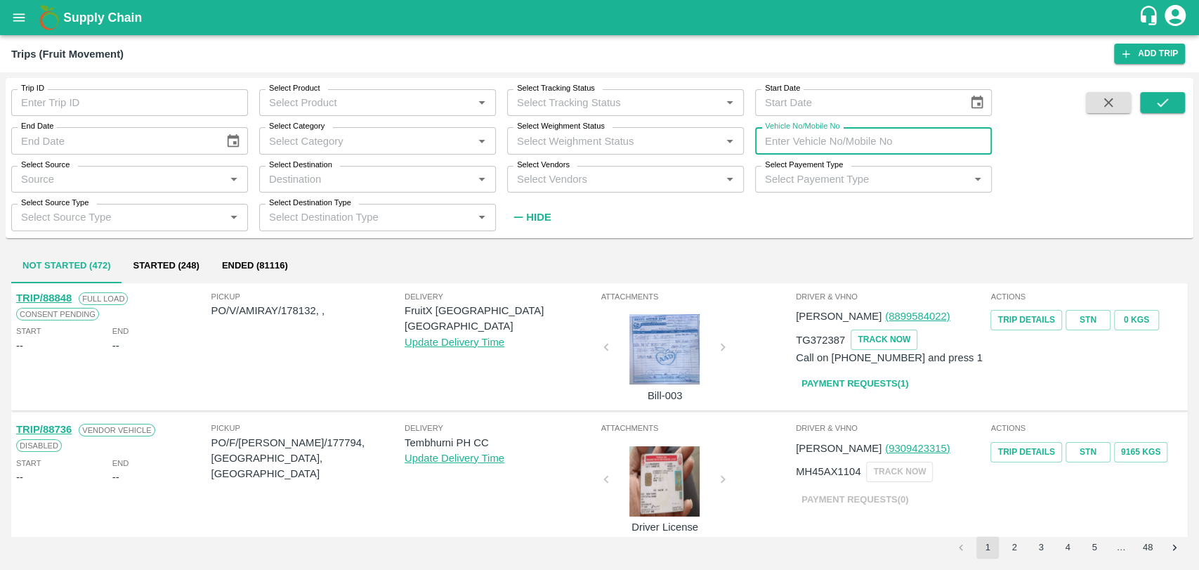
paste input "MH47AS5685"
type input "MH47AS5685"
click at [1157, 98] on icon "submit" at bounding box center [1162, 102] width 15 height 15
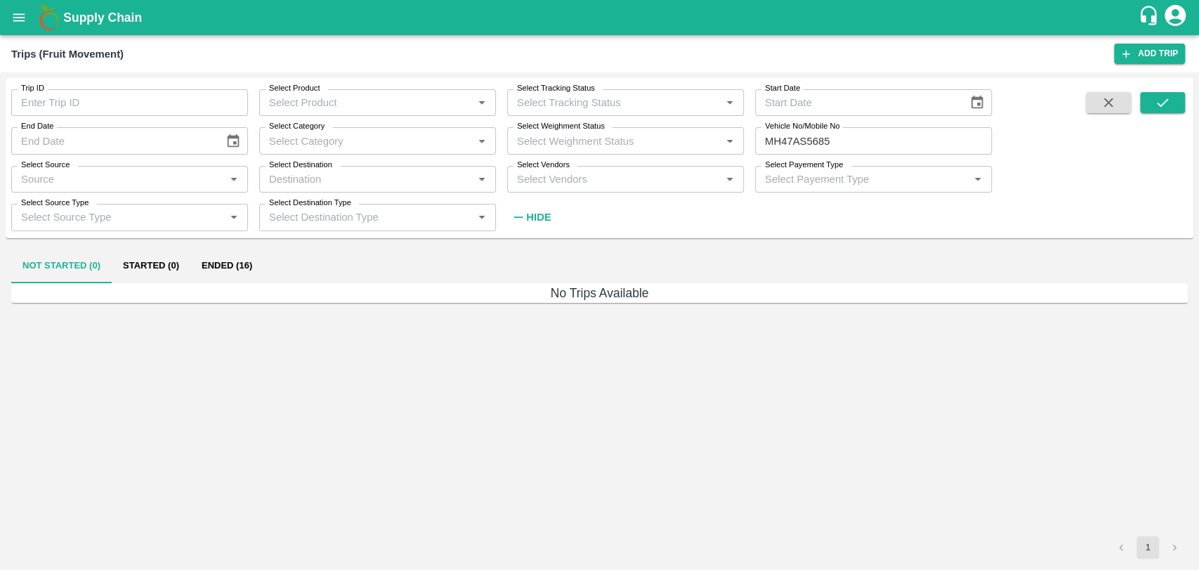
click at [247, 267] on button "Ended (16)" at bounding box center [226, 266] width 73 height 34
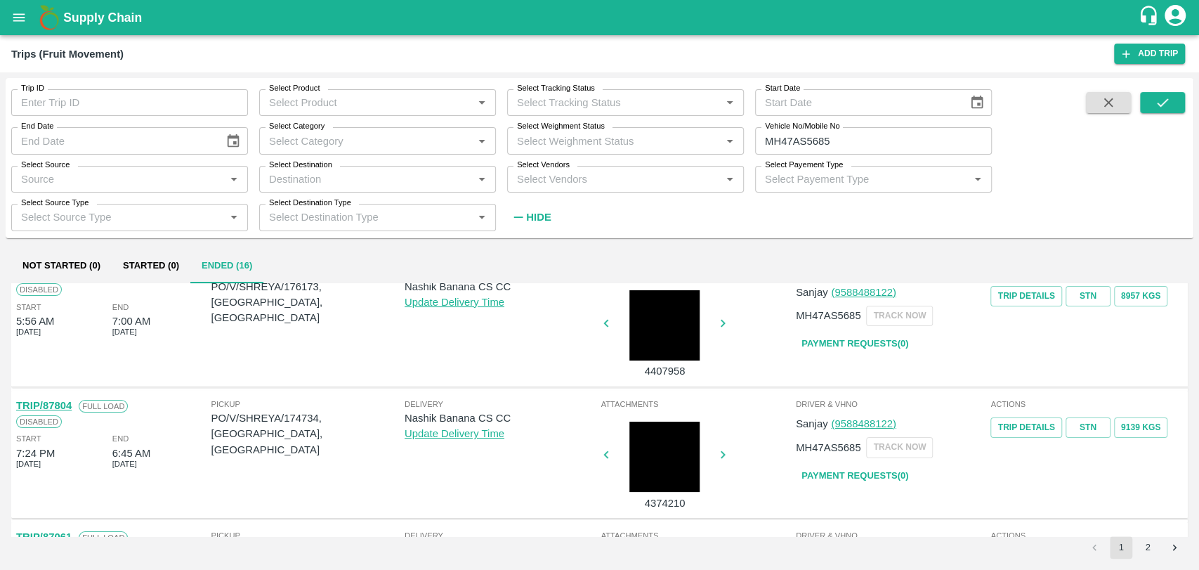
scroll to position [78, 0]
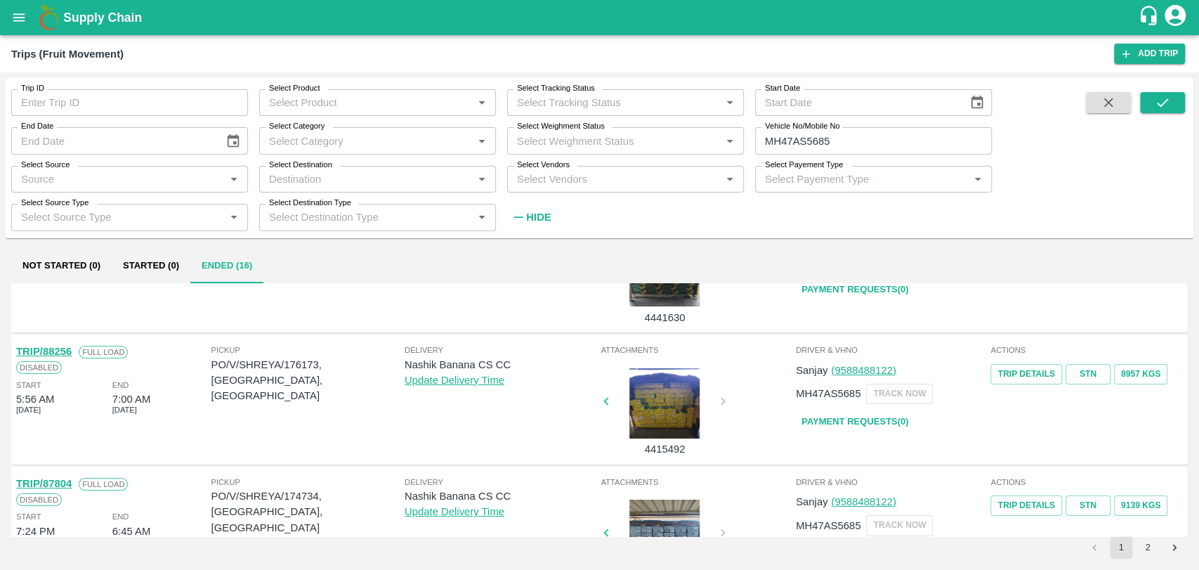
click at [63, 353] on link "TRIP/88256" at bounding box center [44, 351] width 56 height 11
